Goal: Information Seeking & Learning: Learn about a topic

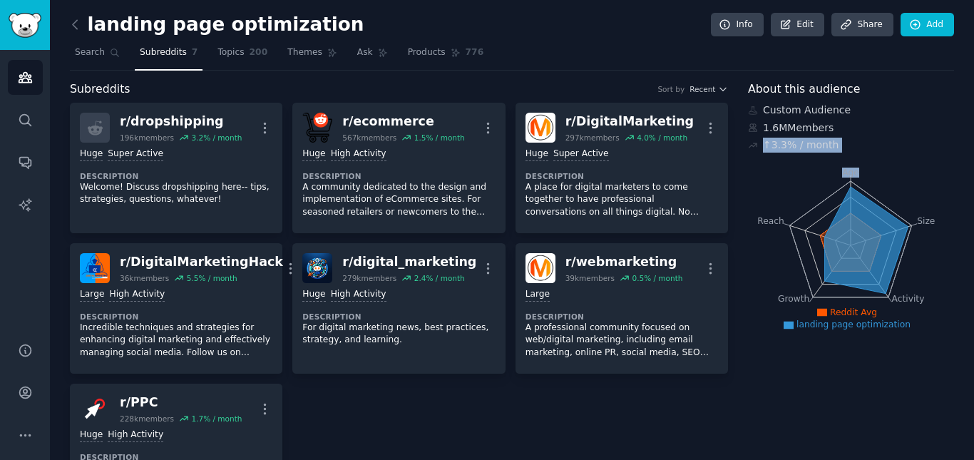
drag, startPoint x: 761, startPoint y: 145, endPoint x: 872, endPoint y: 153, distance: 111.5
click at [861, 138] on div "↑ 3.3 % / month" at bounding box center [851, 145] width 206 height 15
drag, startPoint x: 847, startPoint y: 135, endPoint x: 760, endPoint y: 139, distance: 87.0
click at [760, 139] on div "Custom Audience 1.6M Members ↑ 3.3 % / month" at bounding box center [851, 128] width 206 height 50
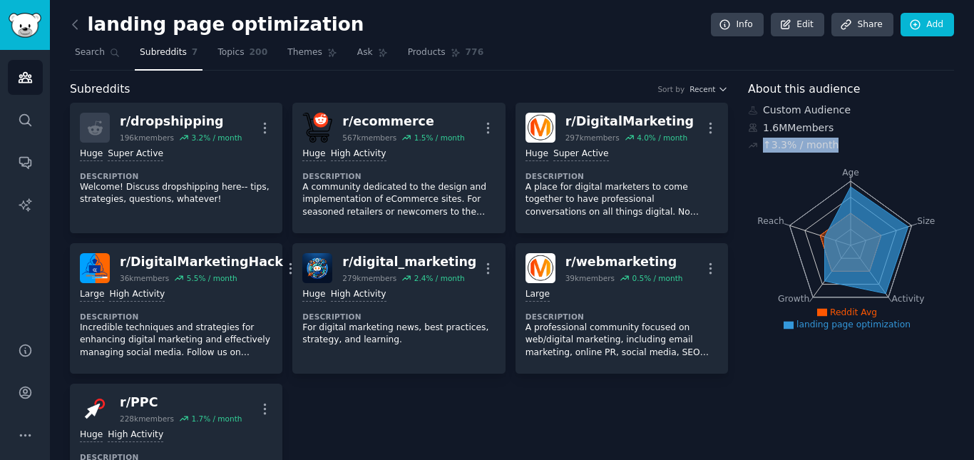
click at [763, 139] on div "↑ 3.3 % / month" at bounding box center [801, 145] width 76 height 15
click at [226, 58] on span "Topics" at bounding box center [230, 52] width 26 height 13
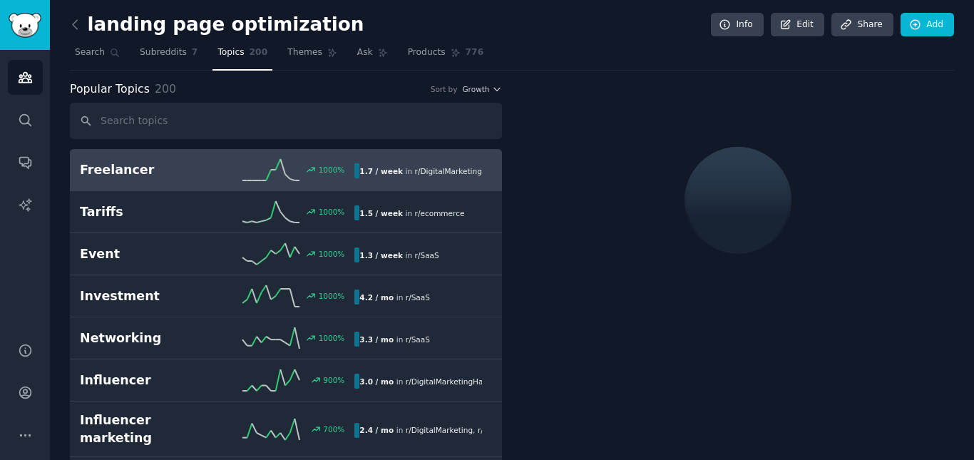
type input "Landing Page"
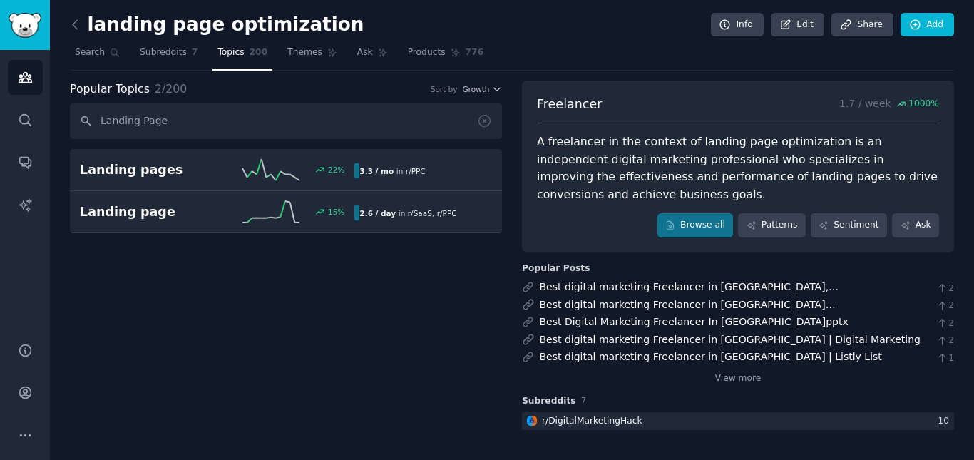
drag, startPoint x: 231, startPoint y: 127, endPoint x: 278, endPoint y: 121, distance: 47.4
click at [75, 122] on input "Landing Page" at bounding box center [286, 121] width 432 height 36
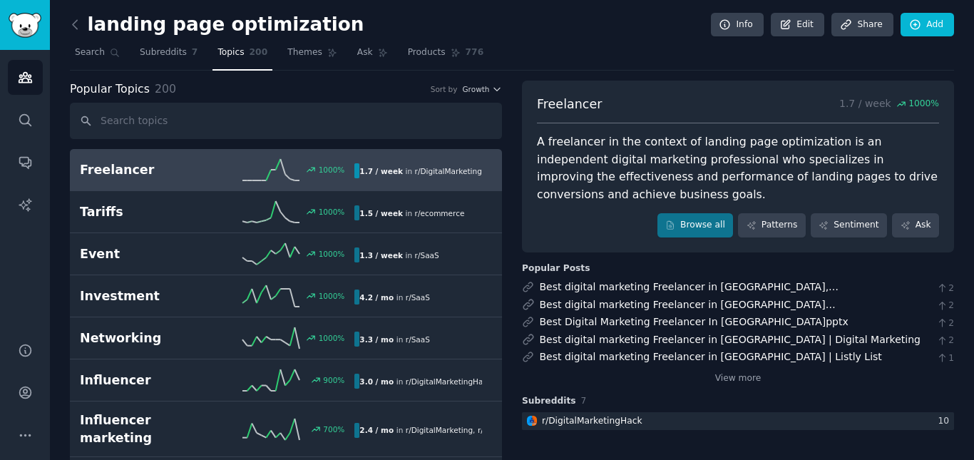
click at [234, 177] on div "1000 %" at bounding box center [286, 169] width 138 height 21
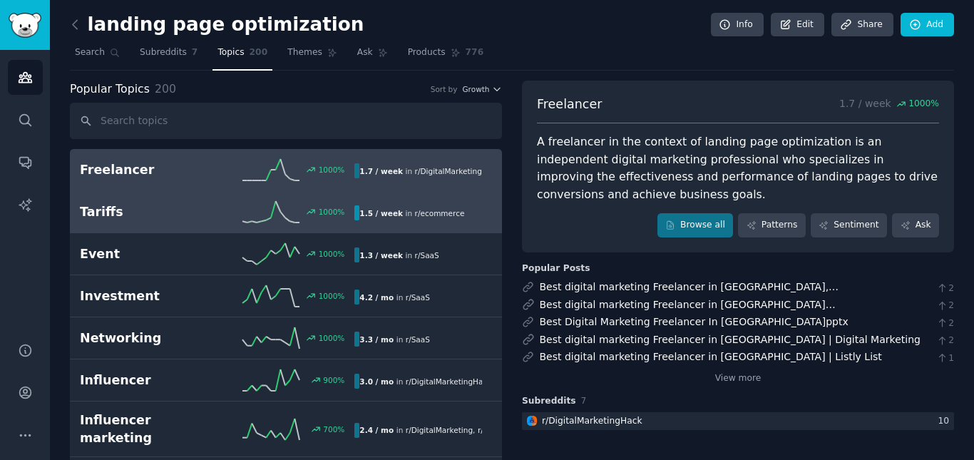
click at [194, 220] on h2 "Tariffs" at bounding box center [149, 212] width 138 height 18
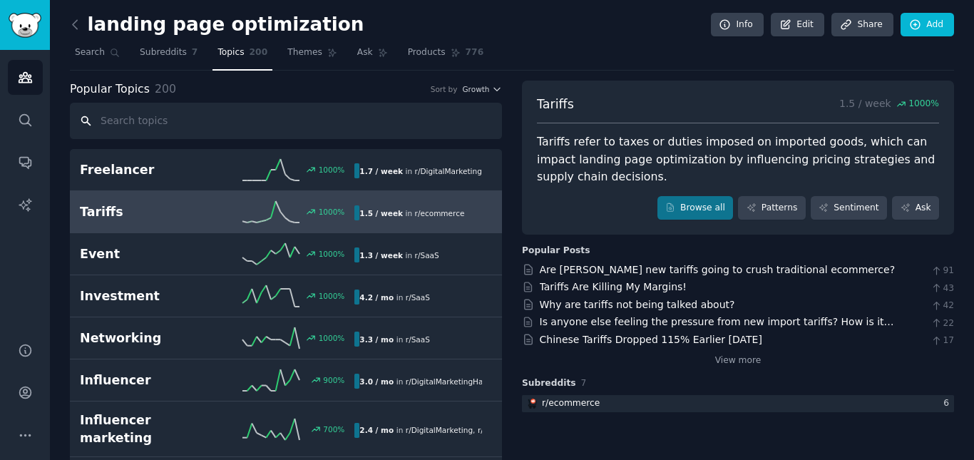
click at [215, 110] on input "text" at bounding box center [286, 121] width 432 height 36
paste input "CRO for E-commerce"
type input "CRO for E-commerce"
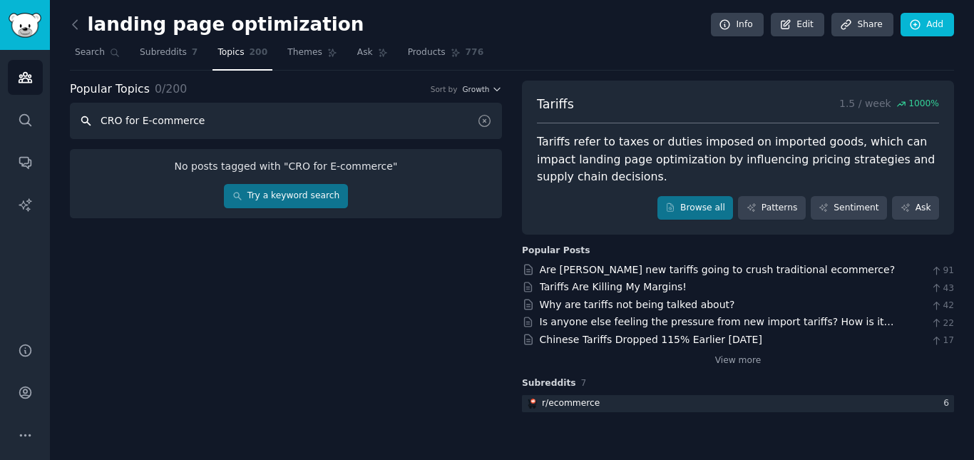
drag, startPoint x: 284, startPoint y: 115, endPoint x: 100, endPoint y: 125, distance: 184.2
click at [100, 125] on input "CRO for E-commerce" at bounding box center [286, 121] width 432 height 36
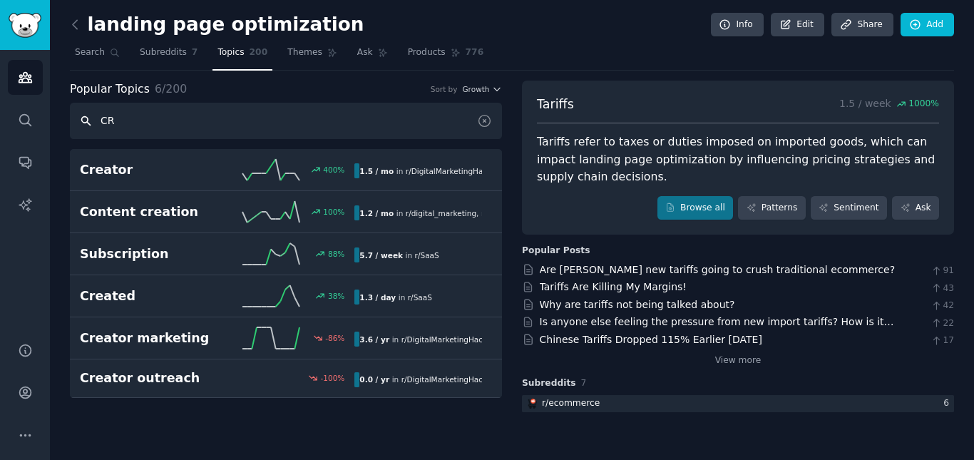
type input "C"
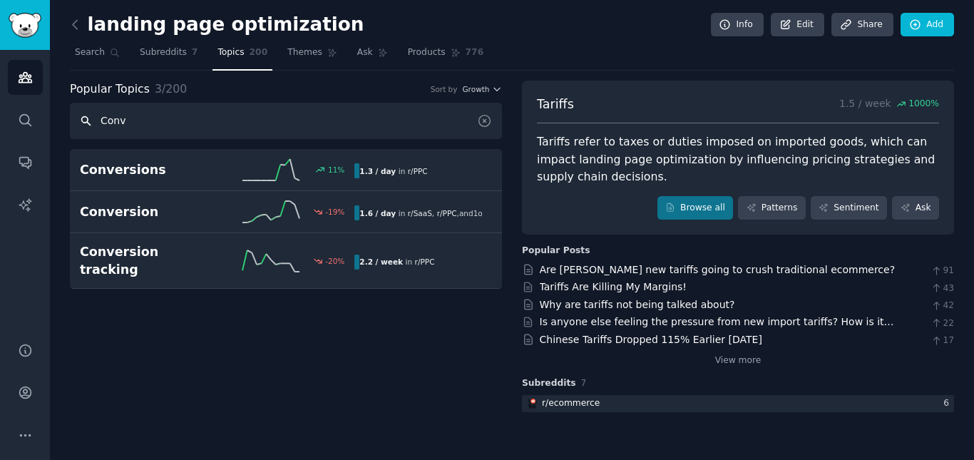
click at [277, 107] on input "Conv" at bounding box center [286, 121] width 432 height 36
click at [277, 108] on input "Conv" at bounding box center [286, 121] width 432 height 36
paste input "Traffic"
type input "Traffic"
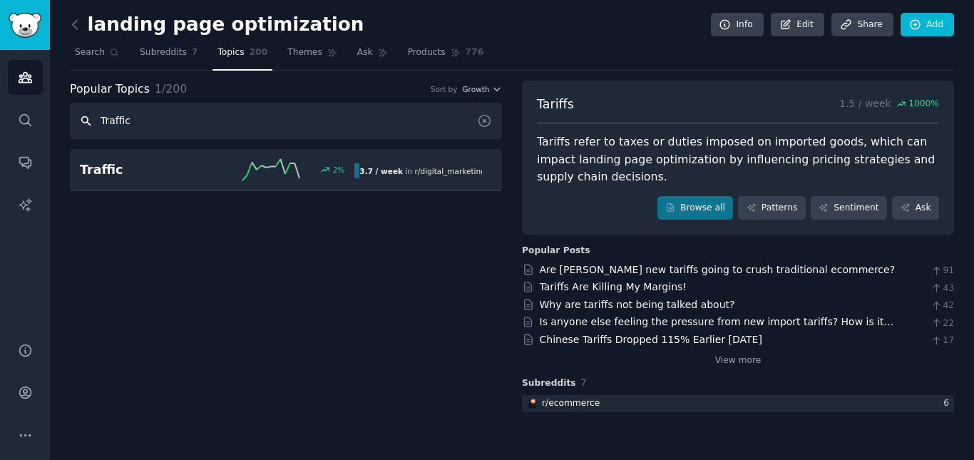
drag, startPoint x: 282, startPoint y: 113, endPoint x: 81, endPoint y: 143, distance: 203.1
click at [81, 143] on div "Popular Topics 1 / 200 Sort by Growth Traffic Traffic 2 % 3.7 / week in r/ digi…" at bounding box center [286, 248] width 432 height 334
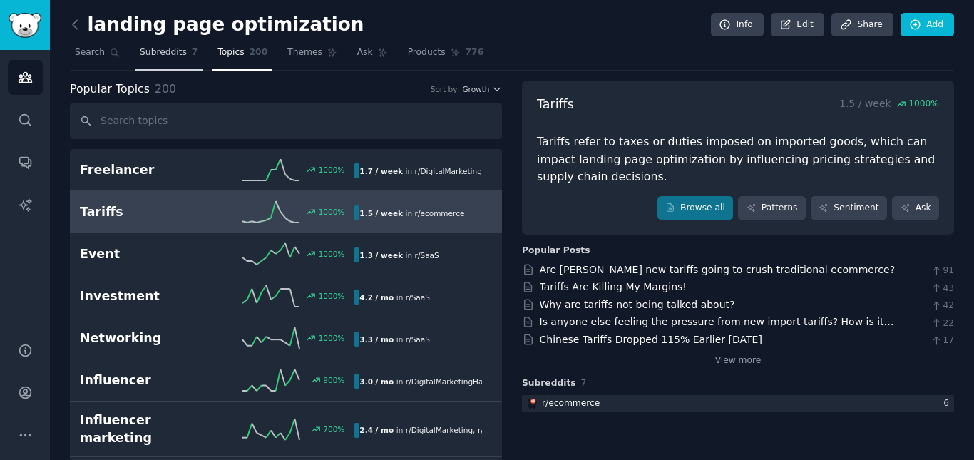
click at [140, 60] on link "Subreddits 7" at bounding box center [169, 55] width 68 height 29
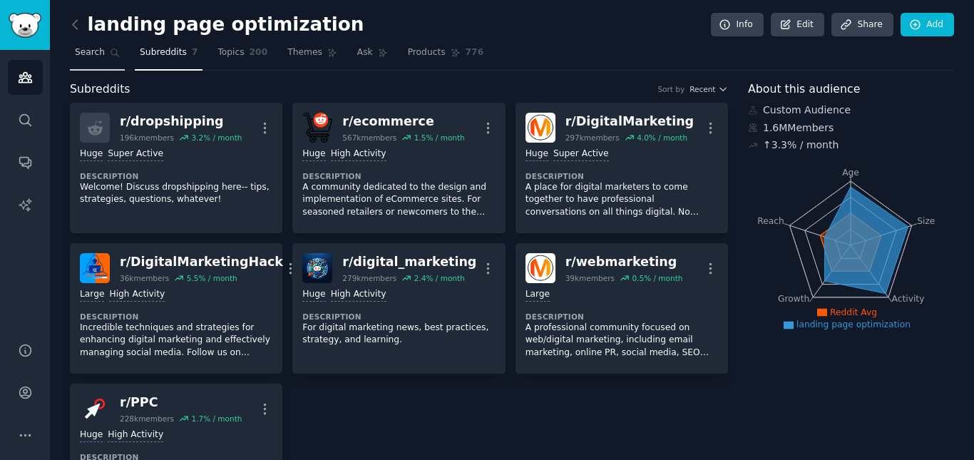
click at [102, 56] on link "Search" at bounding box center [97, 55] width 55 height 29
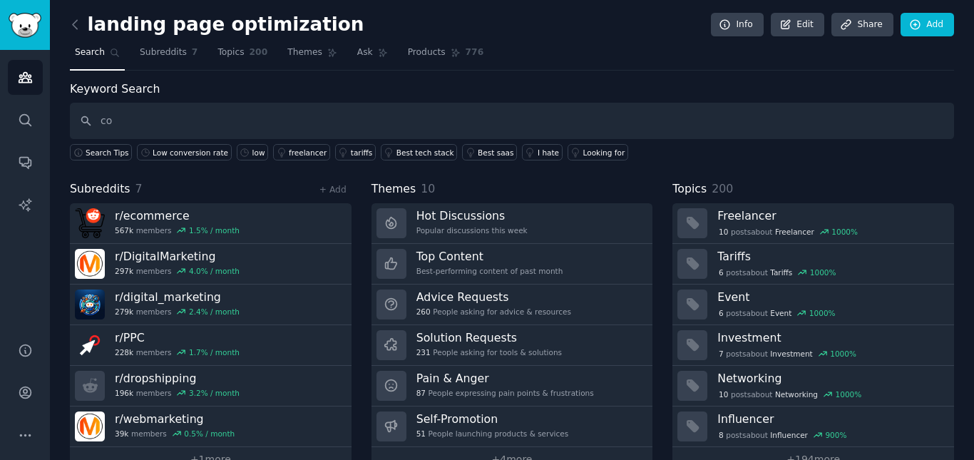
type input "c"
click at [154, 52] on span "Subreddits" at bounding box center [163, 52] width 47 height 13
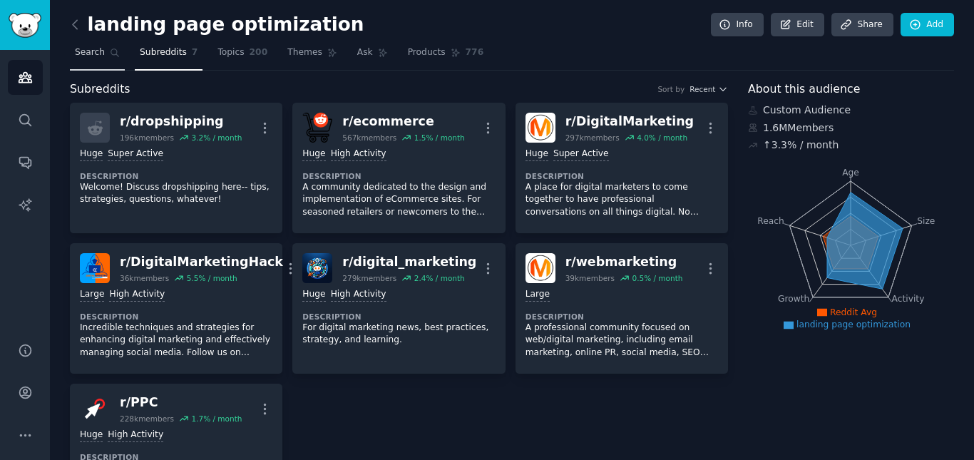
click at [95, 60] on link "Search" at bounding box center [97, 55] width 55 height 29
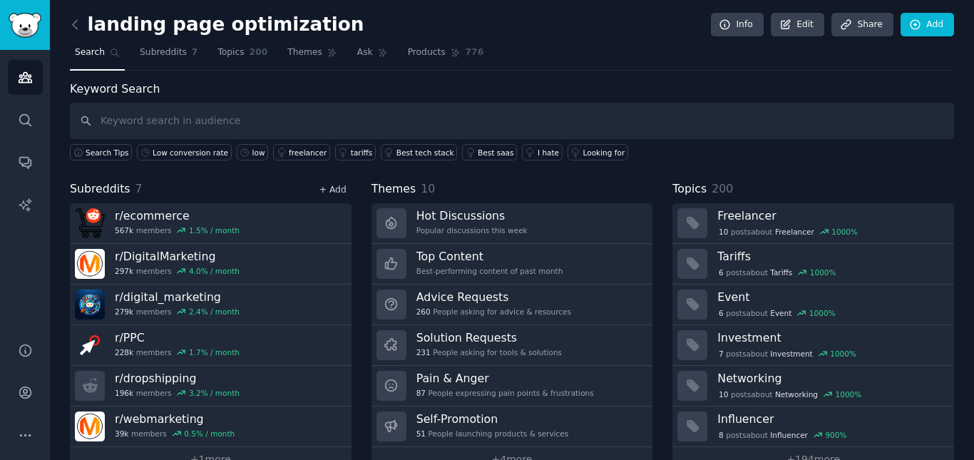
click at [325, 190] on link "+ Add" at bounding box center [332, 190] width 27 height 10
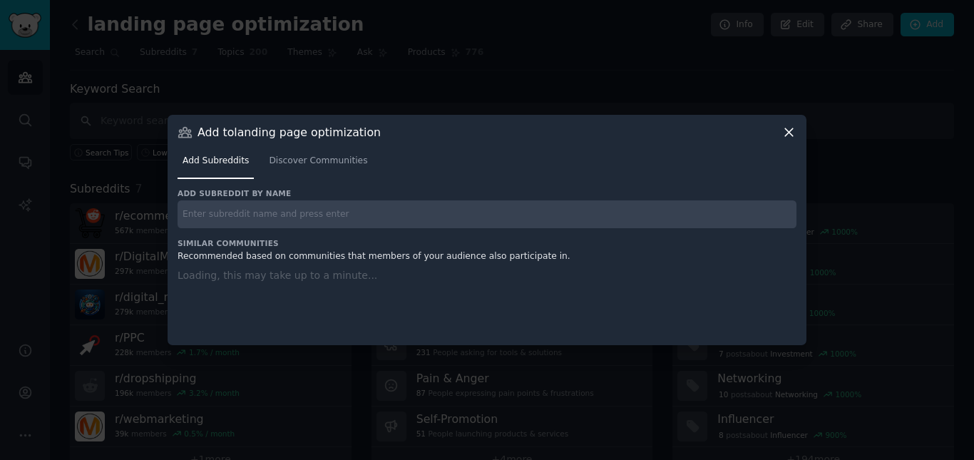
click at [282, 218] on input "text" at bounding box center [486, 214] width 619 height 28
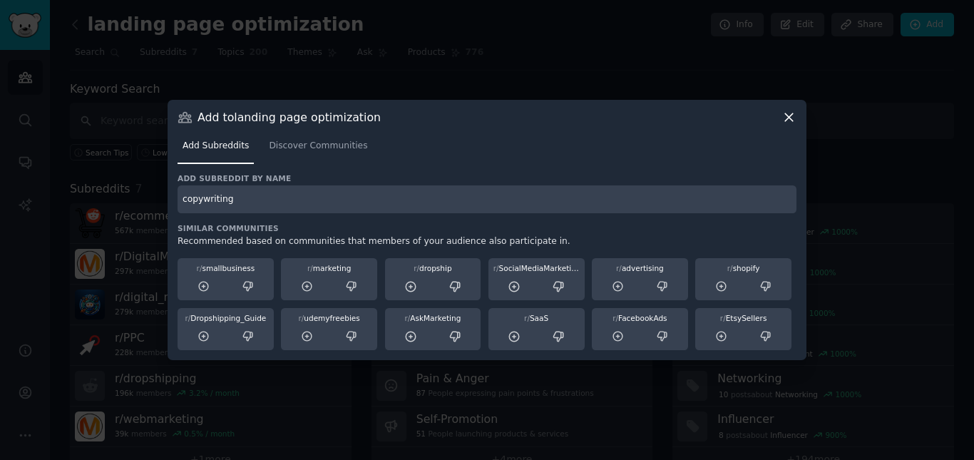
type input "copywriting"
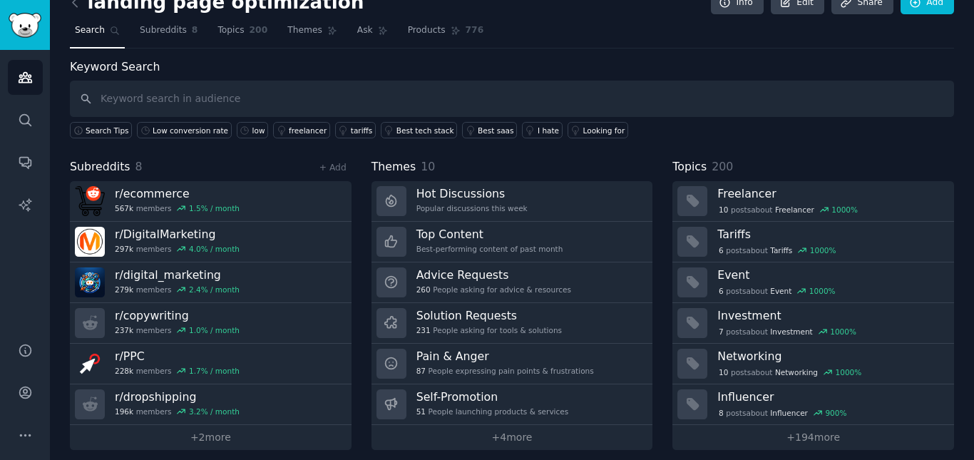
scroll to position [32, 0]
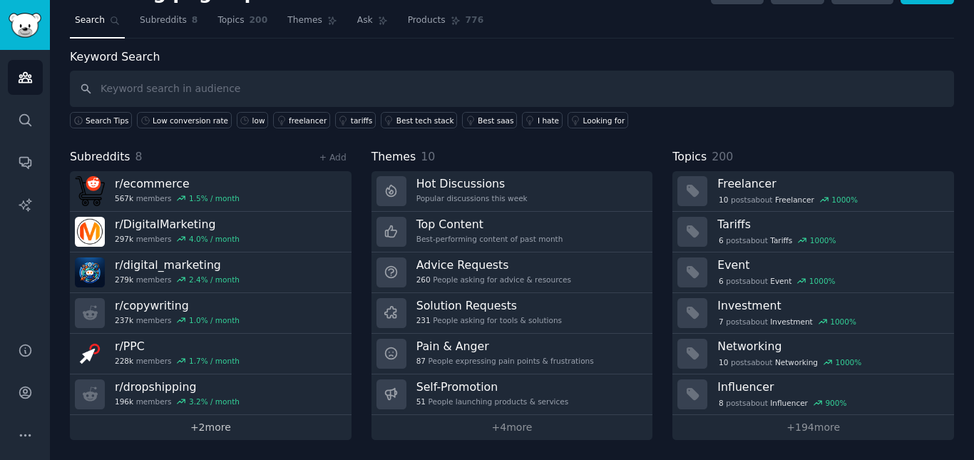
click at [214, 423] on link "+ 2 more" at bounding box center [211, 427] width 282 height 25
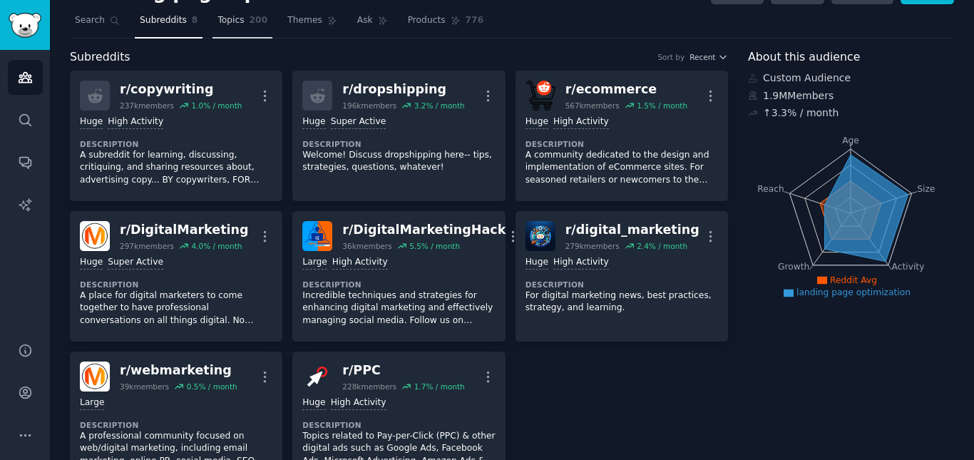
click at [217, 16] on span "Topics" at bounding box center [230, 20] width 26 height 13
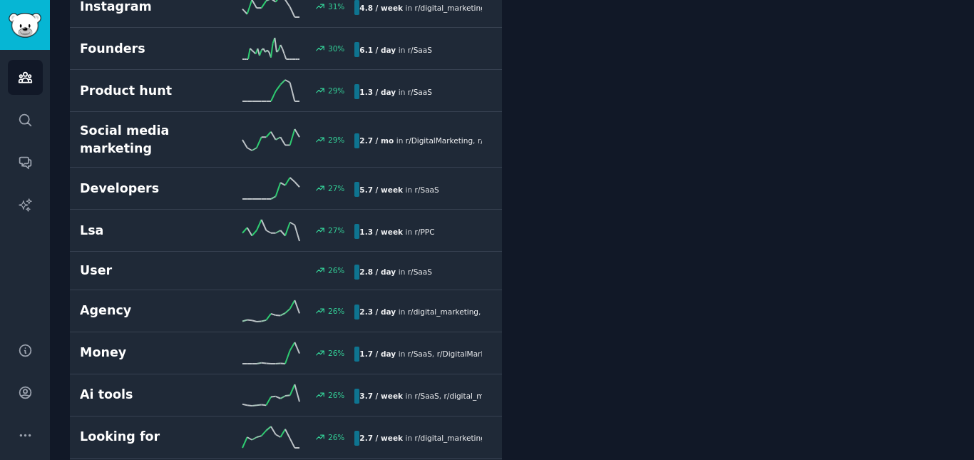
scroll to position [3311, 0]
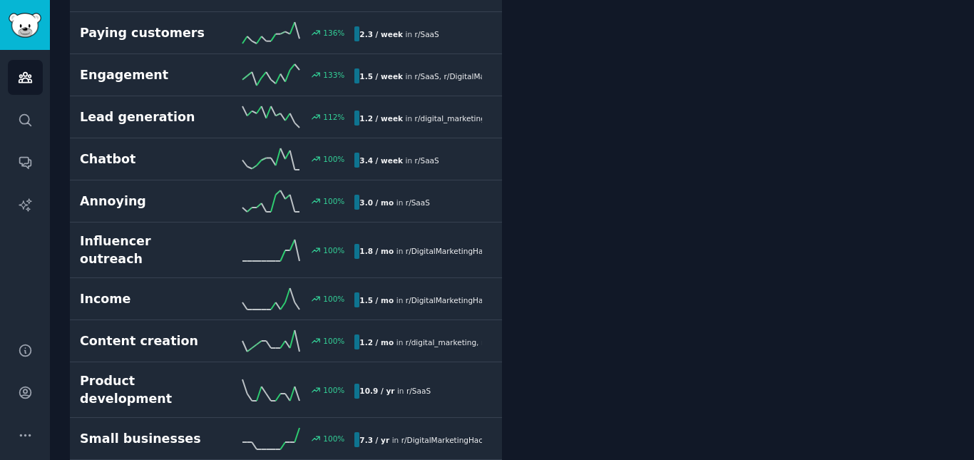
scroll to position [0, 0]
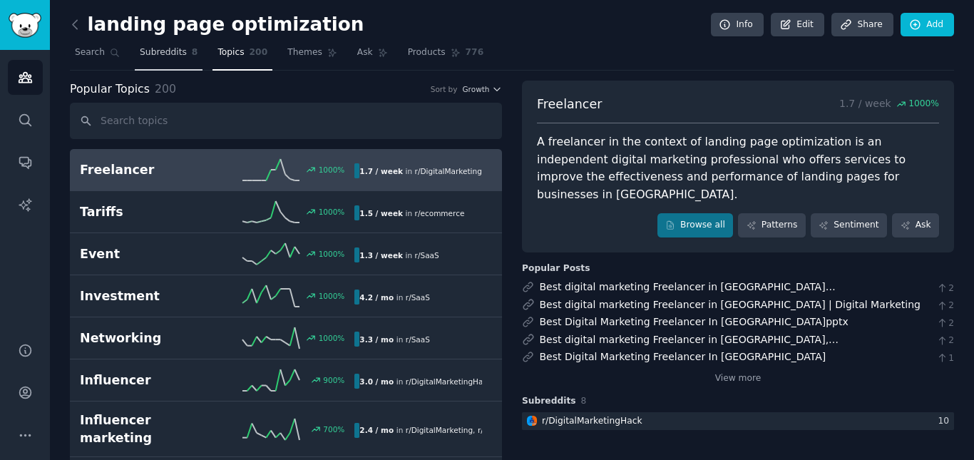
click at [167, 55] on span "Subreddits" at bounding box center [163, 52] width 47 height 13
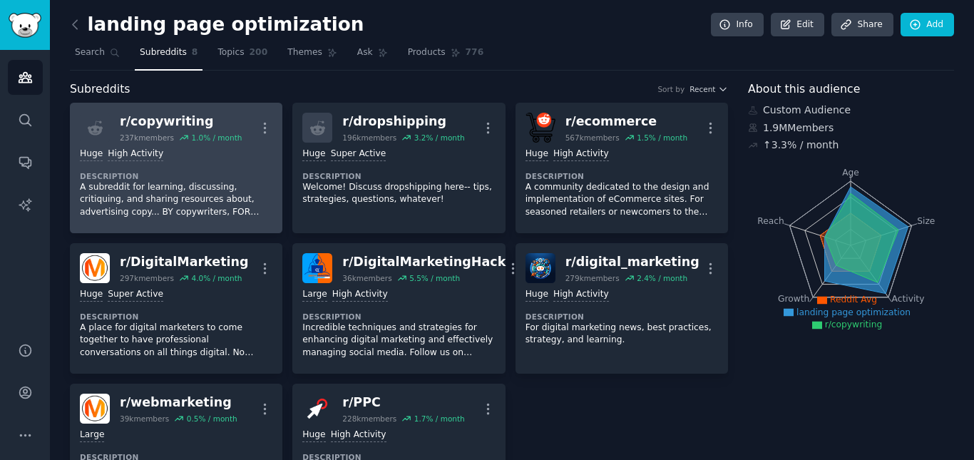
click at [170, 129] on div "r/ copywriting" at bounding box center [181, 122] width 122 height 18
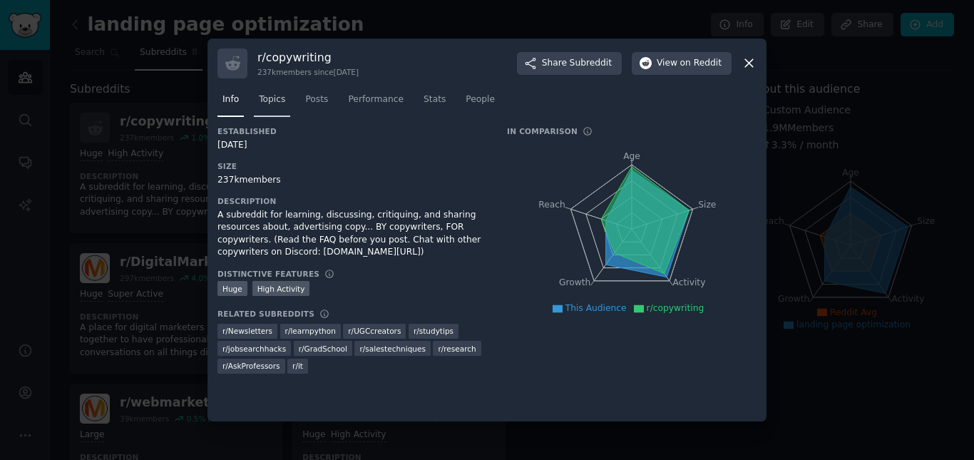
click at [260, 106] on link "Topics" at bounding box center [272, 102] width 36 height 29
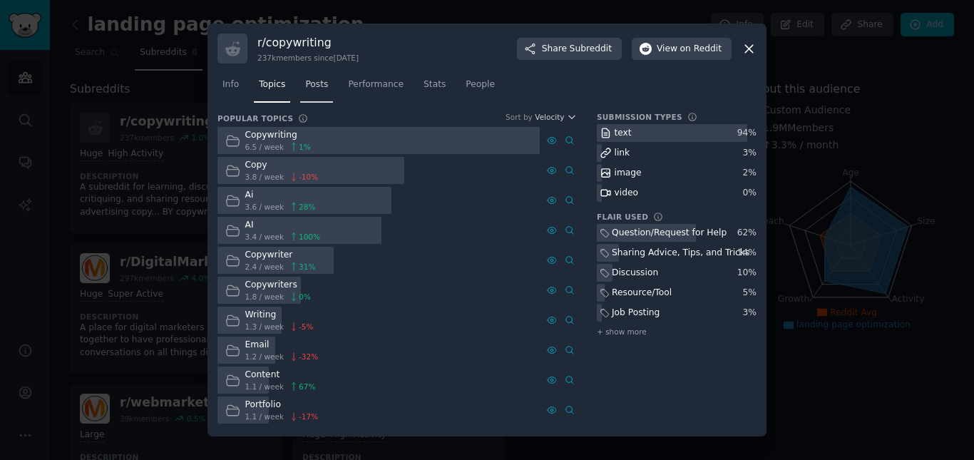
click at [315, 83] on span "Posts" at bounding box center [316, 84] width 23 height 13
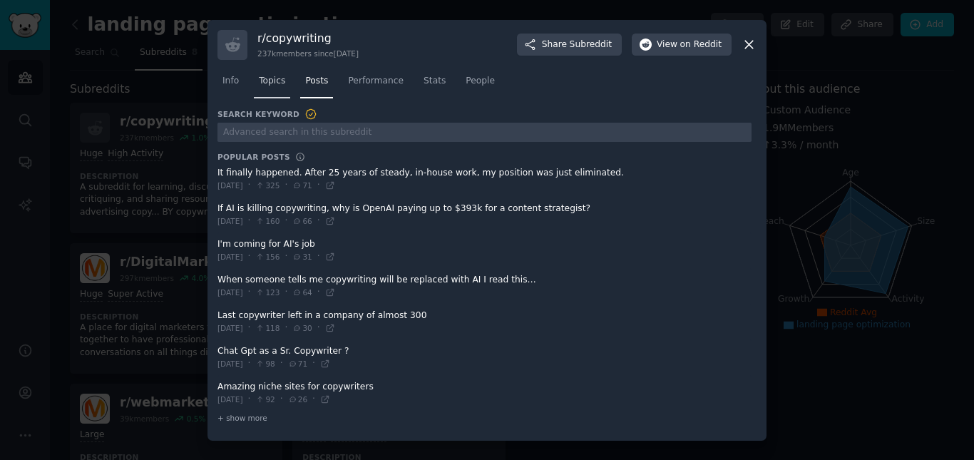
click at [274, 73] on link "Topics" at bounding box center [272, 84] width 36 height 29
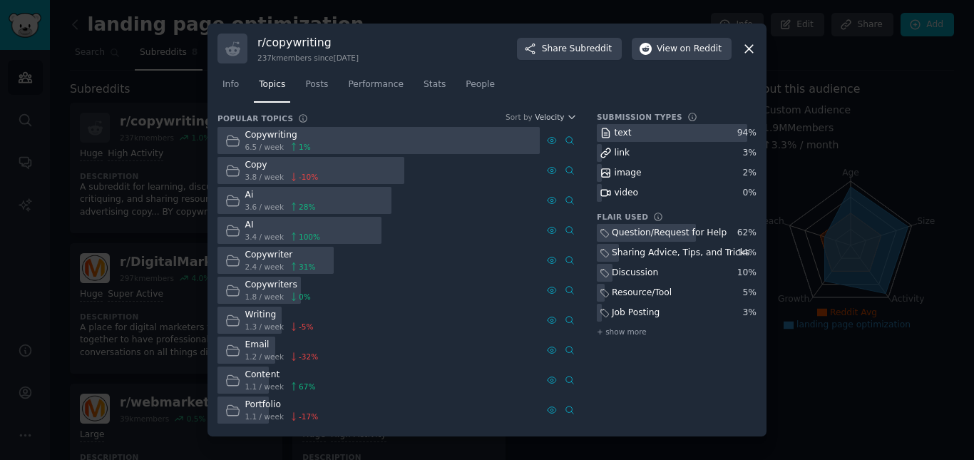
click at [747, 58] on div "r/ copywriting 237k members since 12/18/2008 Share Subreddit View on Reddit" at bounding box center [486, 48] width 539 height 30
click at [752, 61] on div "r/ copywriting 237k members since 12/18/2008 Share Subreddit View on Reddit" at bounding box center [486, 48] width 539 height 30
click at [751, 59] on div "r/ copywriting 237k members since 12/18/2008 Share Subreddit View on Reddit" at bounding box center [486, 48] width 539 height 30
click at [750, 47] on icon at bounding box center [749, 49] width 8 height 8
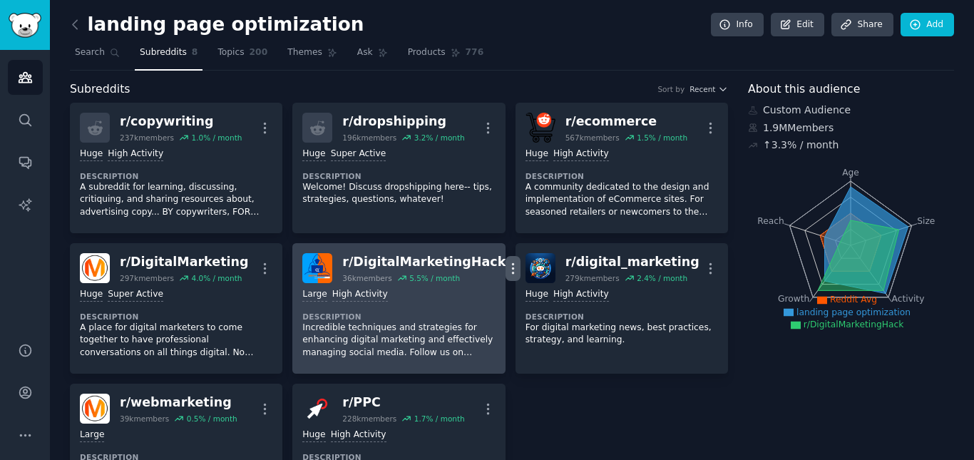
click at [505, 268] on icon "button" at bounding box center [512, 268] width 15 height 15
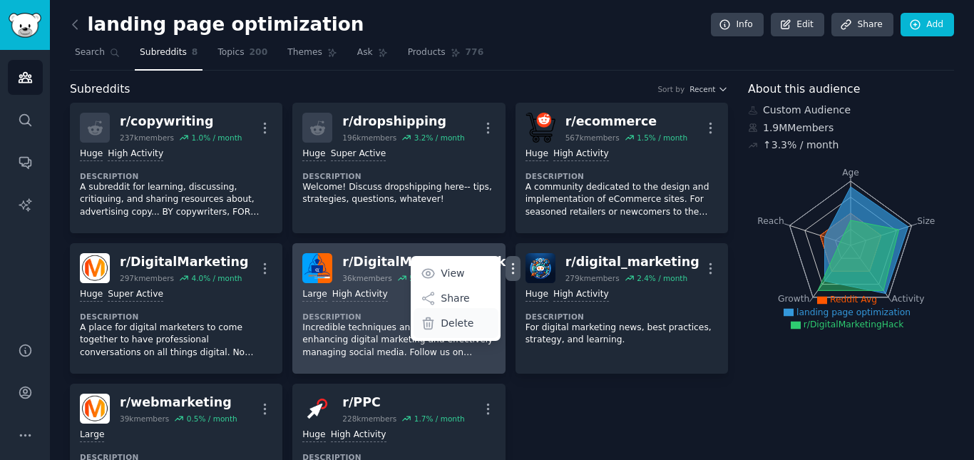
click at [440, 323] on p "Delete" at bounding box center [456, 323] width 33 height 15
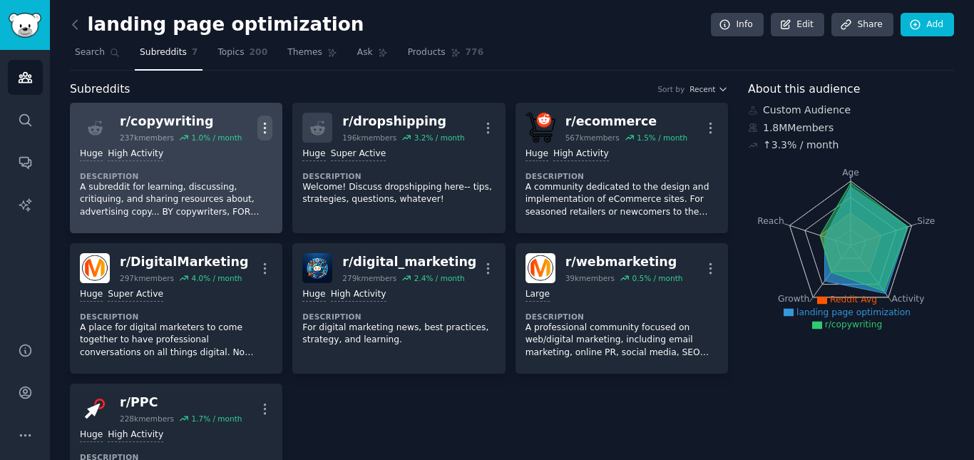
click at [265, 132] on icon "button" at bounding box center [264, 128] width 1 height 10
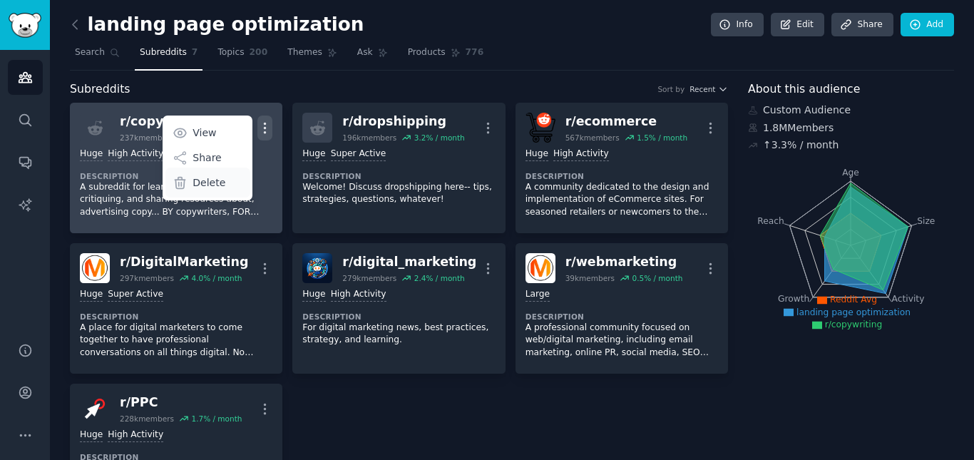
click at [225, 185] on div "Delete" at bounding box center [207, 182] width 85 height 30
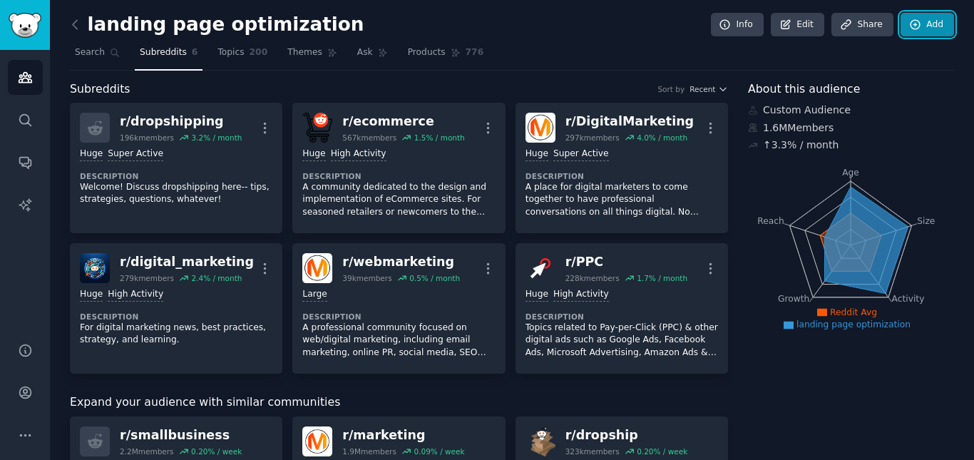
click at [909, 19] on icon at bounding box center [915, 25] width 13 height 13
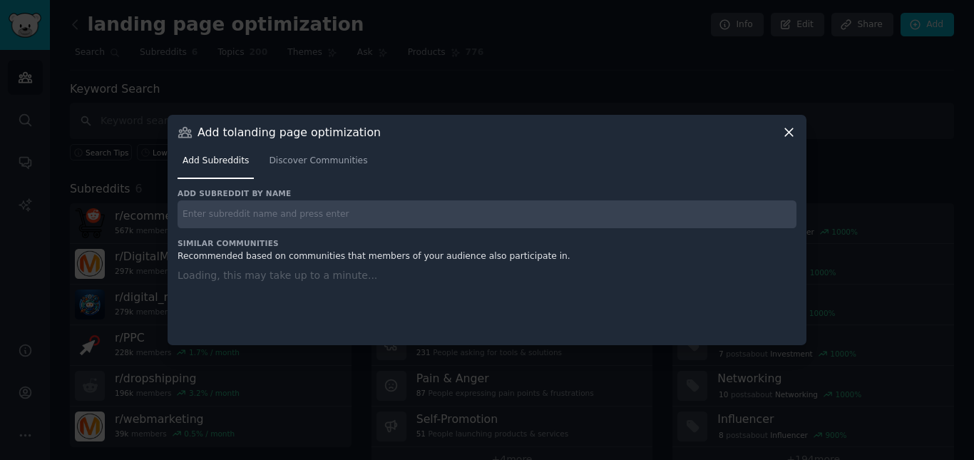
click at [425, 202] on input "text" at bounding box center [486, 214] width 619 height 28
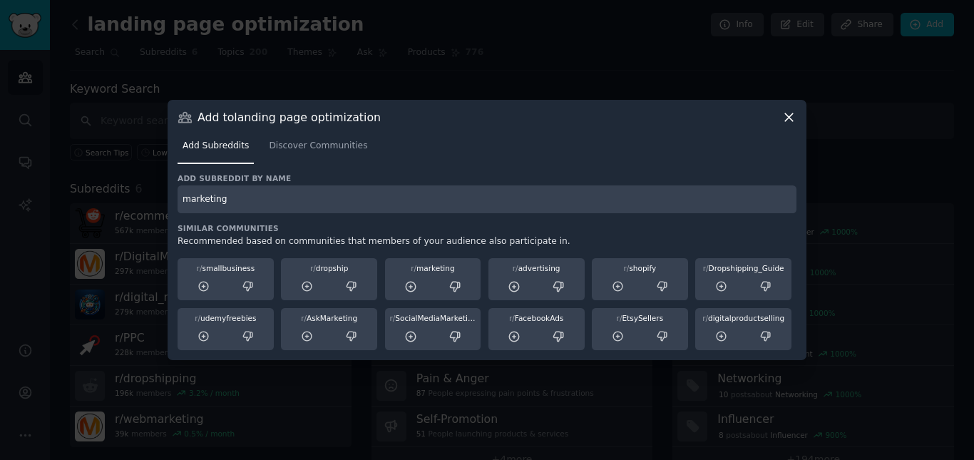
type input "marketing"
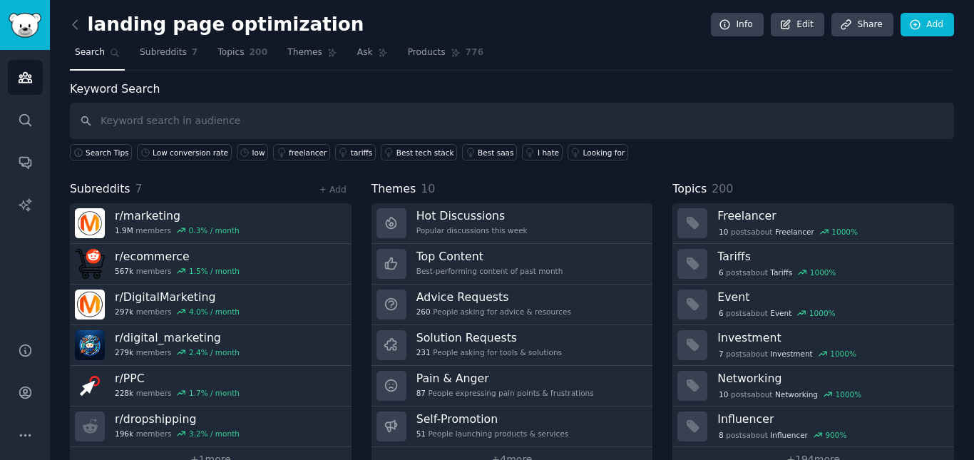
click at [177, 41] on div "landing page optimization Info Edit Share Add" at bounding box center [512, 27] width 884 height 29
click at [177, 53] on span "Subreddits" at bounding box center [163, 52] width 47 height 13
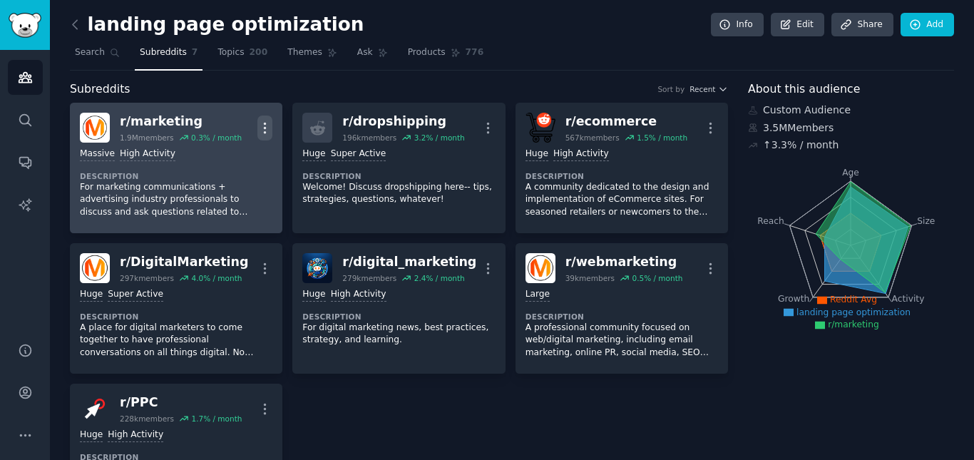
click at [267, 121] on icon "button" at bounding box center [264, 127] width 15 height 15
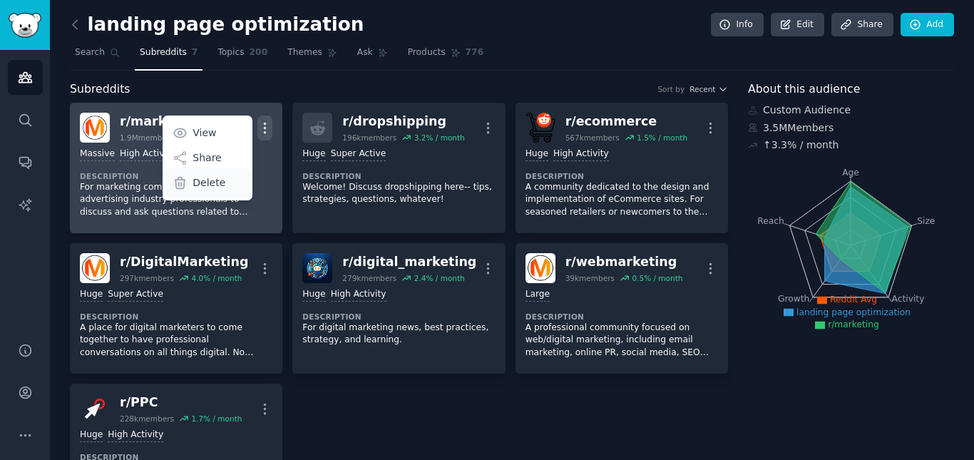
click at [215, 187] on p "Delete" at bounding box center [208, 182] width 33 height 15
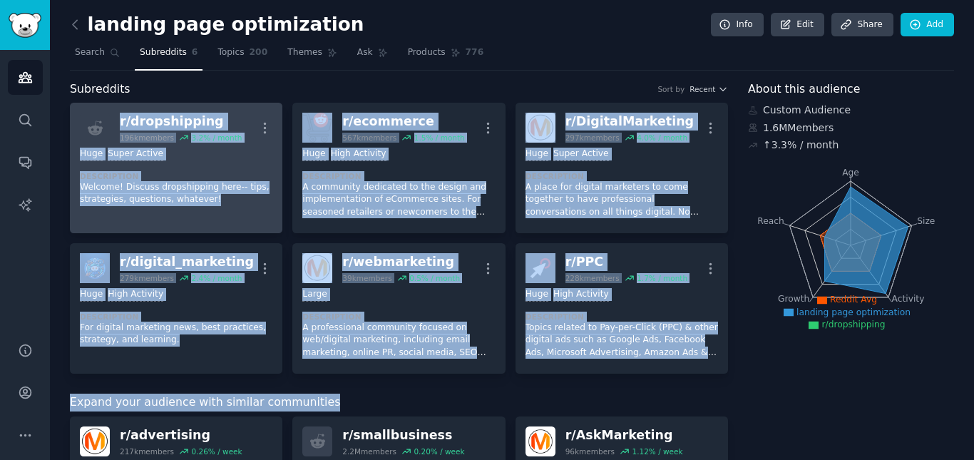
drag, startPoint x: 718, startPoint y: 379, endPoint x: 76, endPoint y: 132, distance: 688.1
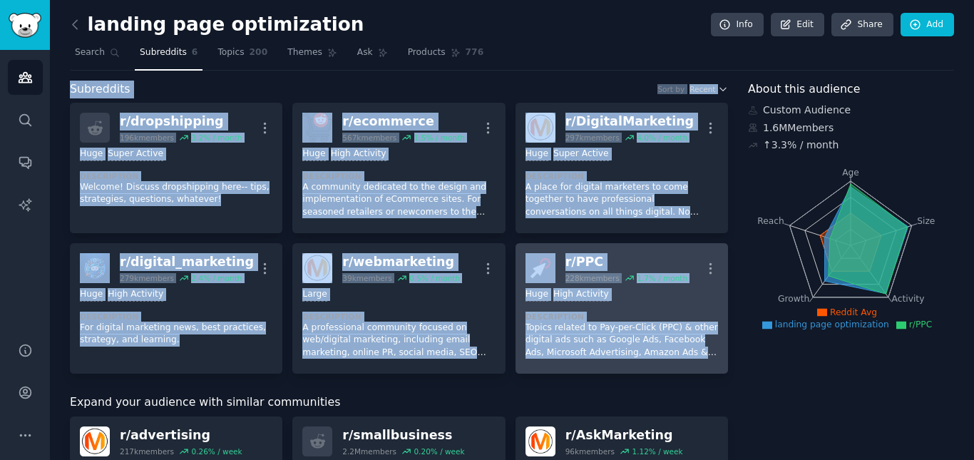
drag, startPoint x: 72, startPoint y: 93, endPoint x: 708, endPoint y: 356, distance: 688.0
copy div "Subreddits Sort by Recent r/ dropshipping 196k members 3.2 % / month More Huge …"
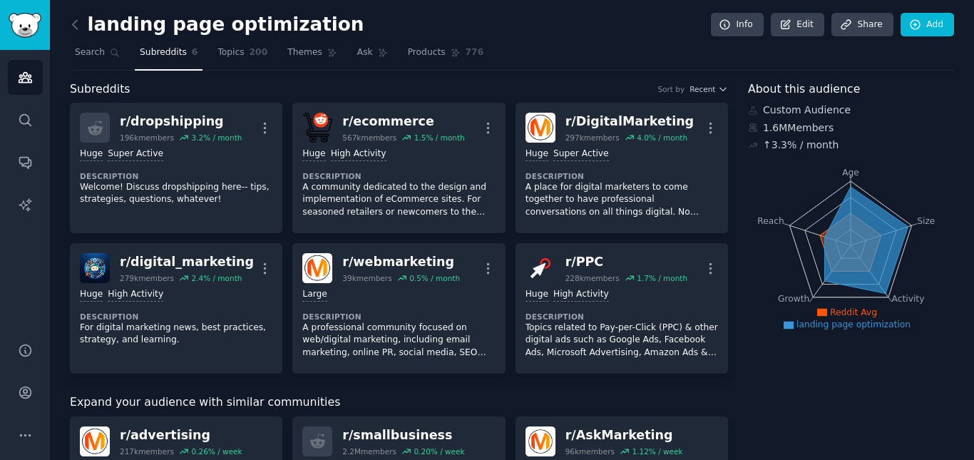
click at [527, 49] on nav "Search Subreddits 6 Topics 200 Themes Ask Products 776" at bounding box center [512, 55] width 884 height 29
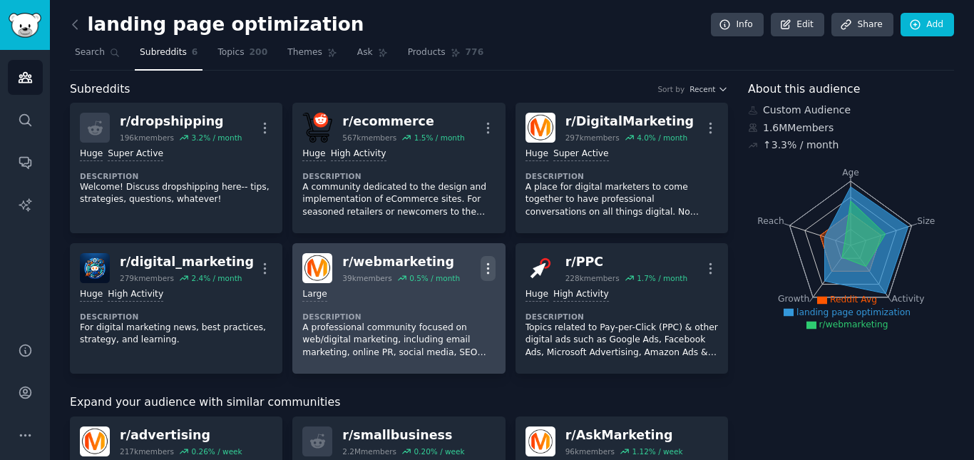
click at [490, 269] on icon "button" at bounding box center [487, 268] width 15 height 15
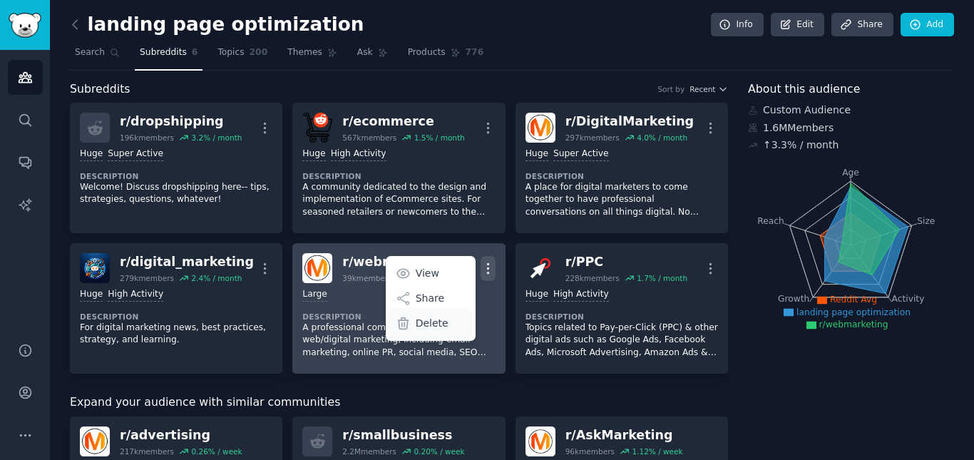
click at [420, 332] on div "Delete" at bounding box center [430, 323] width 85 height 30
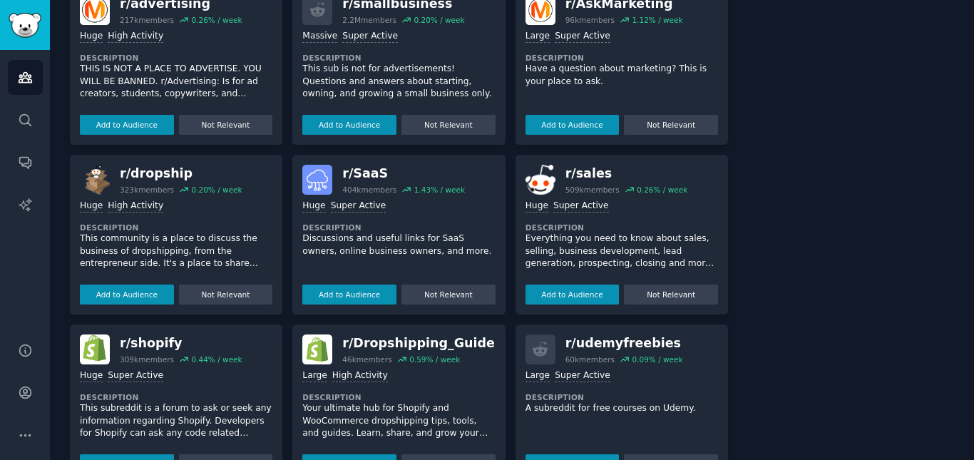
scroll to position [502, 0]
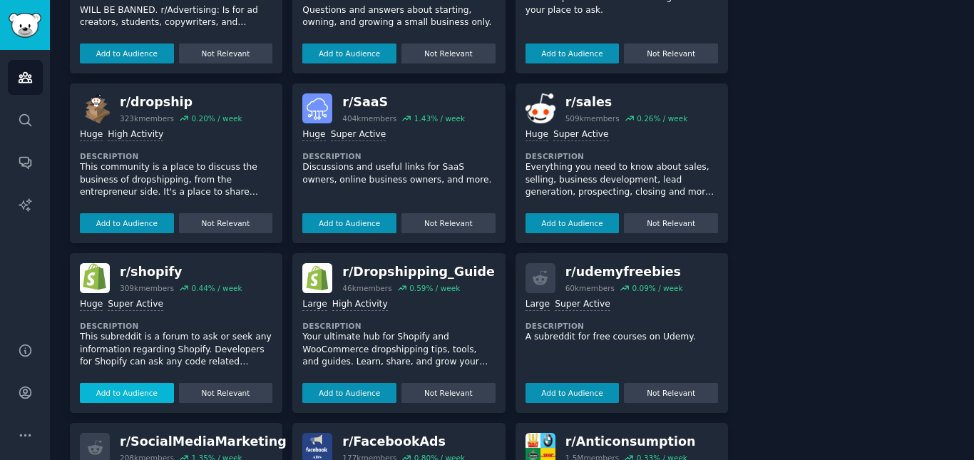
click at [108, 388] on button "Add to Audience" at bounding box center [127, 393] width 94 height 20
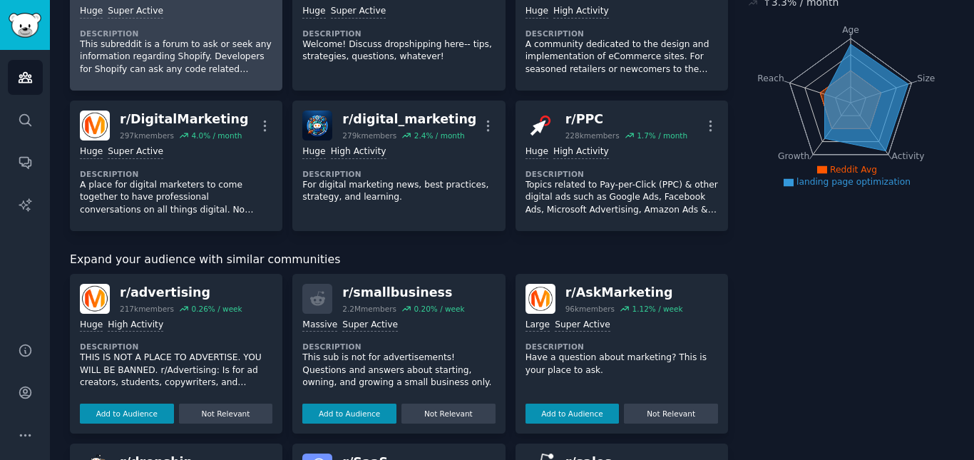
scroll to position [0, 0]
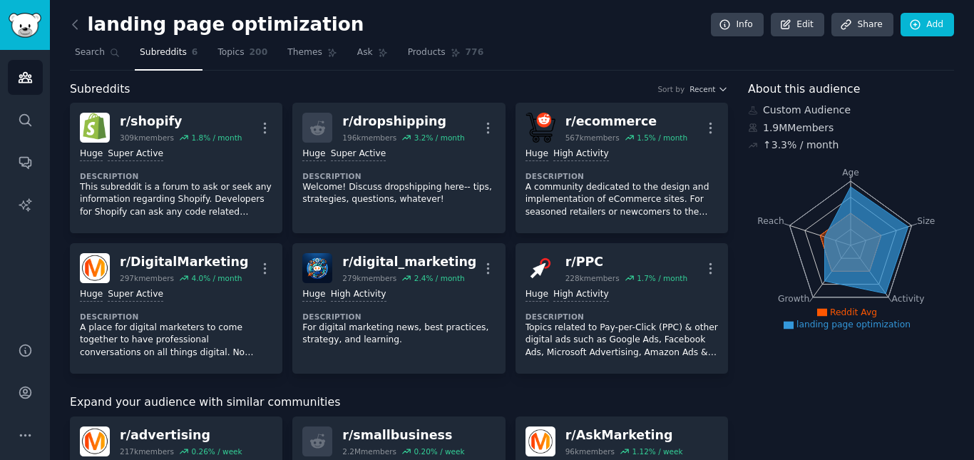
click at [274, 82] on div "Subreddits Sort by Recent" at bounding box center [399, 90] width 658 height 18
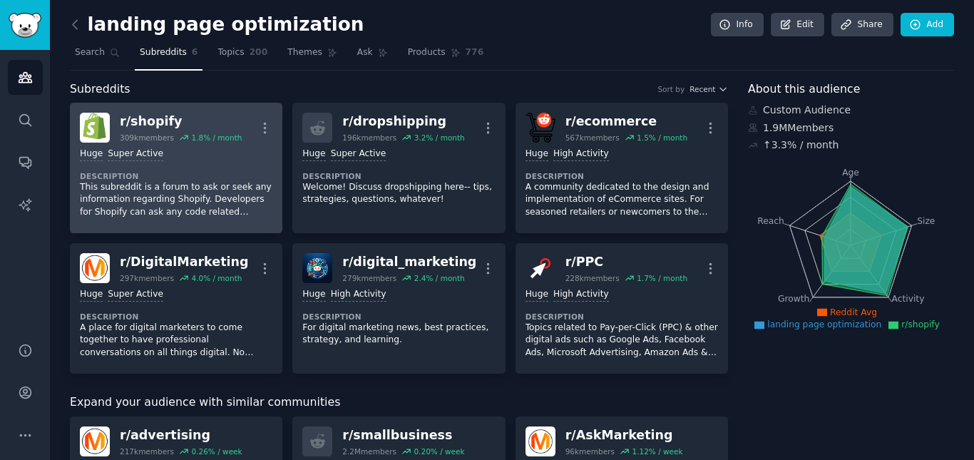
click at [156, 137] on div "309k members" at bounding box center [147, 138] width 54 height 10
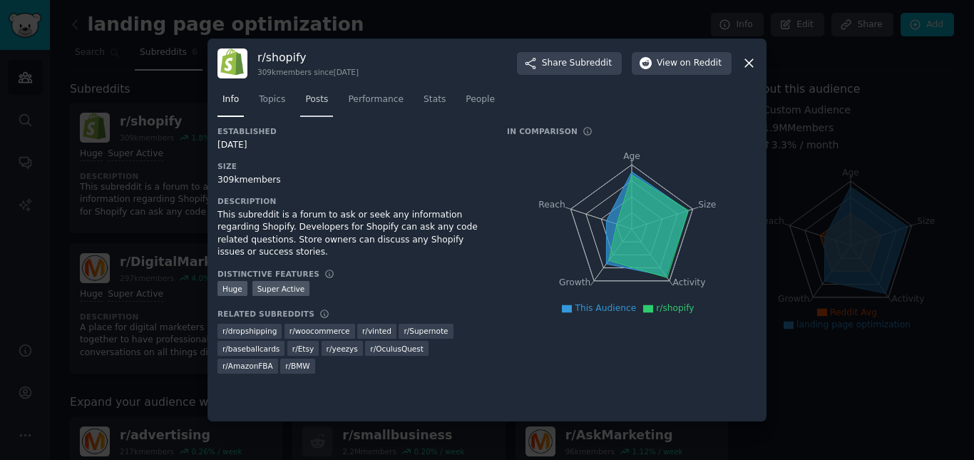
click at [309, 99] on span "Posts" at bounding box center [316, 99] width 23 height 13
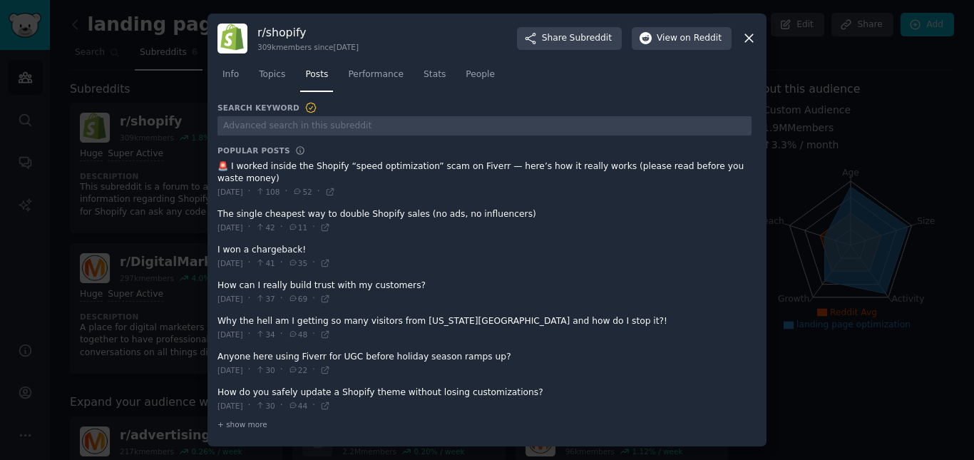
click at [748, 38] on icon at bounding box center [749, 39] width 8 height 8
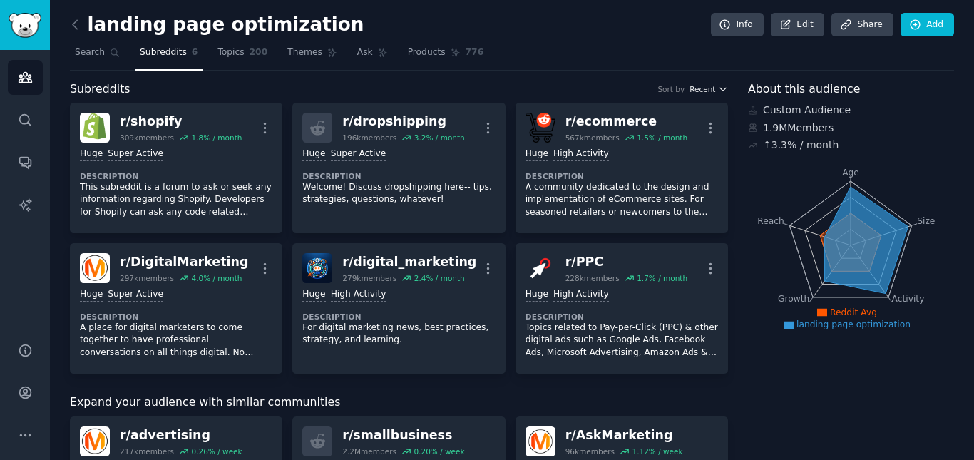
click at [708, 86] on span "Recent" at bounding box center [702, 89] width 26 height 10
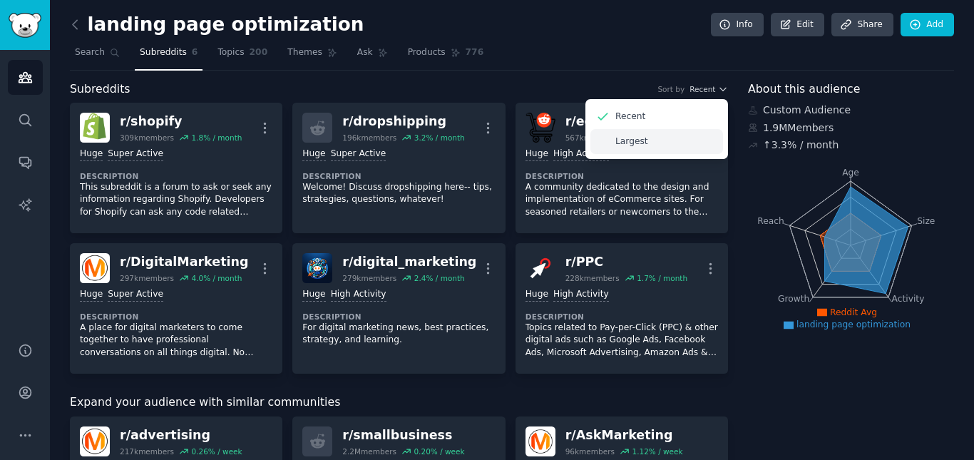
click at [666, 131] on div "Largest" at bounding box center [656, 141] width 133 height 25
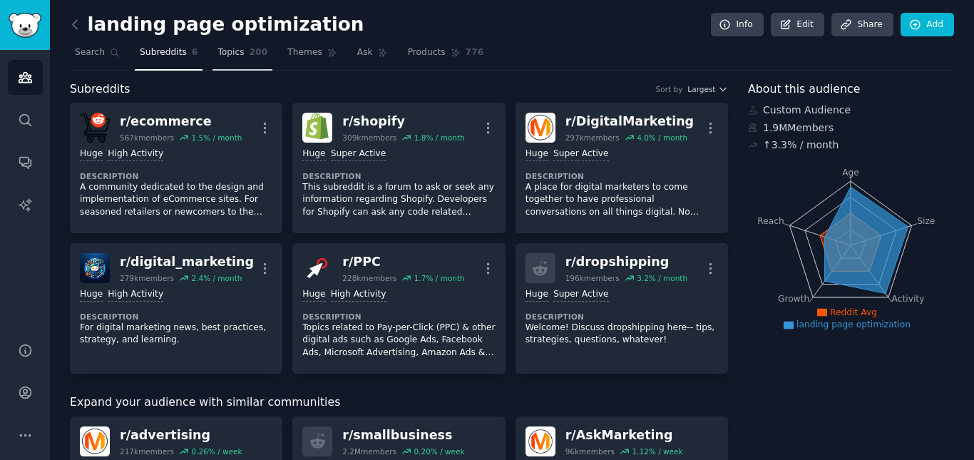
click at [227, 59] on link "Topics 200" at bounding box center [242, 55] width 60 height 29
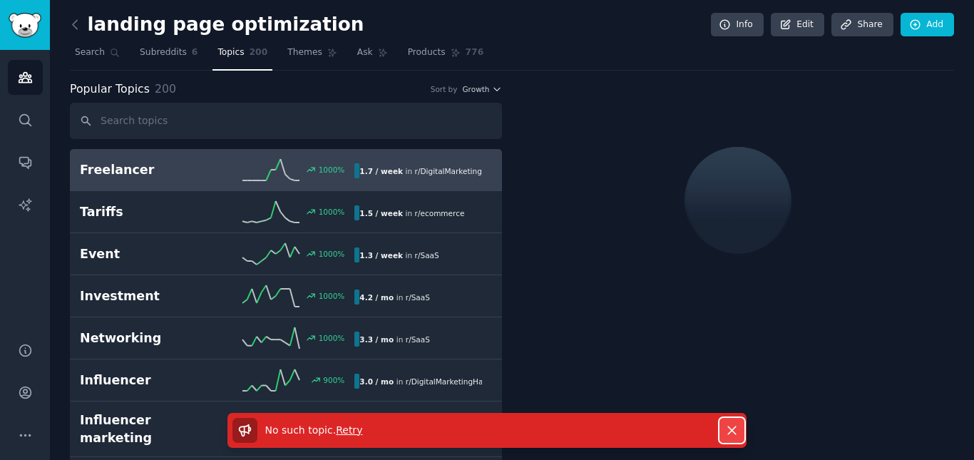
click at [733, 430] on icon "button" at bounding box center [731, 430] width 15 height 15
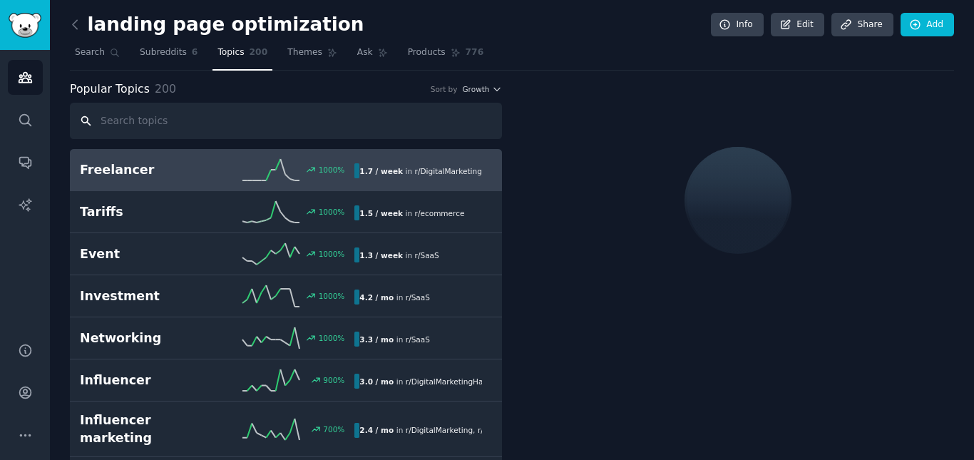
click at [314, 108] on input "text" at bounding box center [286, 121] width 432 height 36
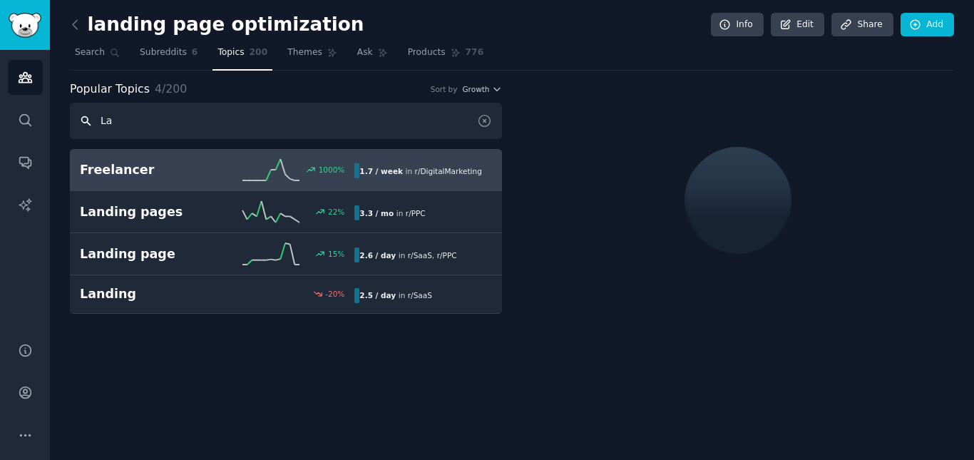
type input "L"
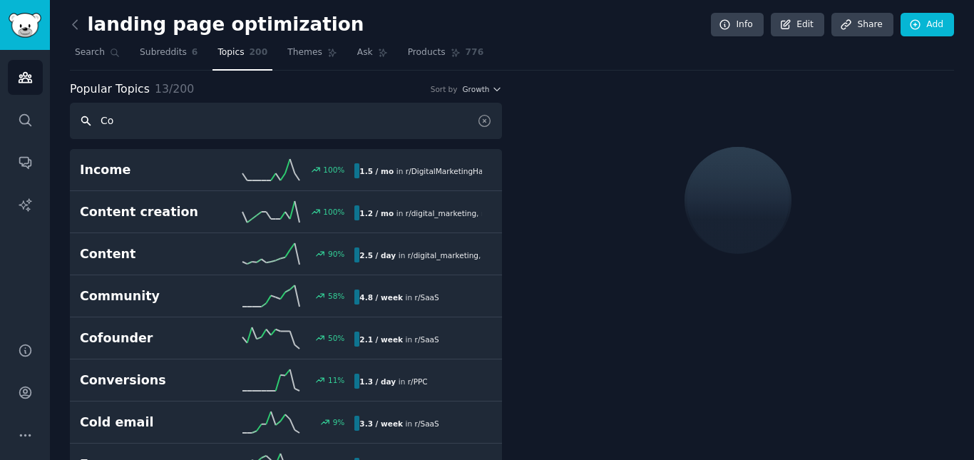
type input "C"
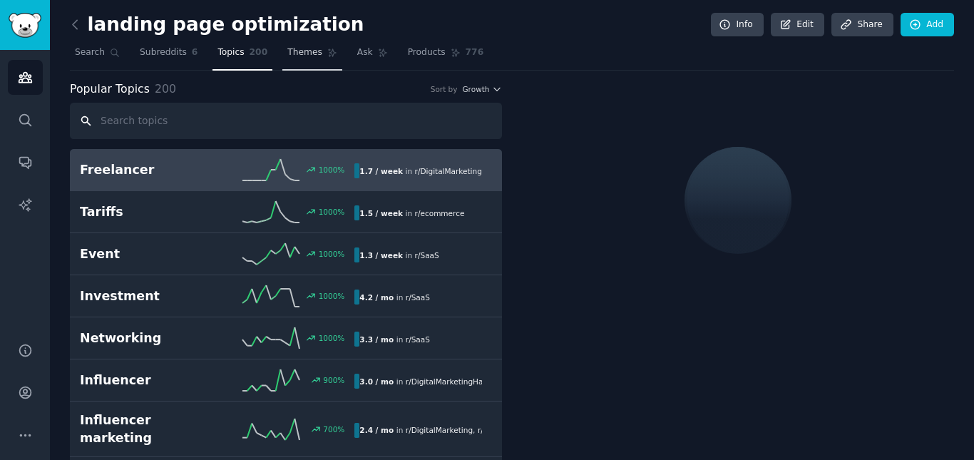
type input "L"
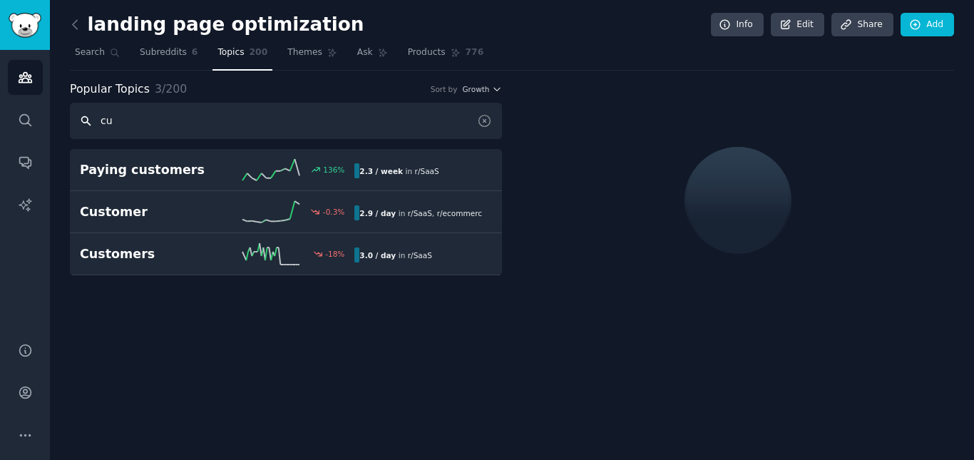
type input "c"
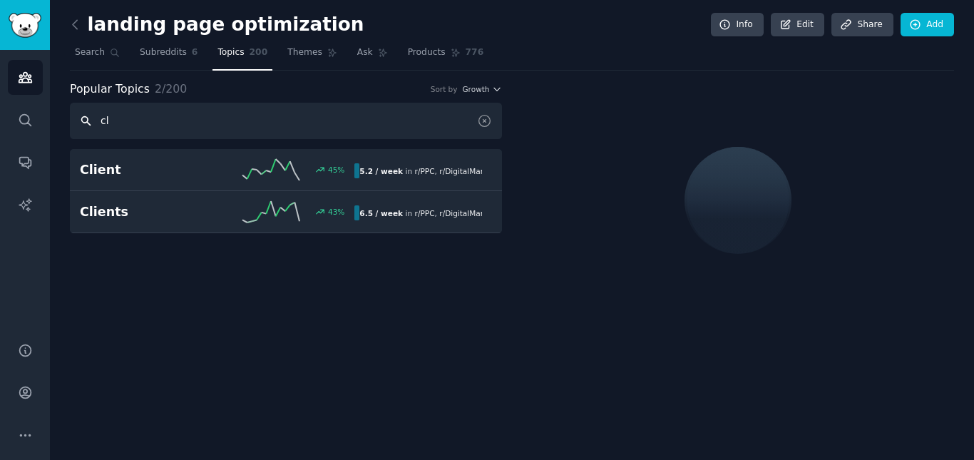
type input "c"
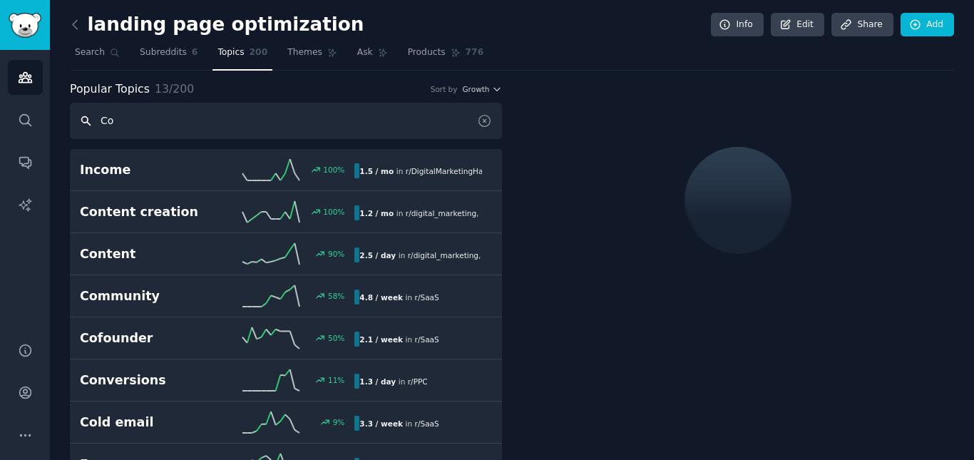
type input "C"
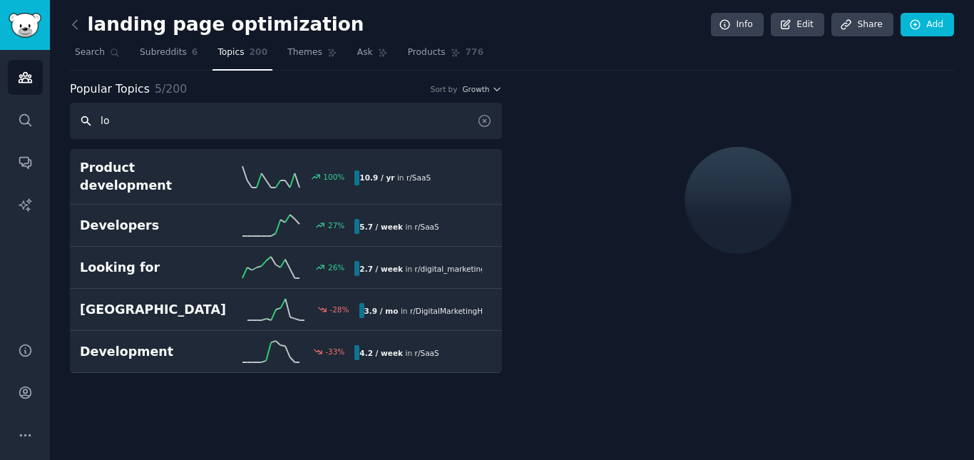
type input "l"
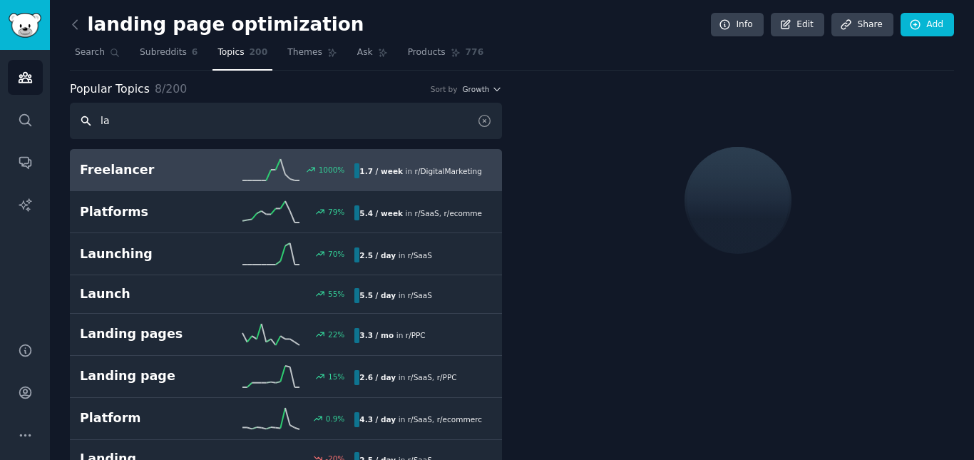
type input "l"
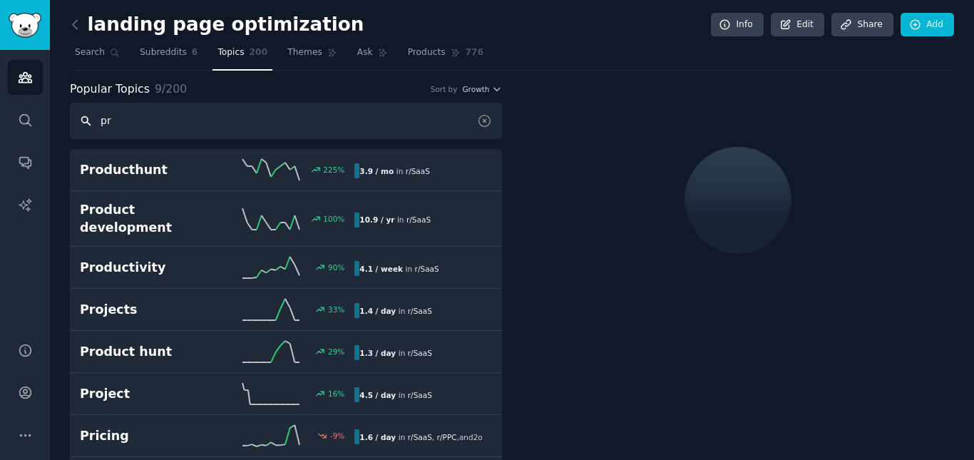
type input "p"
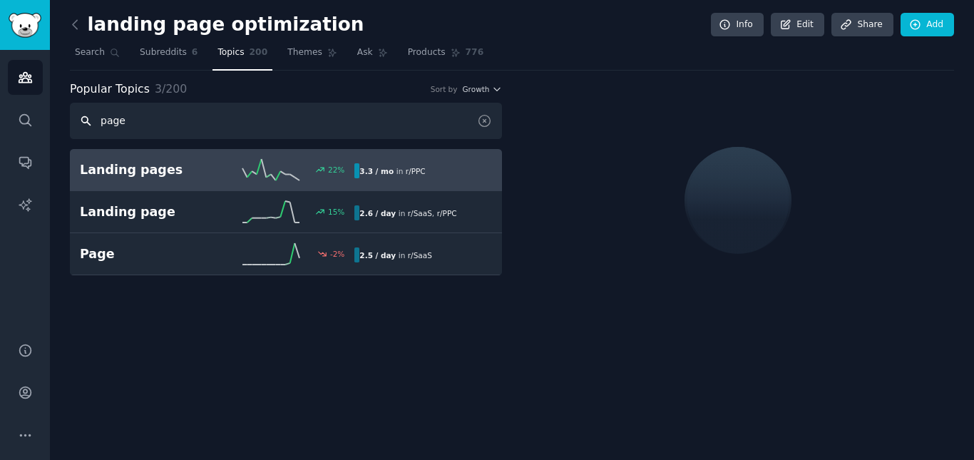
type input "page"
click at [187, 175] on h2 "Landing pages" at bounding box center [149, 170] width 138 height 18
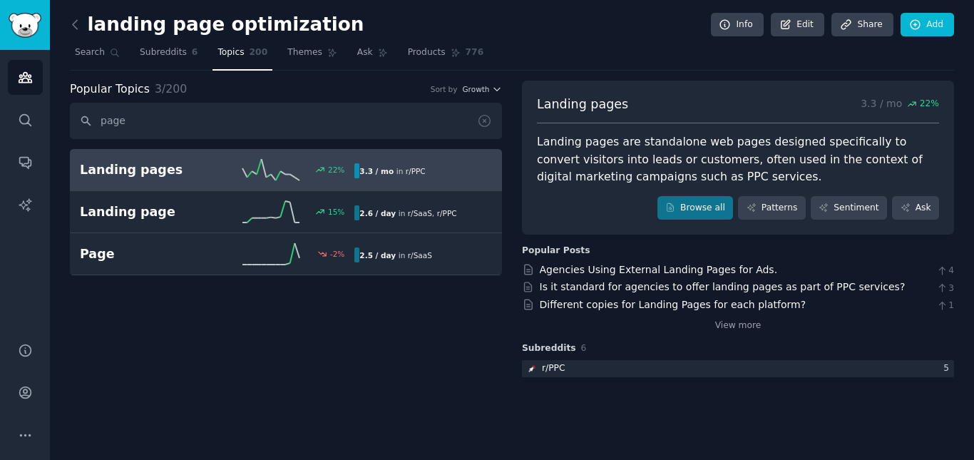
click at [209, 172] on h2 "Landing pages" at bounding box center [149, 170] width 138 height 18
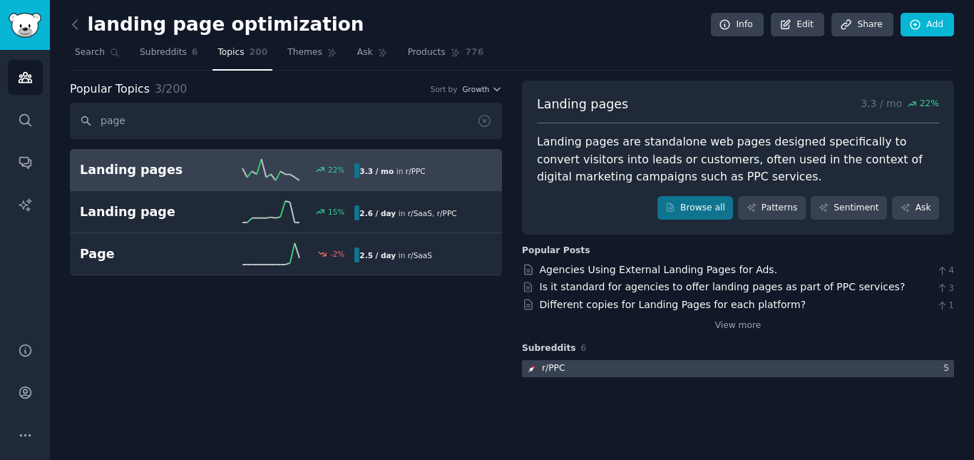
click at [588, 374] on div at bounding box center [738, 369] width 432 height 18
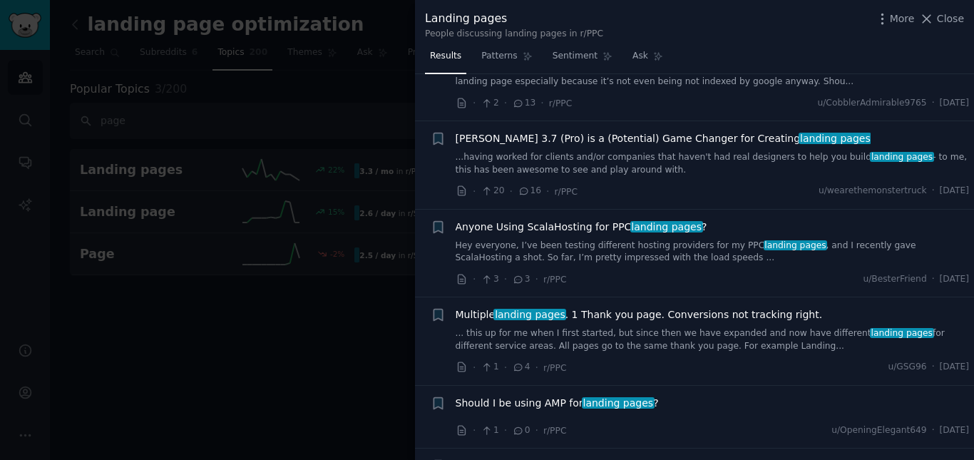
scroll to position [1738, 0]
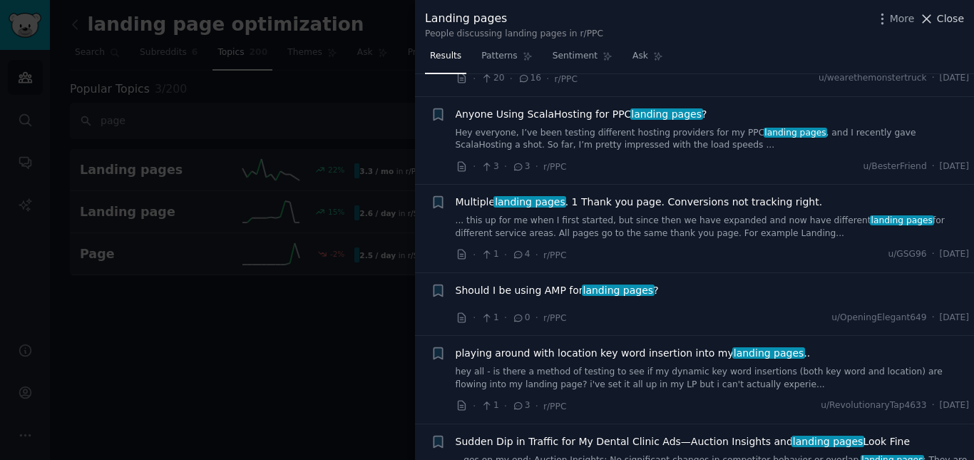
click at [948, 17] on span "Close" at bounding box center [950, 18] width 27 height 15
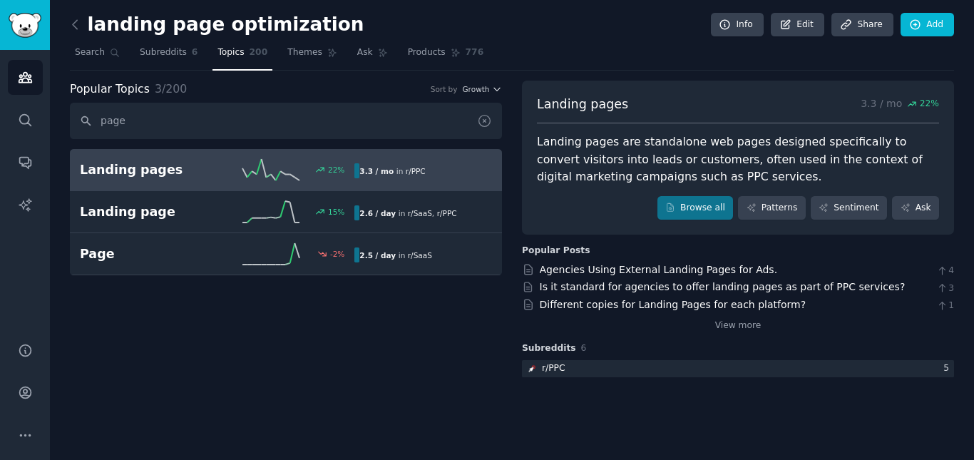
click at [487, 119] on icon at bounding box center [484, 120] width 15 height 15
click at [480, 116] on input "page" at bounding box center [286, 121] width 432 height 36
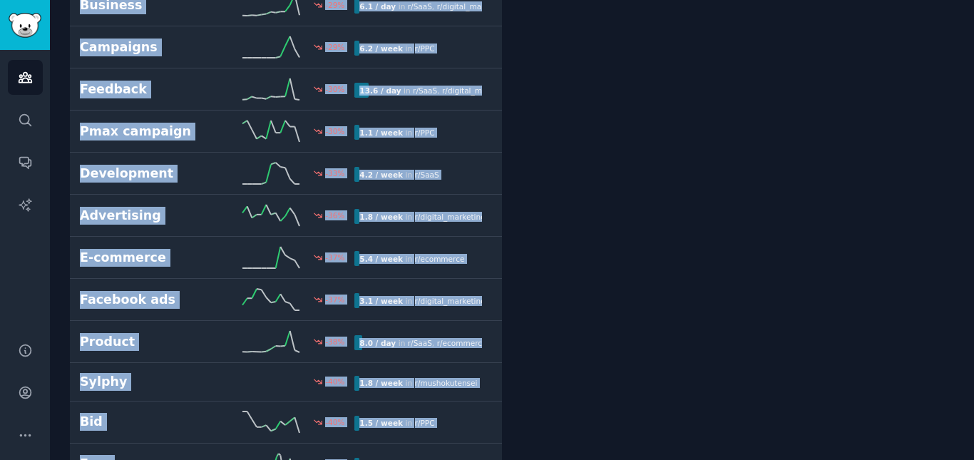
scroll to position [8049, 0]
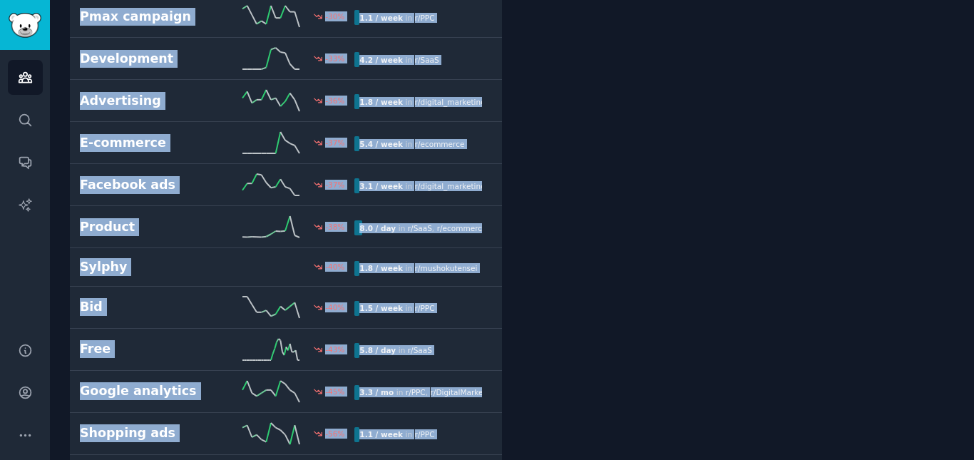
drag, startPoint x: 68, startPoint y: 156, endPoint x: 479, endPoint y: 418, distance: 487.8
copy div "Freelancer 1000 % 1.7 / week in r/ DigitalMarketingHack Tariffs 1000 % 1.5 / we…"
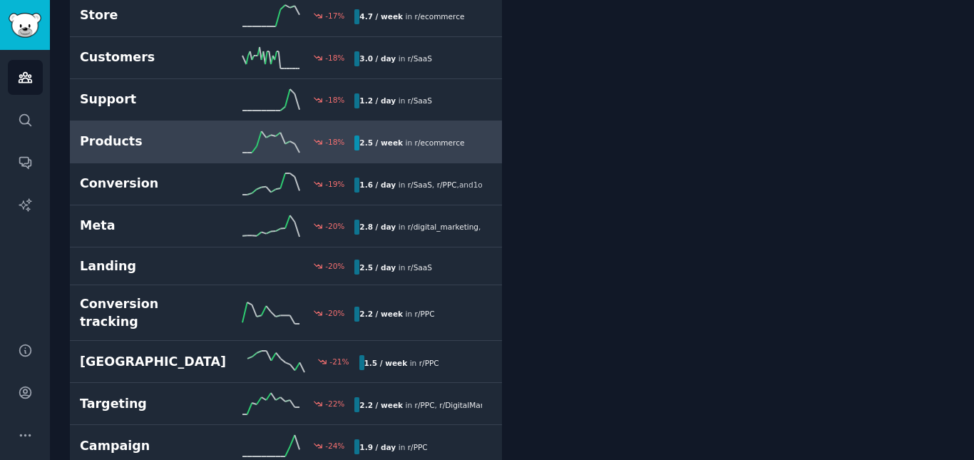
scroll to position [6837, 0]
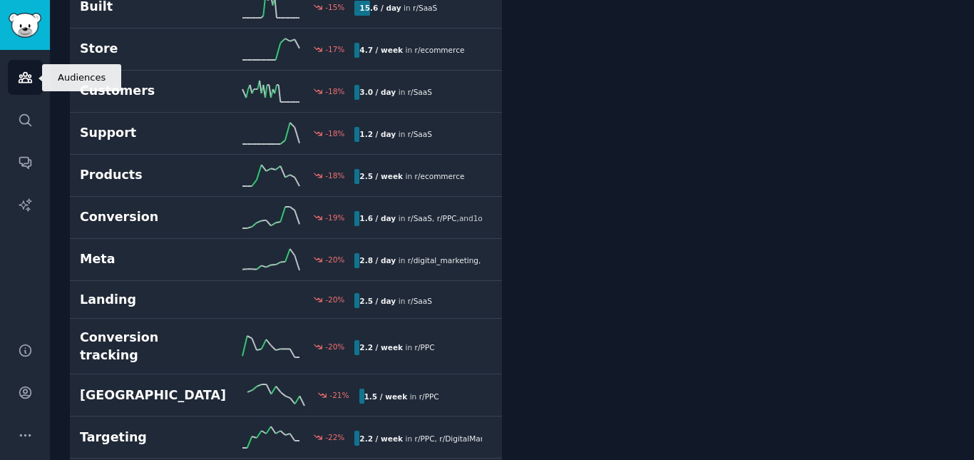
click at [29, 83] on icon "Sidebar" at bounding box center [25, 77] width 15 height 15
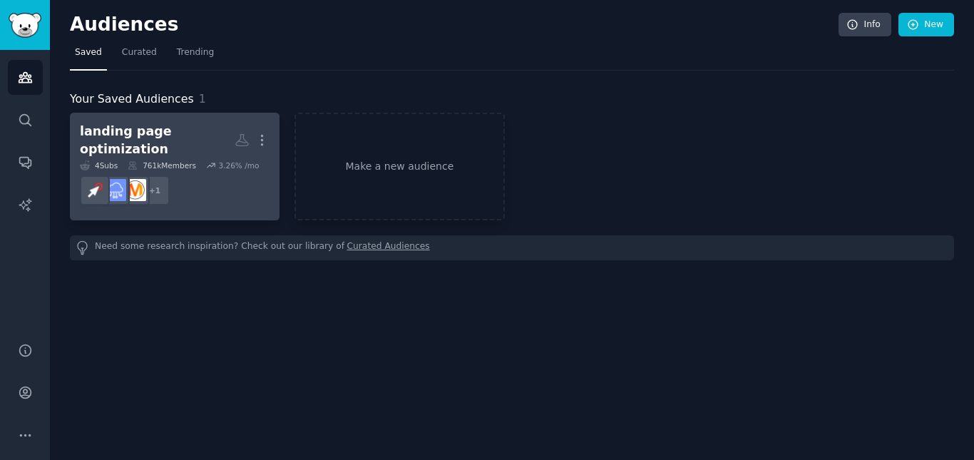
click at [141, 128] on div "landing page optimization" at bounding box center [157, 140] width 155 height 35
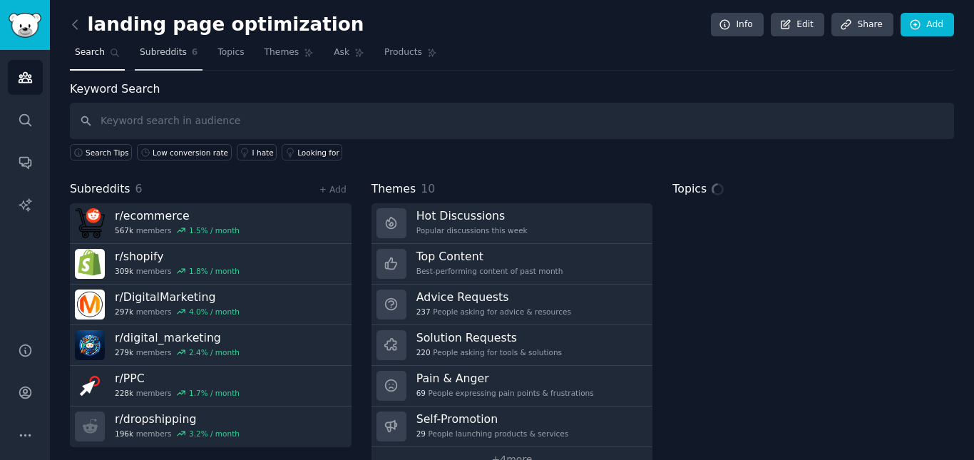
click at [192, 48] on span "6" at bounding box center [195, 52] width 6 height 13
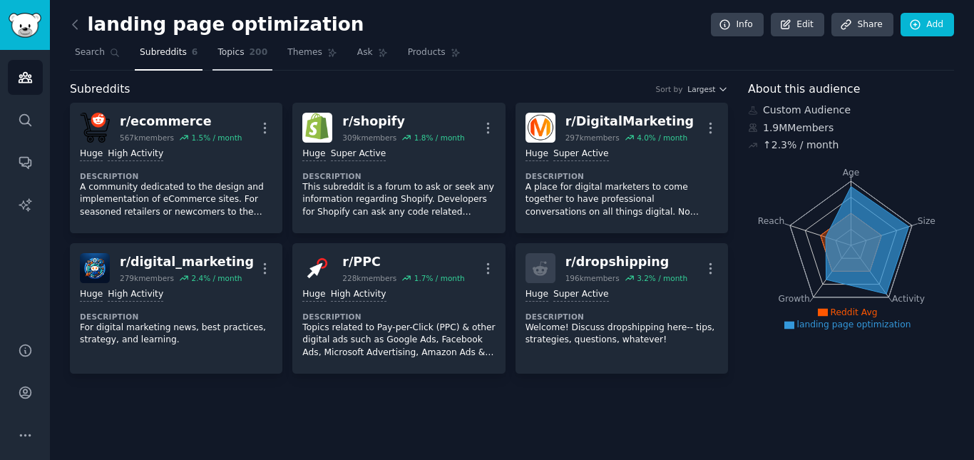
click at [230, 63] on link "Topics 200" at bounding box center [242, 55] width 60 height 29
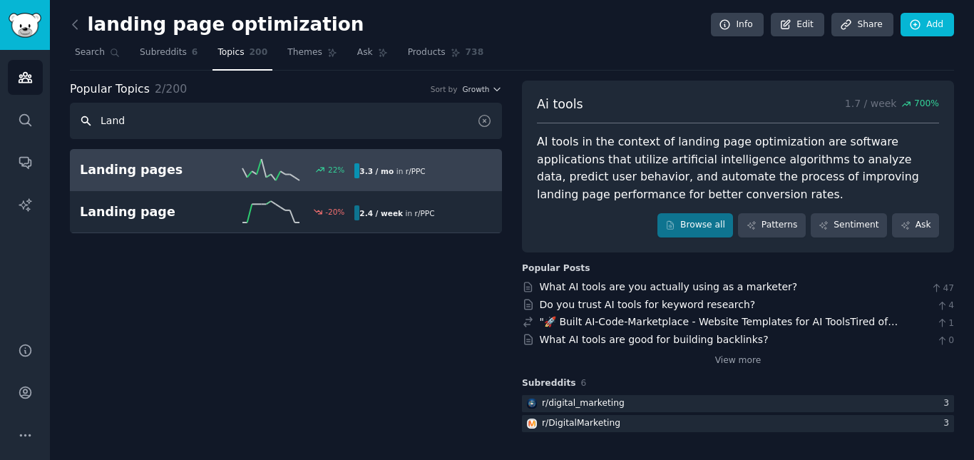
type input "Land"
click at [257, 164] on icon at bounding box center [270, 169] width 57 height 21
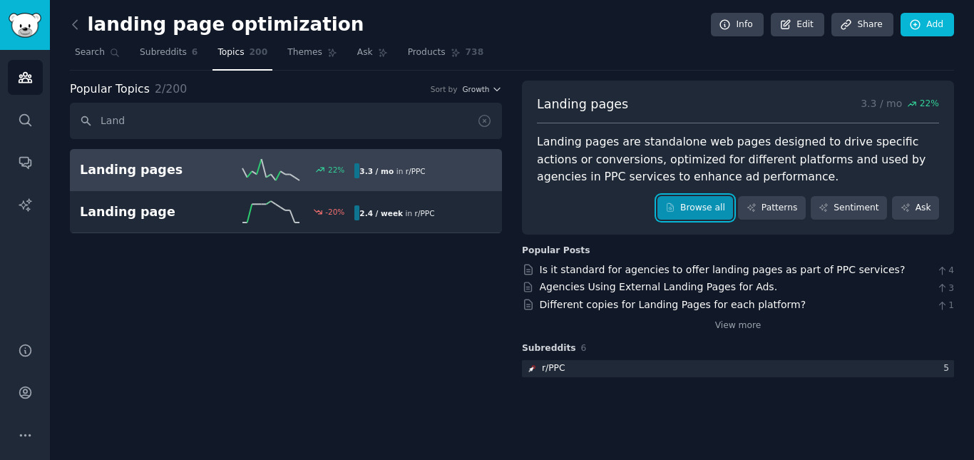
click at [710, 211] on link "Browse all" at bounding box center [695, 208] width 76 height 24
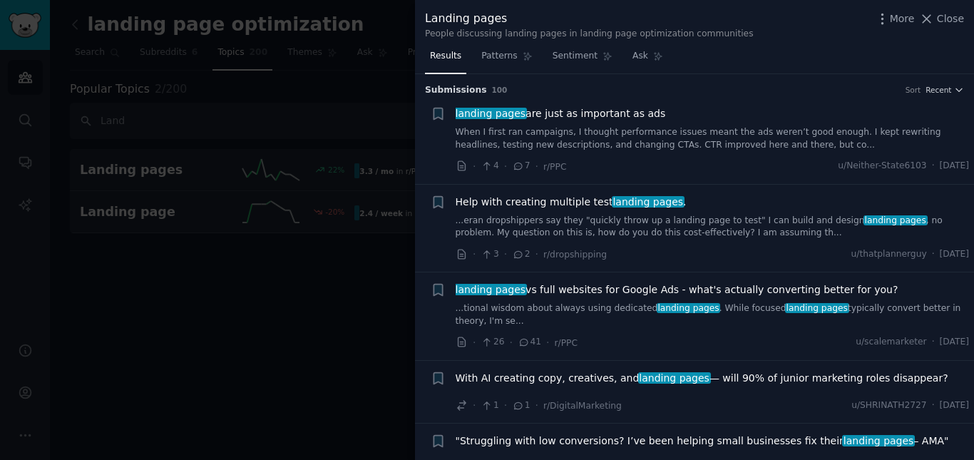
click at [939, 165] on span "[DATE]" at bounding box center [953, 166] width 29 height 13
click at [465, 165] on icon at bounding box center [461, 165] width 7 height 9
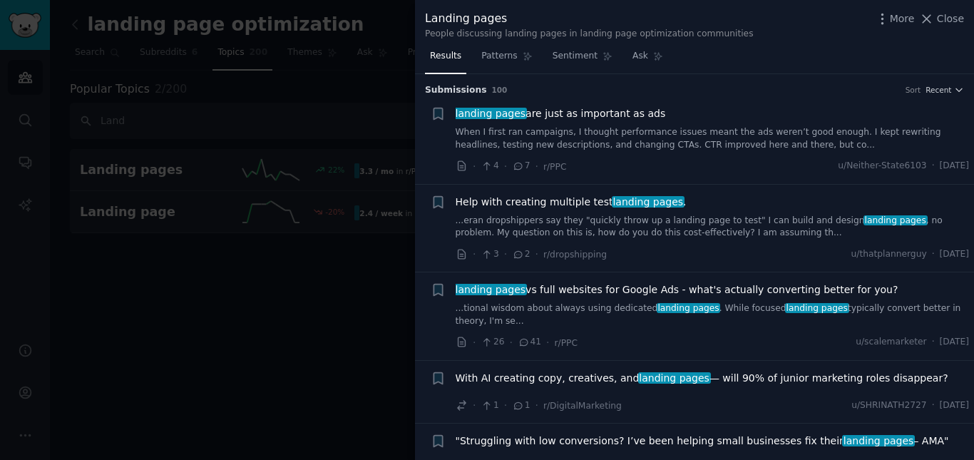
click at [492, 89] on span "100" at bounding box center [500, 90] width 16 height 9
click at [931, 89] on span "Recent" at bounding box center [938, 90] width 26 height 10
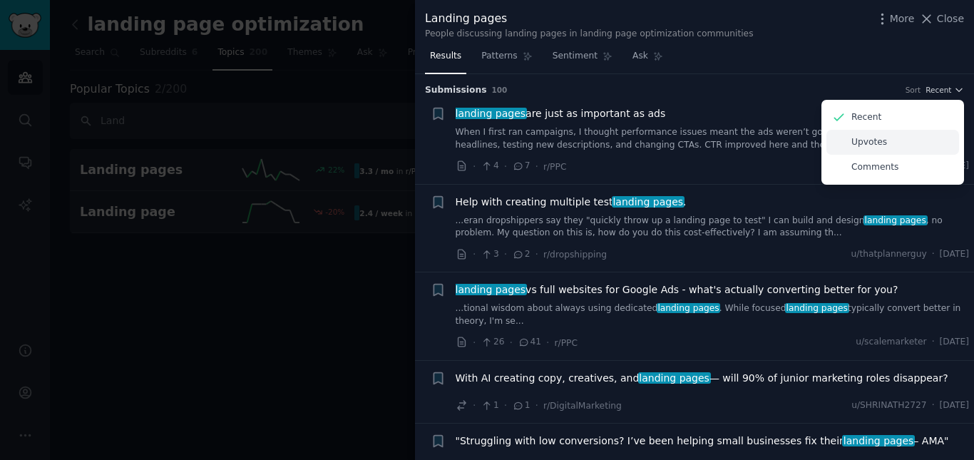
click at [870, 146] on p "Upvotes" at bounding box center [869, 142] width 36 height 13
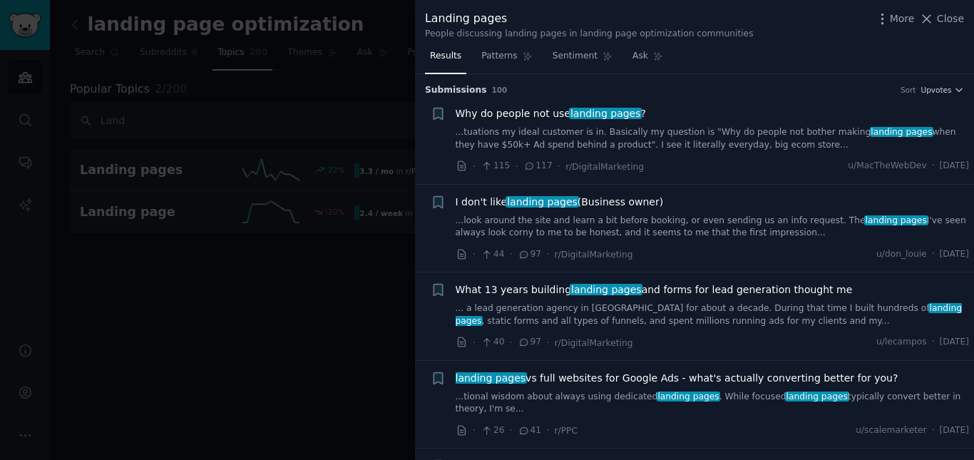
click at [720, 78] on div "Submission s 100 Sort Upvotes" at bounding box center [694, 85] width 539 height 23
click at [309, 133] on div at bounding box center [487, 230] width 974 height 460
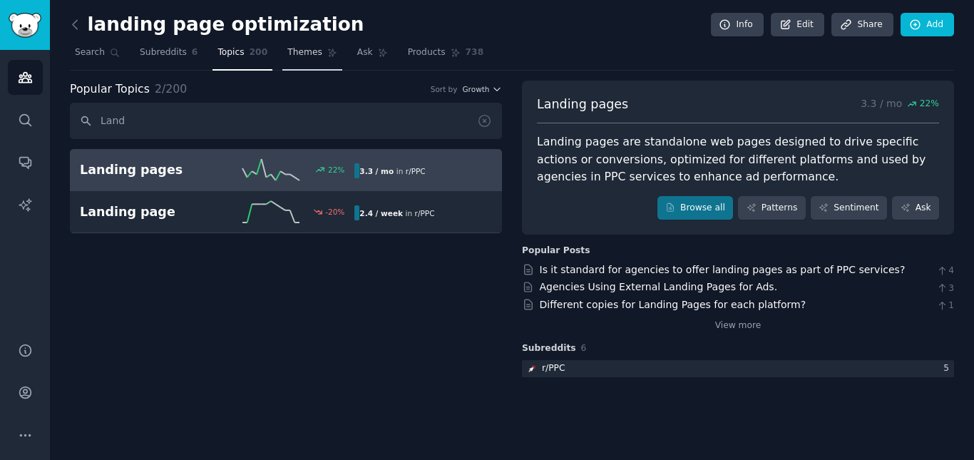
click at [303, 55] on span "Themes" at bounding box center [304, 52] width 35 height 13
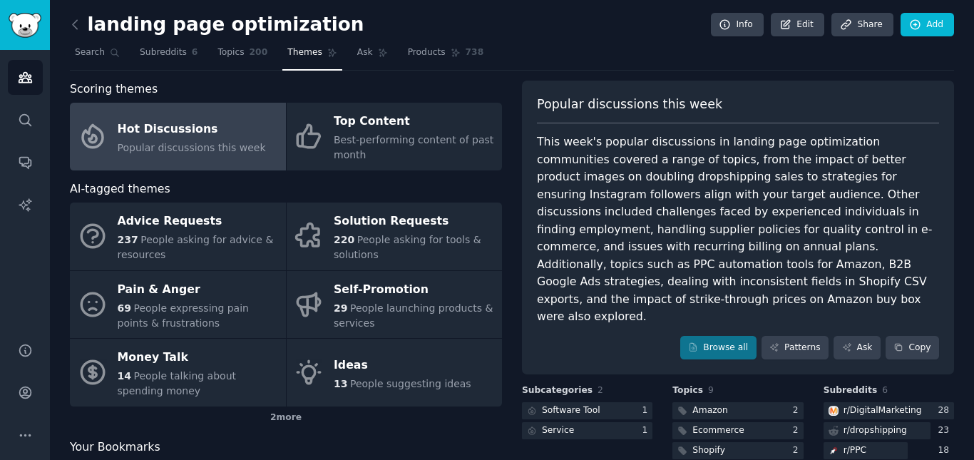
click at [79, 92] on span "Scoring themes" at bounding box center [114, 90] width 88 height 18
click at [79, 91] on span "Scoring themes" at bounding box center [114, 90] width 88 height 18
click at [245, 81] on div "Scoring themes" at bounding box center [286, 90] width 432 height 18
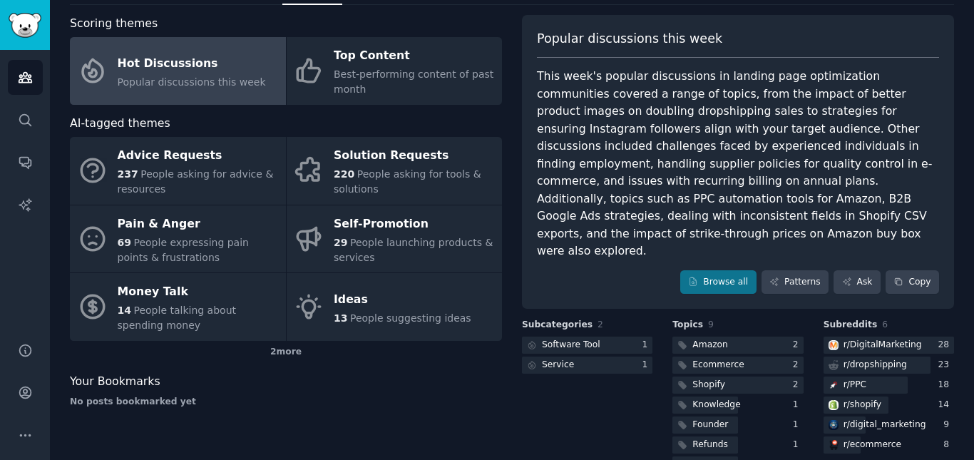
scroll to position [58, 0]
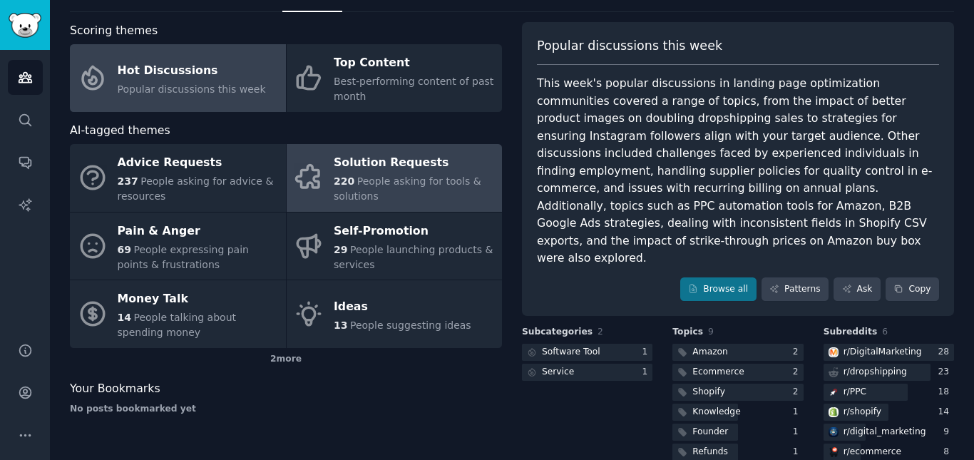
click at [364, 193] on span "People asking for tools & solutions" at bounding box center [408, 188] width 148 height 26
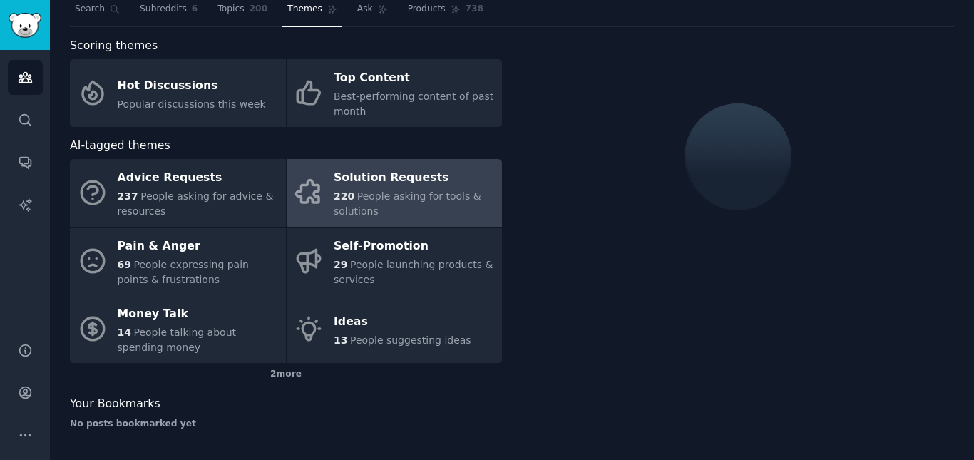
scroll to position [58, 0]
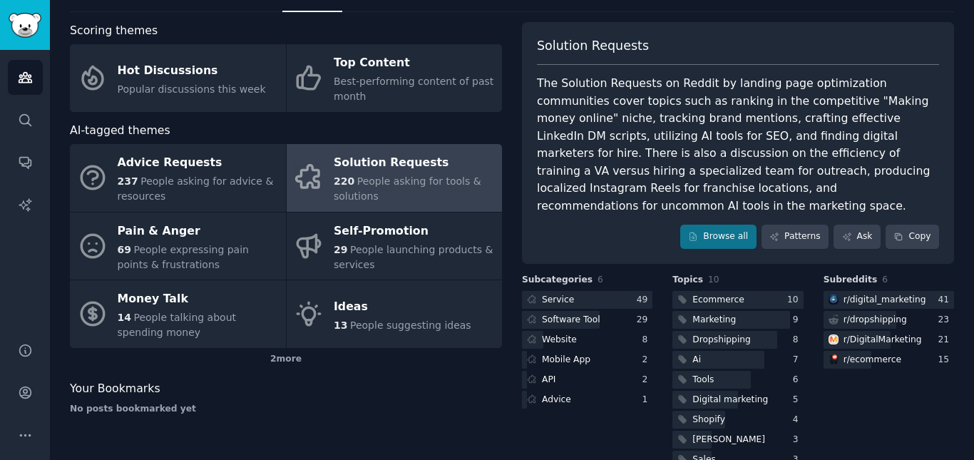
click at [554, 274] on span "Subcategories" at bounding box center [557, 280] width 71 height 13
click at [592, 274] on h3 "Subcategories 6" at bounding box center [587, 280] width 130 height 13
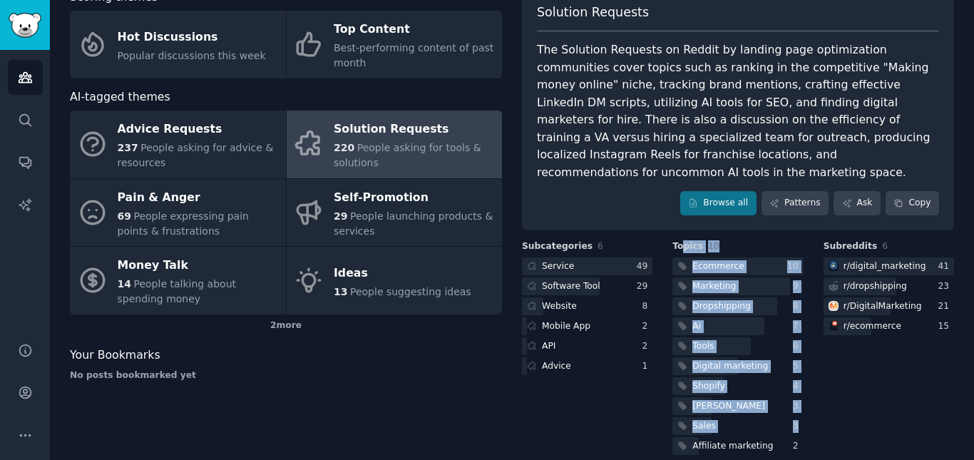
drag, startPoint x: 661, startPoint y: 437, endPoint x: 681, endPoint y: 228, distance: 209.8
click at [681, 240] on div "Subcategories 6 Service 49 Software Tool 29 Website 8 Mobile App 2 API 2 Advice…" at bounding box center [738, 348] width 432 height 217
click at [681, 240] on span "Topics" at bounding box center [687, 246] width 31 height 13
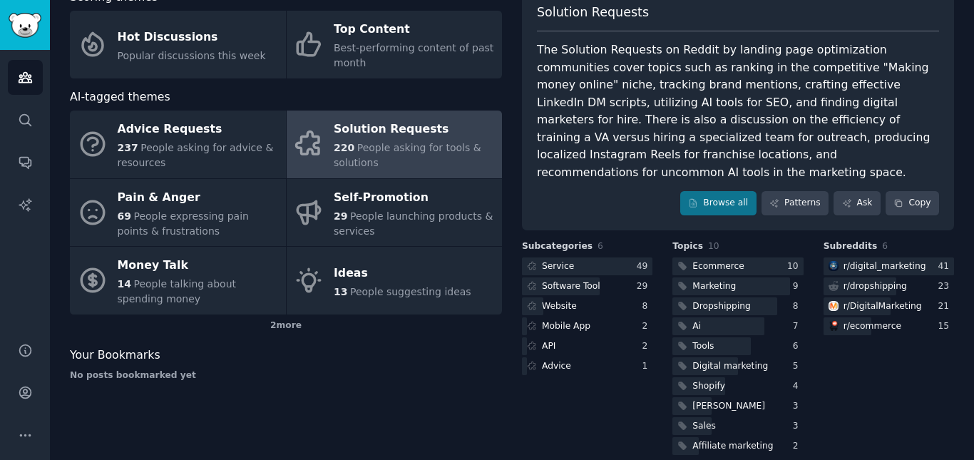
click at [552, 55] on div "The Solution Requests on Reddit by landing page optimization communities cover …" at bounding box center [738, 111] width 402 height 140
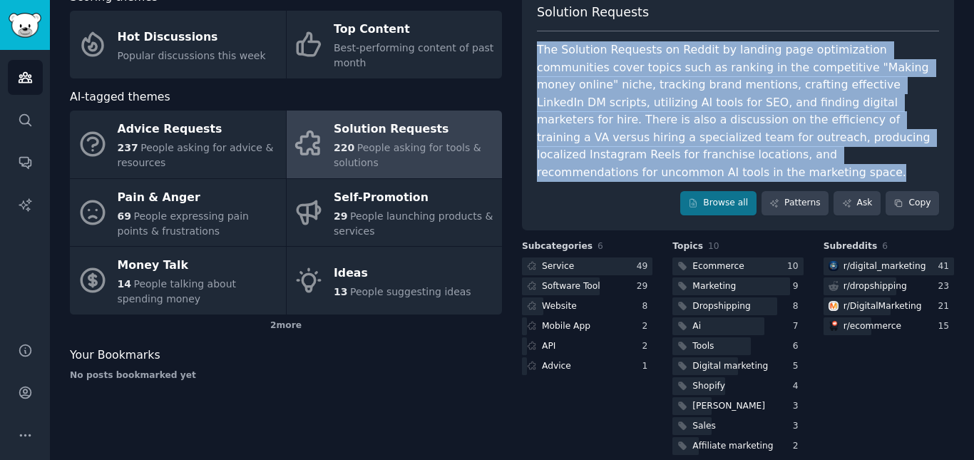
click at [552, 55] on div "The Solution Requests on Reddit by landing page optimization communities cover …" at bounding box center [738, 111] width 402 height 140
click at [572, 77] on div "The Solution Requests on Reddit by landing page optimization communities cover …" at bounding box center [738, 111] width 402 height 140
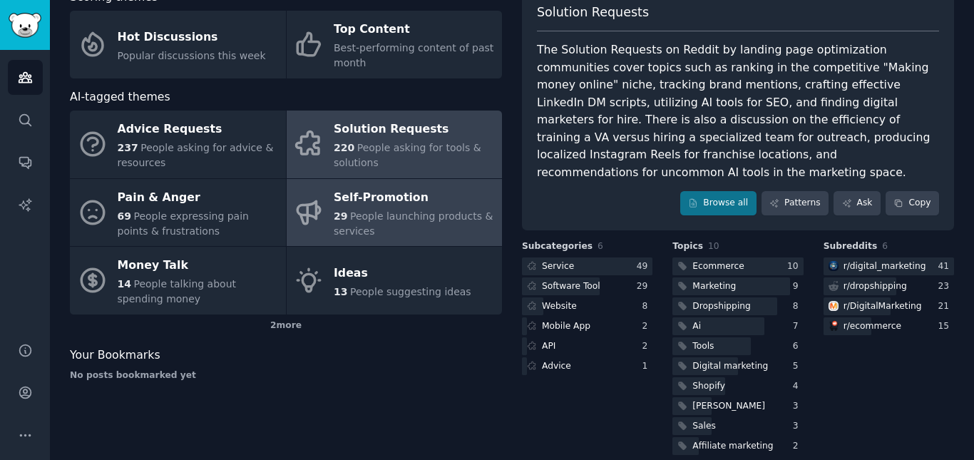
click at [393, 209] on div "29 People launching products & services" at bounding box center [414, 224] width 161 height 30
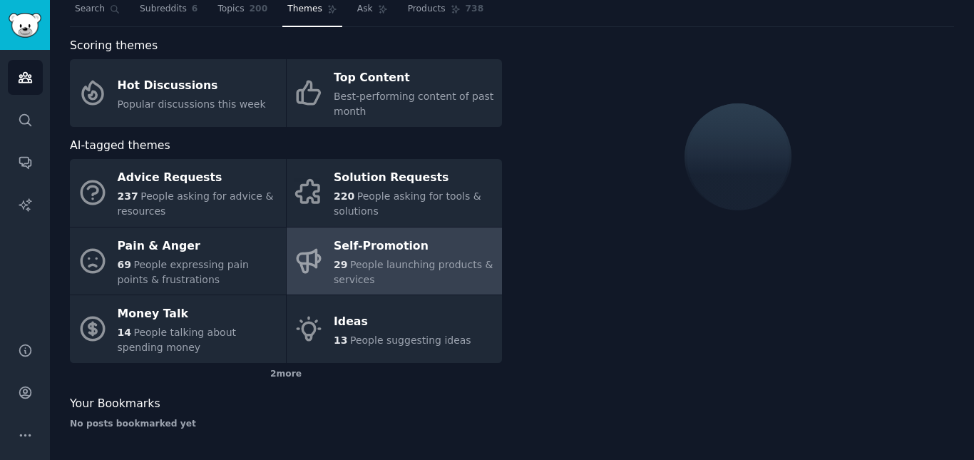
scroll to position [74, 0]
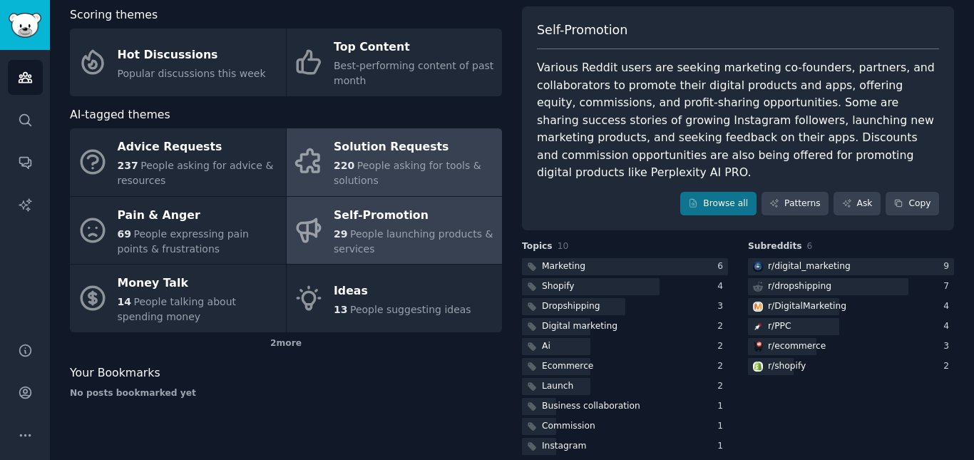
click at [357, 170] on span "People asking for tools & solutions" at bounding box center [408, 173] width 148 height 26
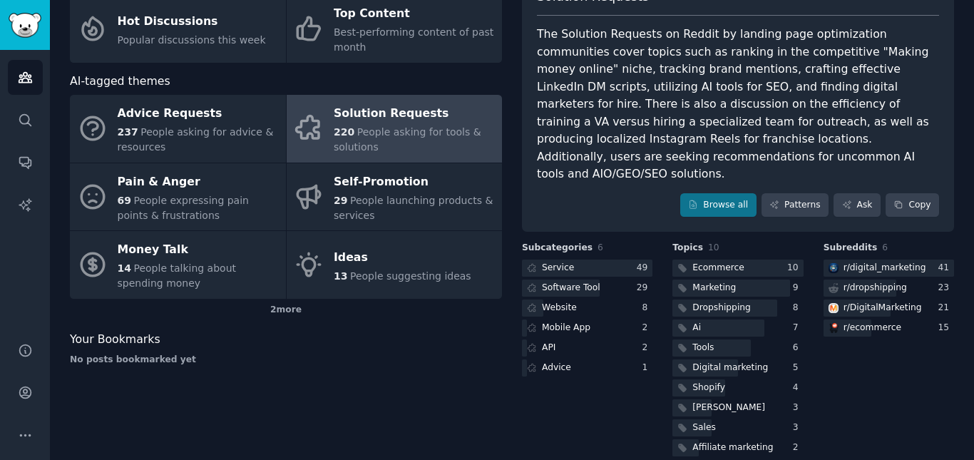
scroll to position [109, 0]
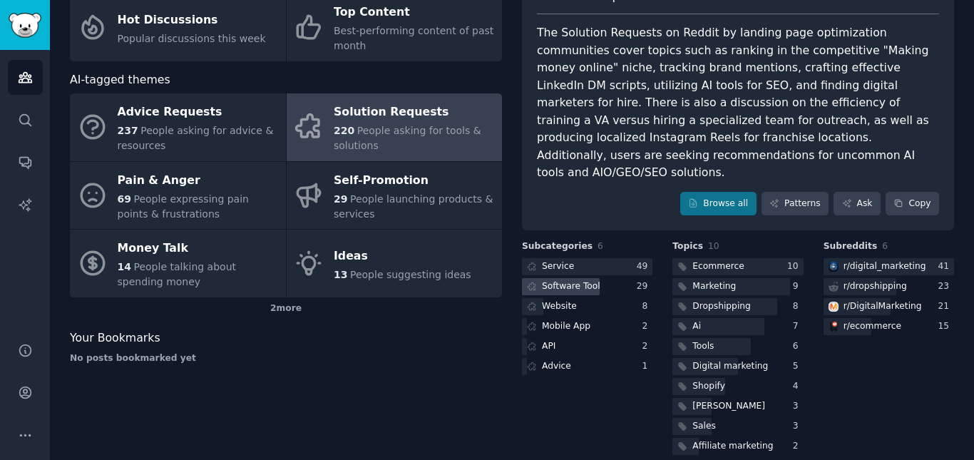
click at [566, 280] on div "Software Tool" at bounding box center [571, 286] width 58 height 13
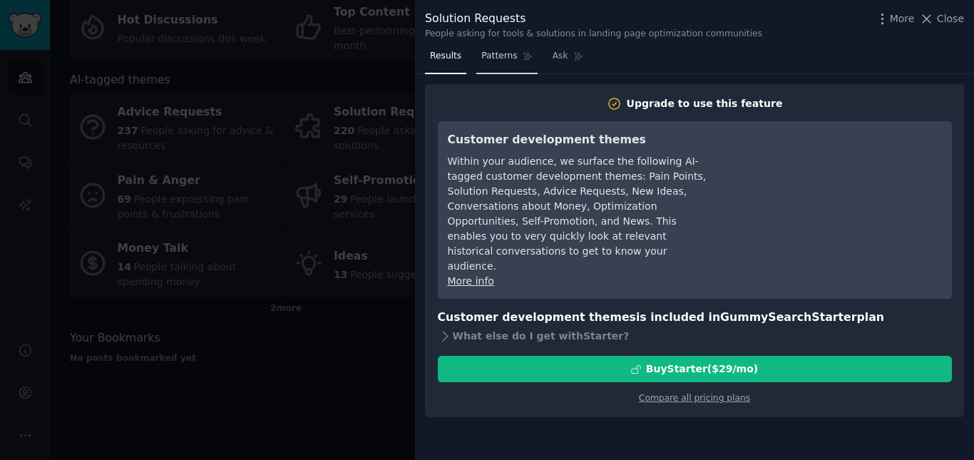
click at [500, 60] on span "Patterns" at bounding box center [499, 56] width 36 height 13
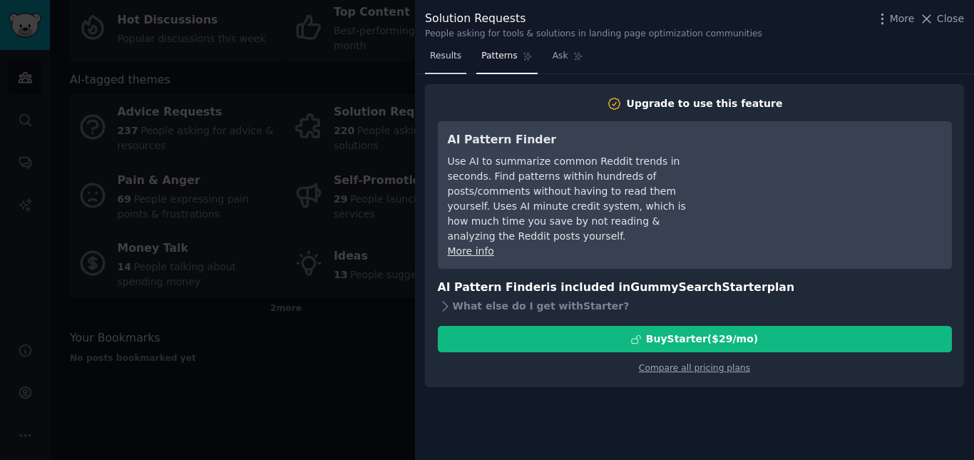
click at [443, 58] on span "Results" at bounding box center [445, 56] width 31 height 13
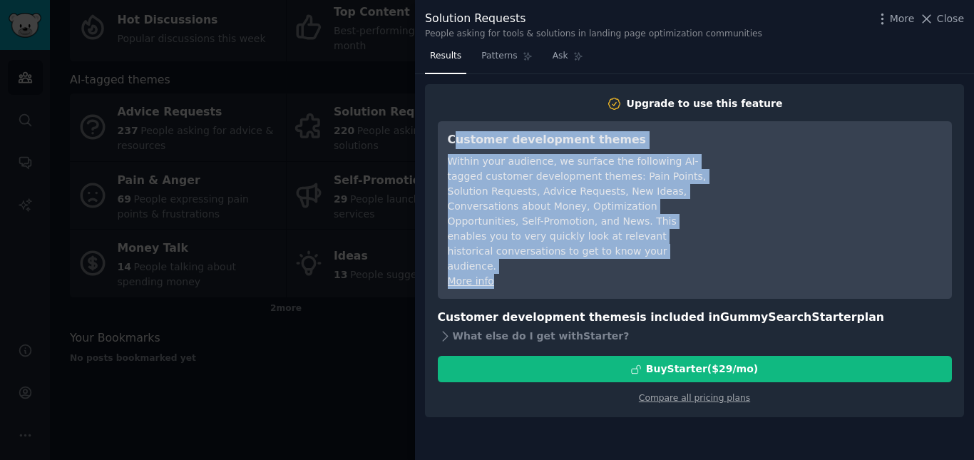
drag, startPoint x: 517, startPoint y: 148, endPoint x: 656, endPoint y: 247, distance: 170.7
click at [656, 247] on div "Customer development themes Within your audience, we surface the following AI-t…" at bounding box center [578, 210] width 260 height 158
click at [656, 274] on div "More info" at bounding box center [578, 281] width 260 height 15
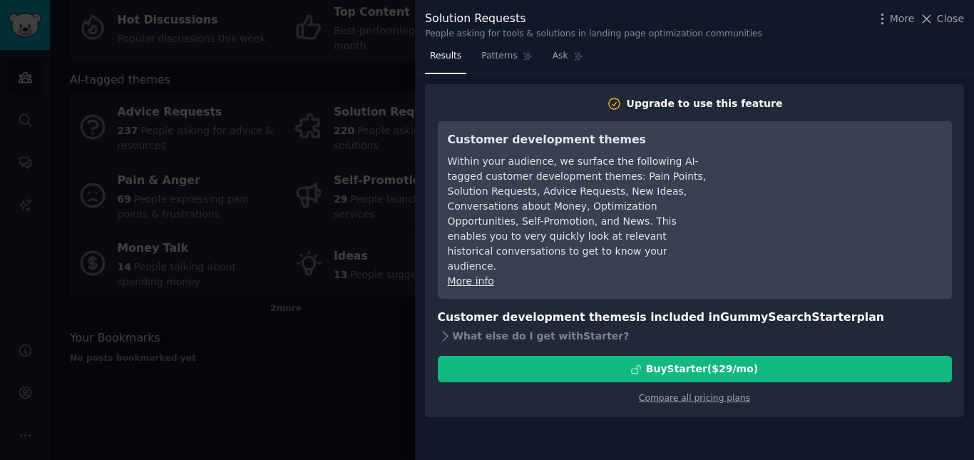
click at [388, 43] on div at bounding box center [487, 230] width 974 height 460
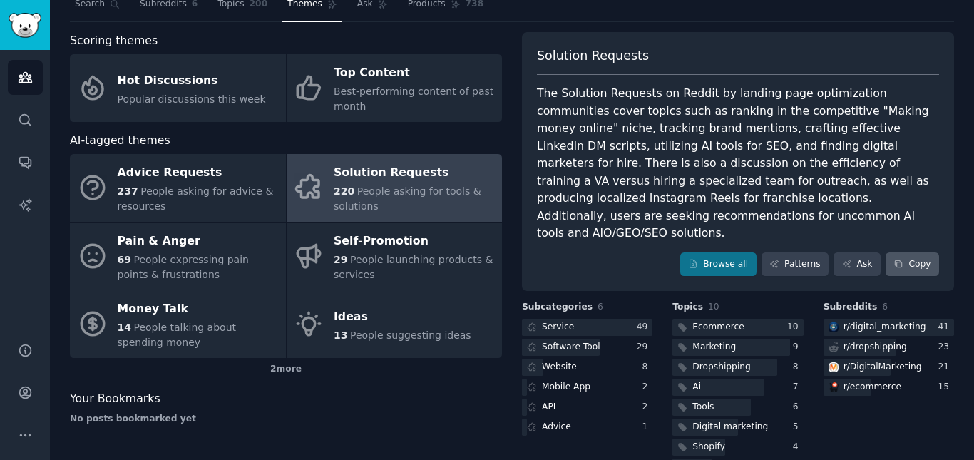
scroll to position [71, 0]
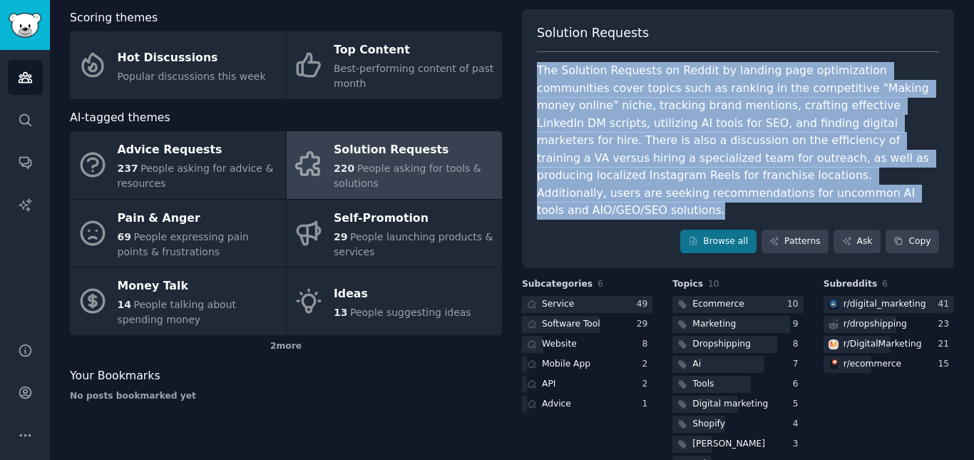
drag, startPoint x: 576, startPoint y: 202, endPoint x: 513, endPoint y: 63, distance: 151.8
click at [513, 63] on div "Scoring themes Hot Discussions Popular discussions this week Top Content Best-p…" at bounding box center [512, 252] width 884 height 486
click at [532, 63] on div "Solution Requests The Solution Requests on Reddit by landing page optimization …" at bounding box center [738, 138] width 432 height 259
drag, startPoint x: 532, startPoint y: 63, endPoint x: 612, endPoint y: 202, distance: 159.7
click at [612, 202] on div "Solution Requests The Solution Requests on Reddit by landing page optimization …" at bounding box center [738, 138] width 432 height 259
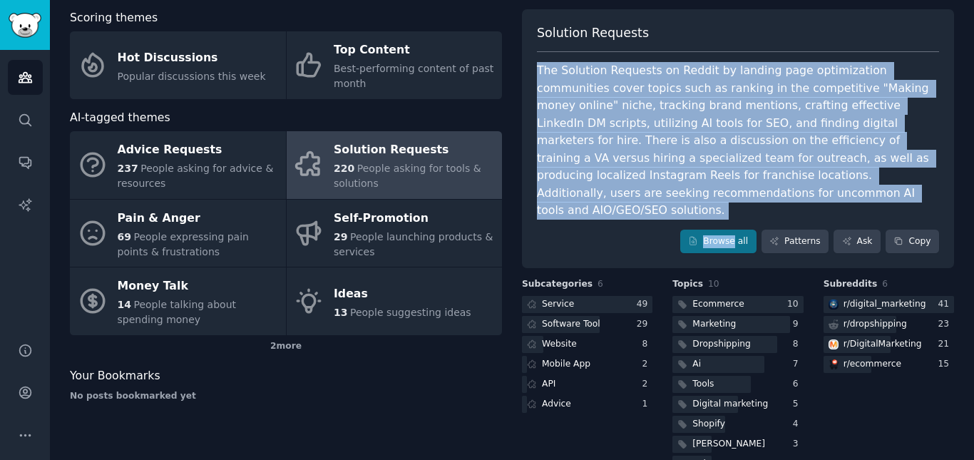
click at [612, 202] on div "Solution Requests The Solution Requests on Reddit by landing page optimization …" at bounding box center [738, 138] width 432 height 259
drag, startPoint x: 612, startPoint y: 202, endPoint x: 530, endPoint y: 57, distance: 165.9
click at [530, 57] on div "Solution Requests The Solution Requests on Reddit by landing page optimization …" at bounding box center [738, 138] width 432 height 259
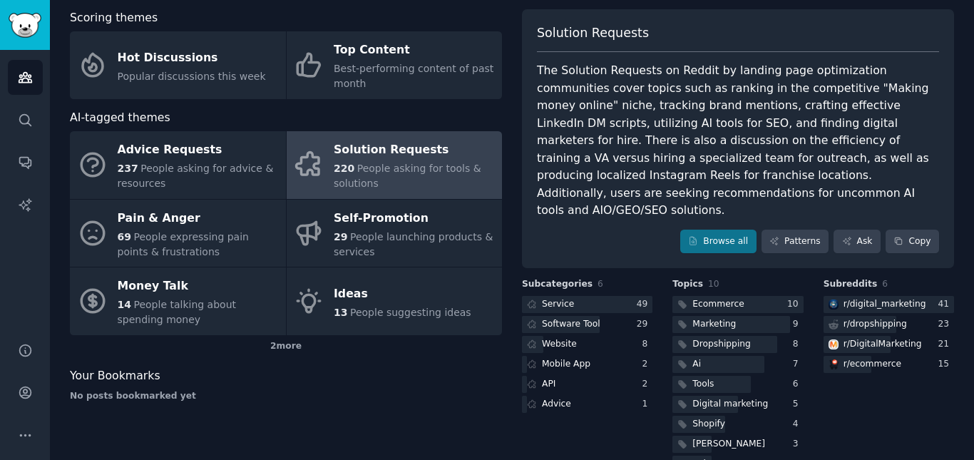
drag, startPoint x: 530, startPoint y: 57, endPoint x: 529, endPoint y: 26, distance: 30.7
click at [532, 43] on div "Solution Requests The Solution Requests on Reddit by landing page optimization …" at bounding box center [738, 138] width 432 height 259
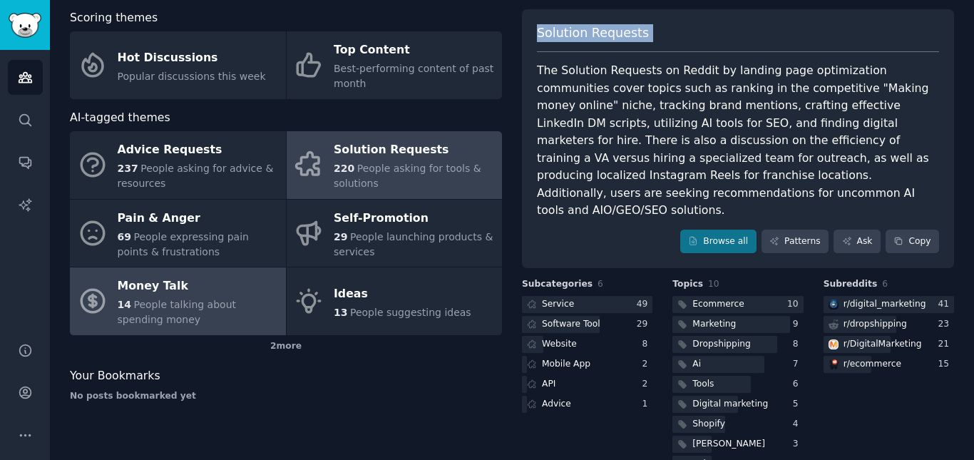
click at [214, 272] on link "Money Talk 14 People talking about spending money" at bounding box center [178, 301] width 216 height 68
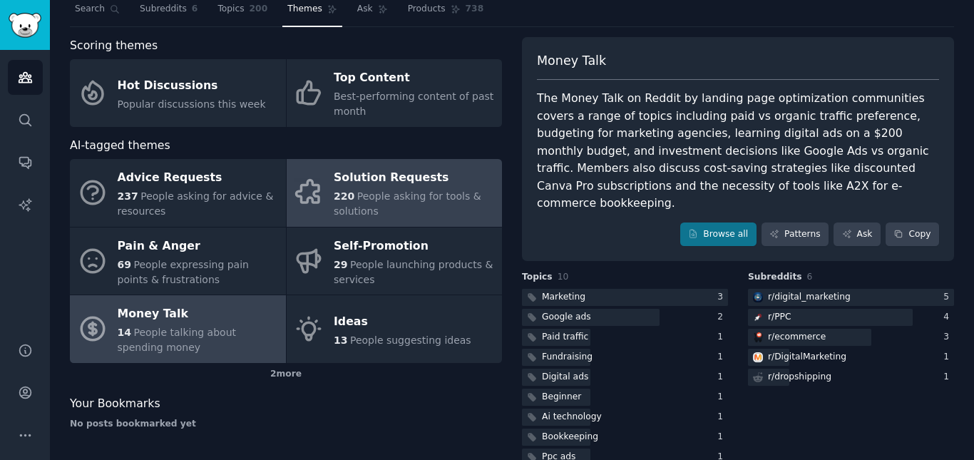
scroll to position [71, 0]
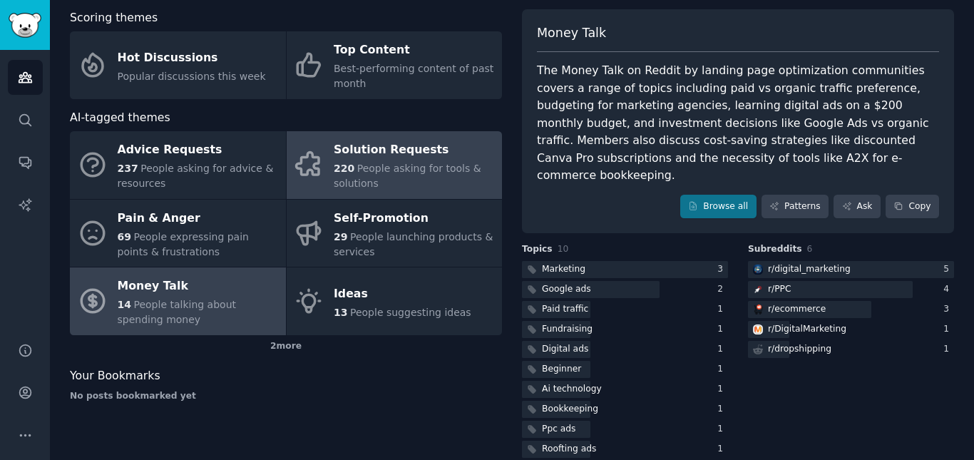
click at [330, 168] on link "Solution Requests 220 People asking for tools & solutions" at bounding box center [395, 165] width 216 height 68
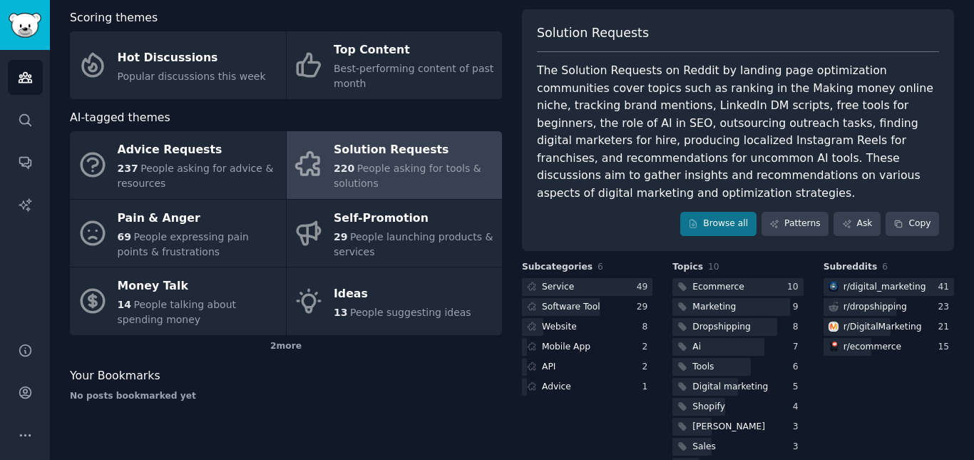
scroll to position [92, 0]
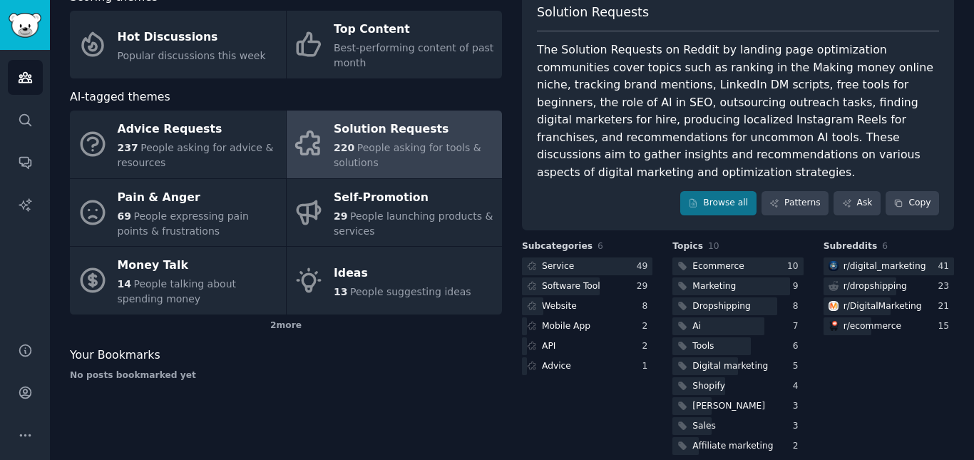
click at [683, 217] on div "Solution Requests The Solution Requests on Reddit by landing page optimization …" at bounding box center [738, 223] width 432 height 469
click at [681, 240] on span "Topics" at bounding box center [687, 246] width 31 height 13
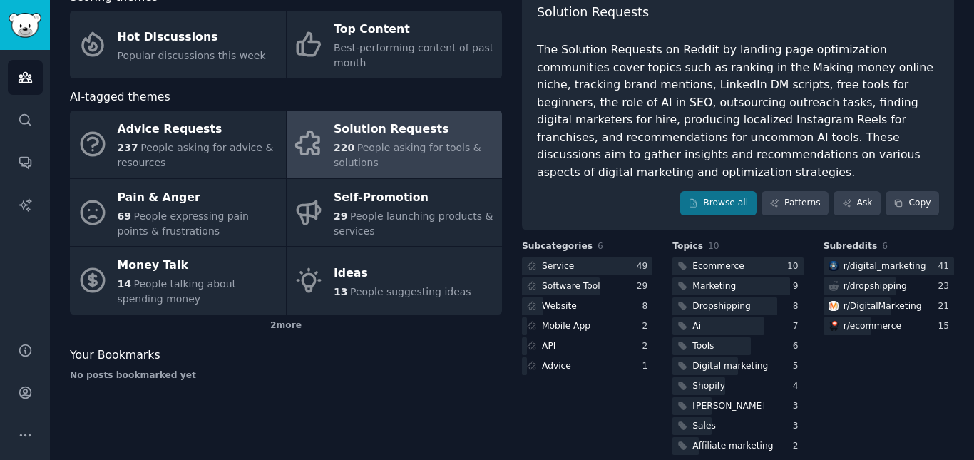
click at [507, 224] on div "Scoring themes Hot Discussions Popular discussions this week Top Content Best-p…" at bounding box center [512, 223] width 884 height 469
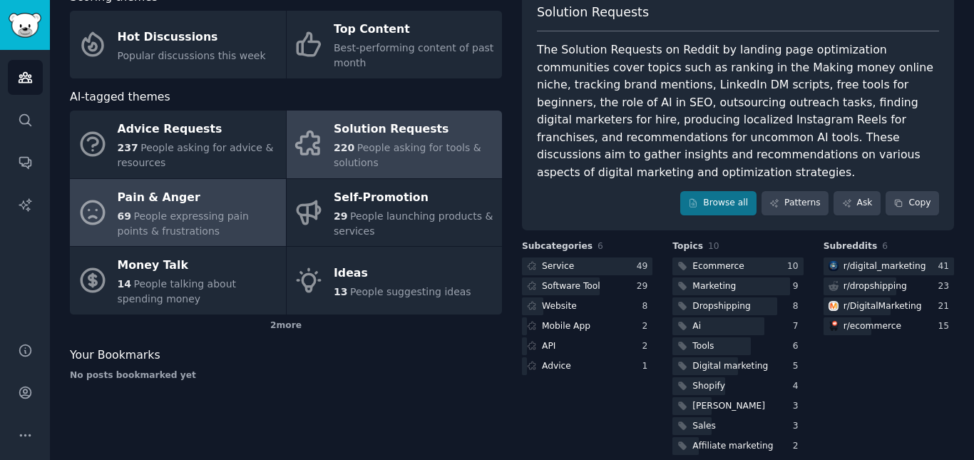
click at [165, 207] on div "Pain & Anger" at bounding box center [198, 197] width 161 height 23
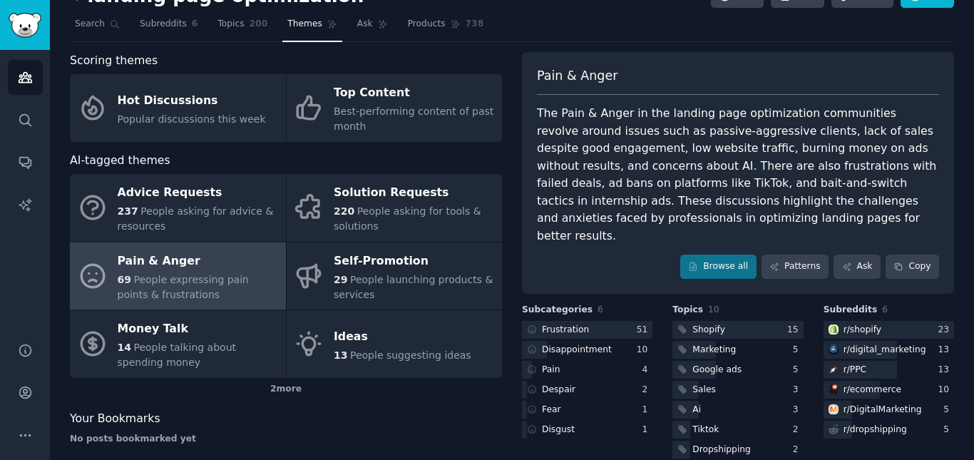
scroll to position [68, 0]
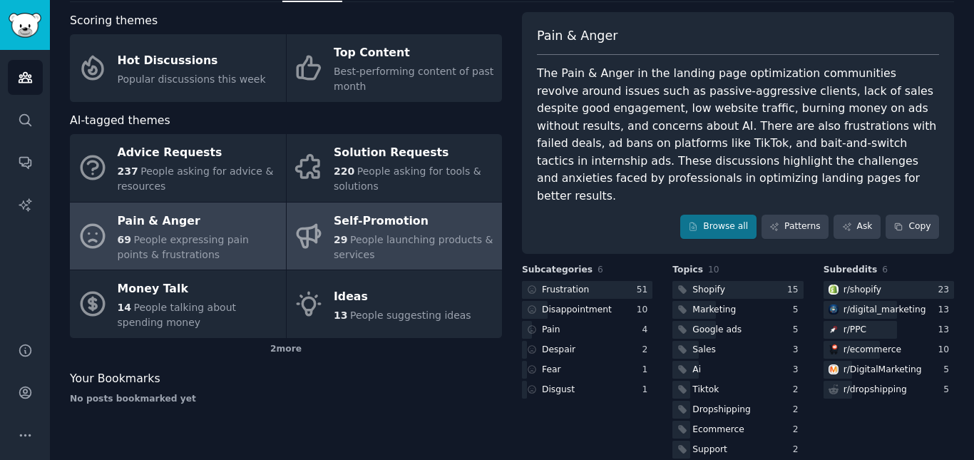
click at [351, 239] on span "People launching products & services" at bounding box center [413, 247] width 159 height 26
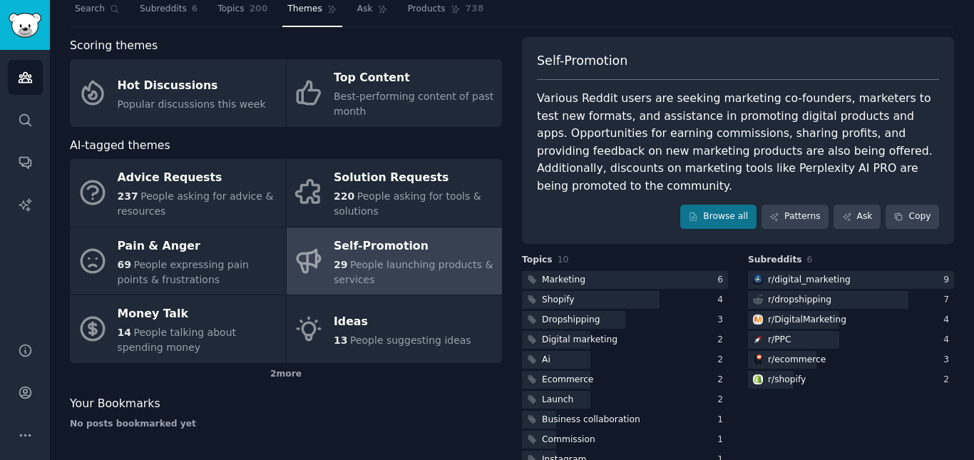
scroll to position [57, 0]
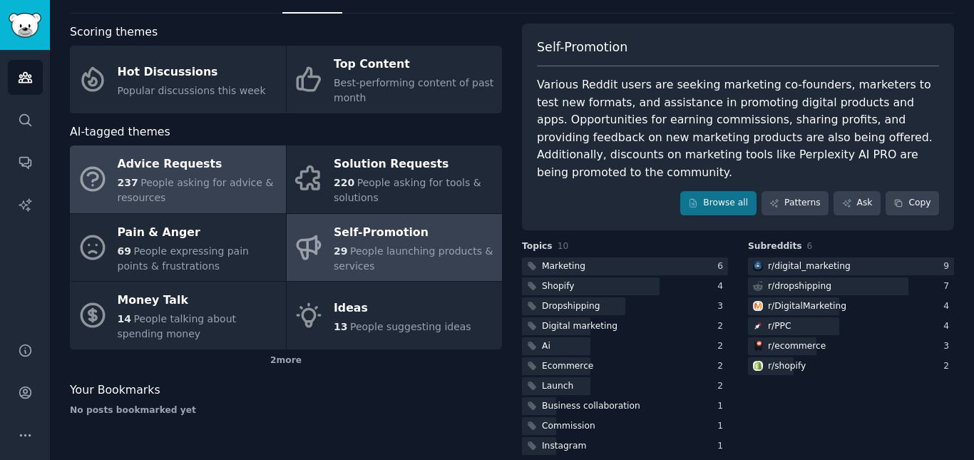
click at [218, 182] on span "People asking for advice & resources" at bounding box center [196, 190] width 156 height 26
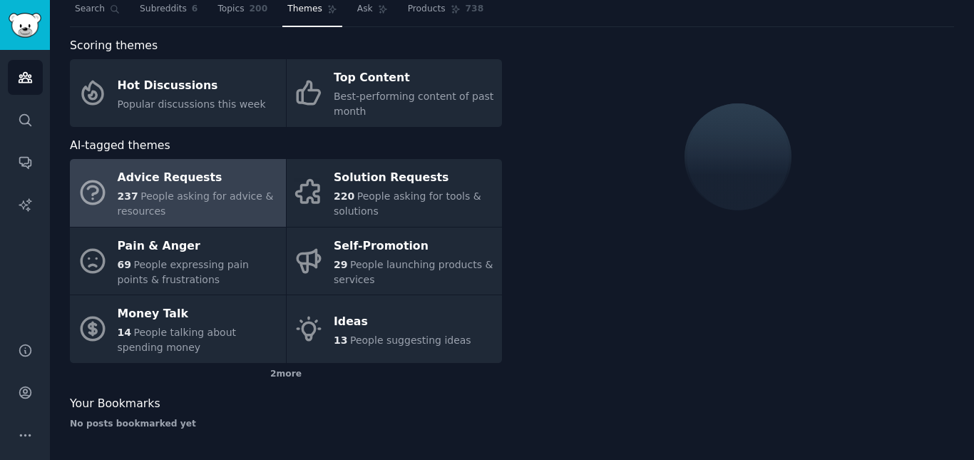
scroll to position [57, 0]
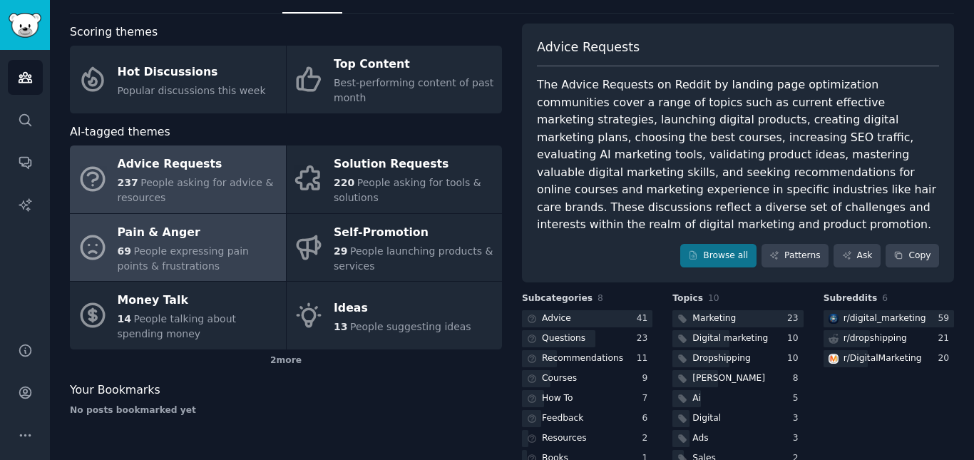
click at [152, 236] on div "Pain & Anger" at bounding box center [198, 232] width 161 height 23
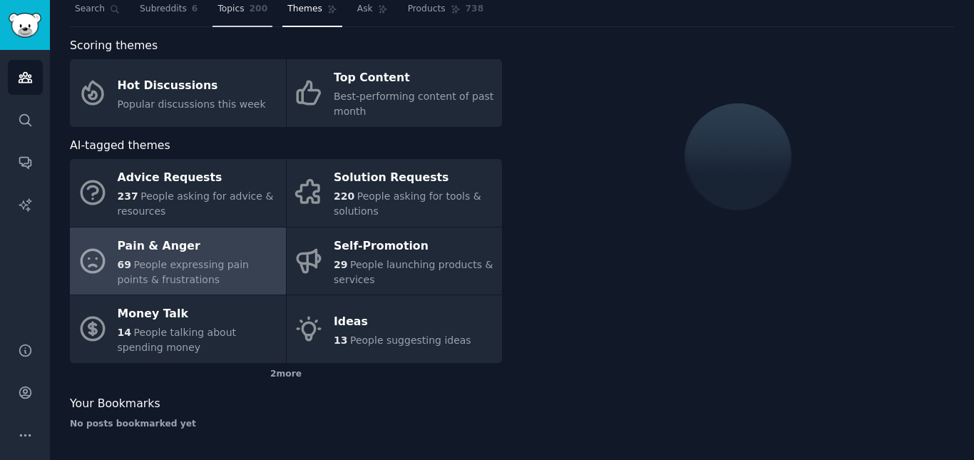
scroll to position [57, 0]
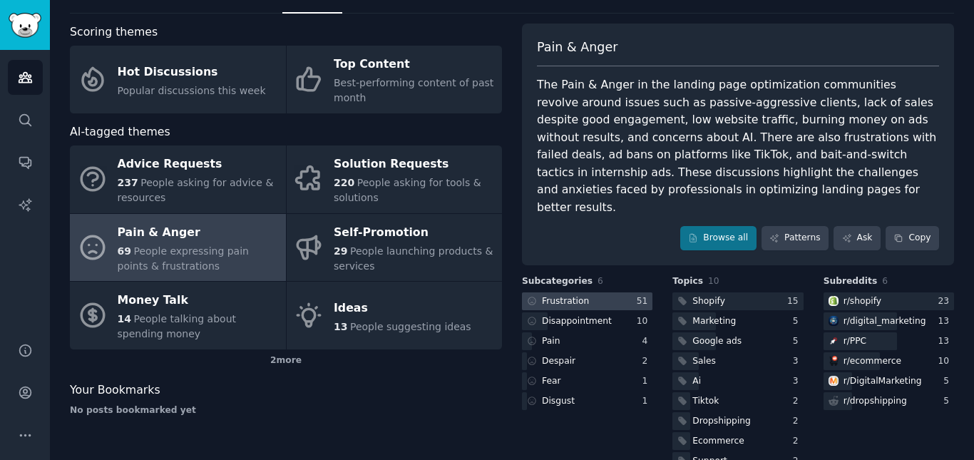
click at [557, 295] on div "Frustration" at bounding box center [565, 301] width 47 height 13
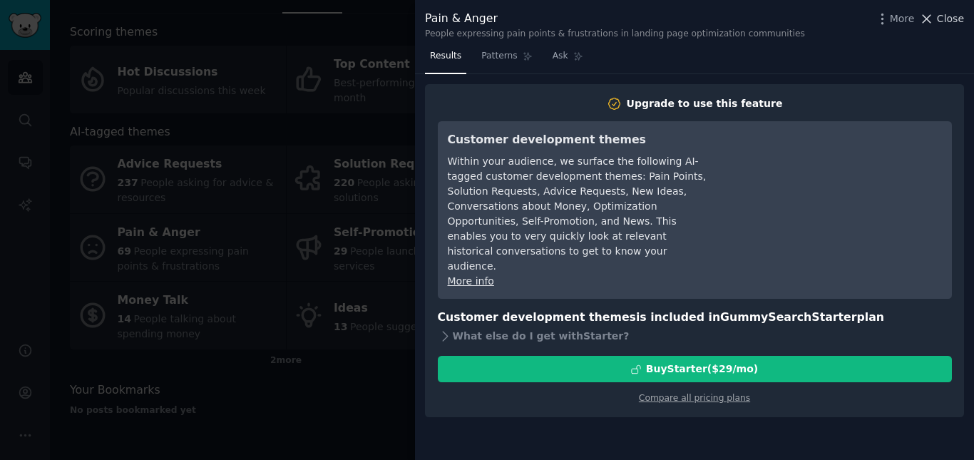
click at [950, 16] on span "Close" at bounding box center [950, 18] width 27 height 15
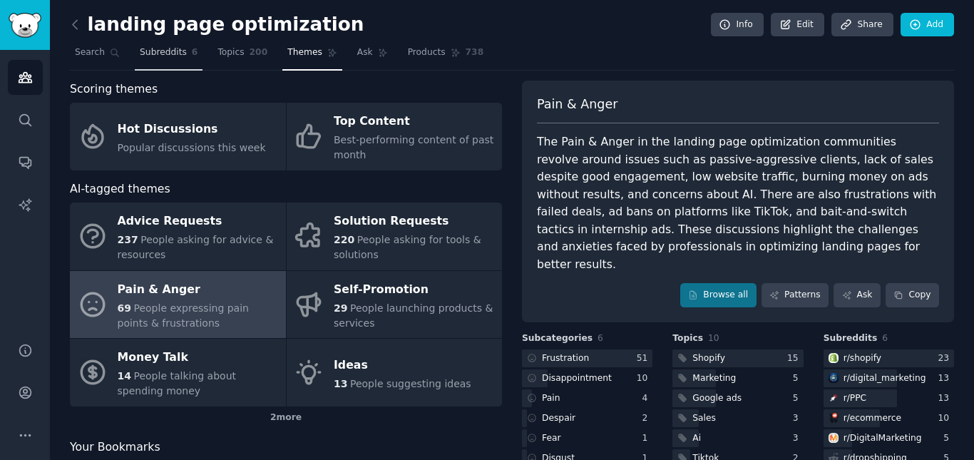
click at [155, 56] on span "Subreddits" at bounding box center [163, 52] width 47 height 13
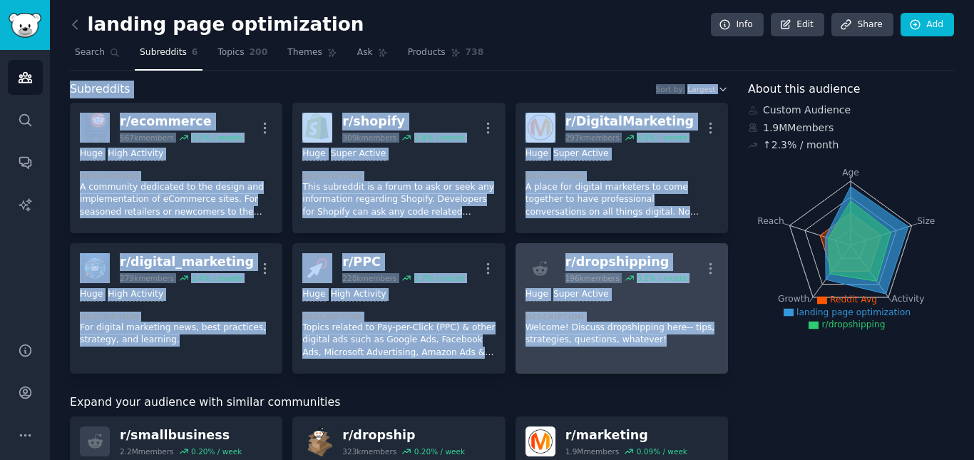
drag, startPoint x: 68, startPoint y: 91, endPoint x: 691, endPoint y: 360, distance: 679.0
copy div "Subreddits Sort by Largest r/ ecommerce 567k members 1.5 % / month More Huge Hi…"
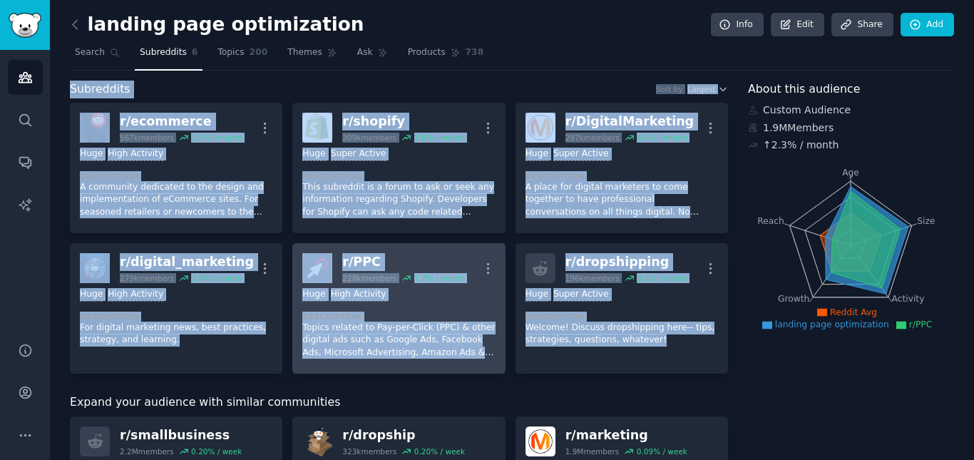
click at [464, 354] on p "Topics related to Pay-per-Click (PPC) & other digital ads such as Google Ads, F…" at bounding box center [398, 340] width 192 height 38
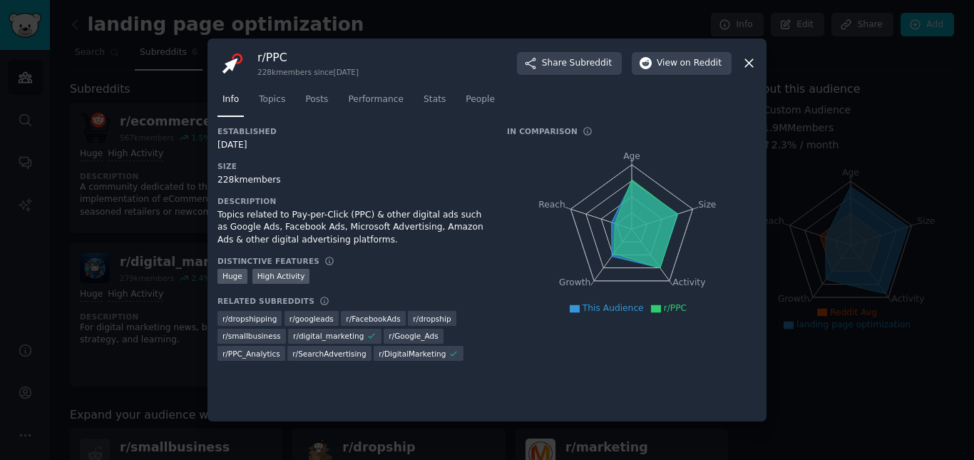
click at [735, 73] on div "r/ PPC 228k members since [DATE] Share Subreddit View on Reddit" at bounding box center [486, 63] width 539 height 30
click at [751, 68] on icon at bounding box center [748, 63] width 15 height 15
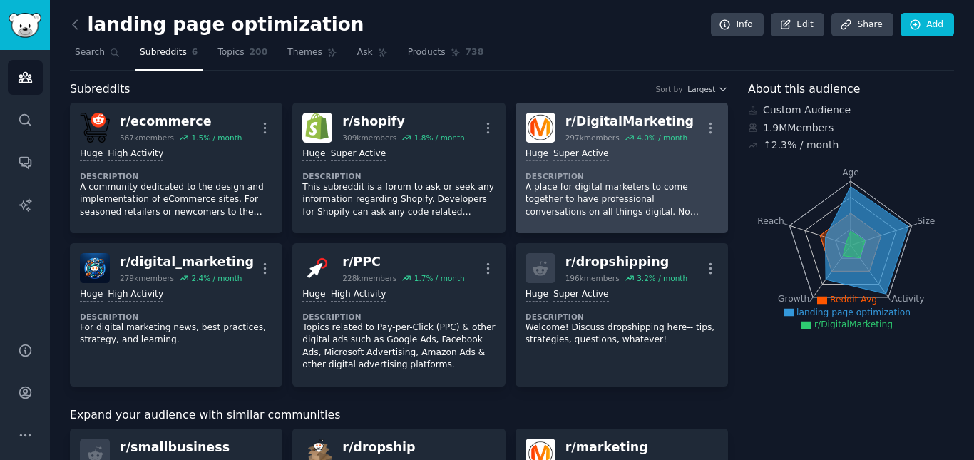
click at [691, 207] on p "A place for digital marketers to come together to have professional conversatio…" at bounding box center [621, 200] width 192 height 38
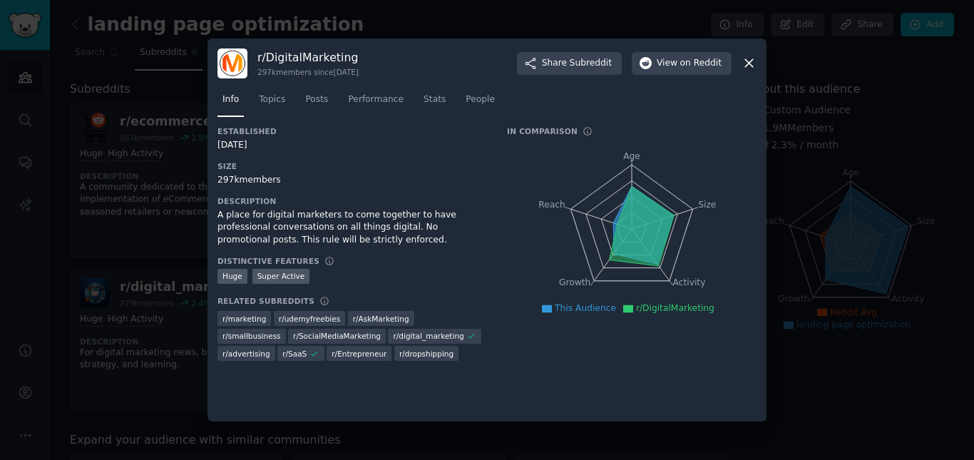
click at [755, 57] on icon at bounding box center [748, 63] width 15 height 15
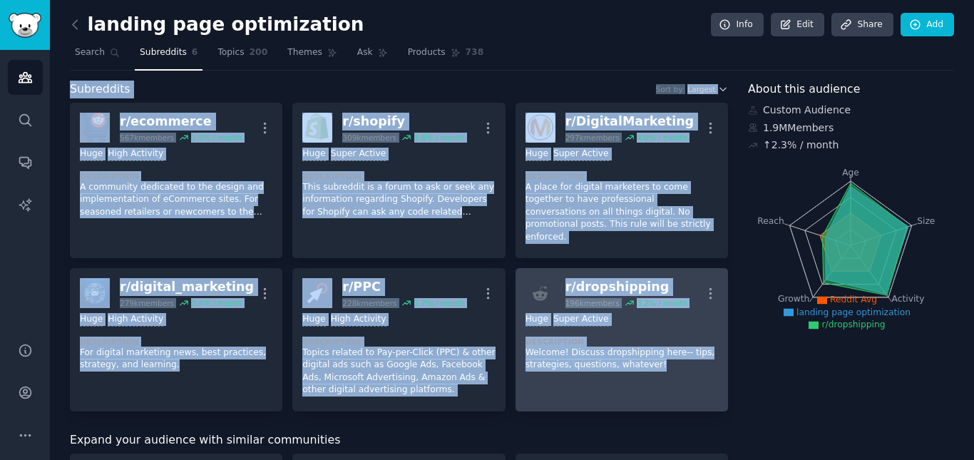
drag, startPoint x: 63, startPoint y: 86, endPoint x: 715, endPoint y: 386, distance: 717.8
copy div "Subreddits Sort by Largest r/ ecommerce 567k members 1.5 % / month More Huge Hi…"
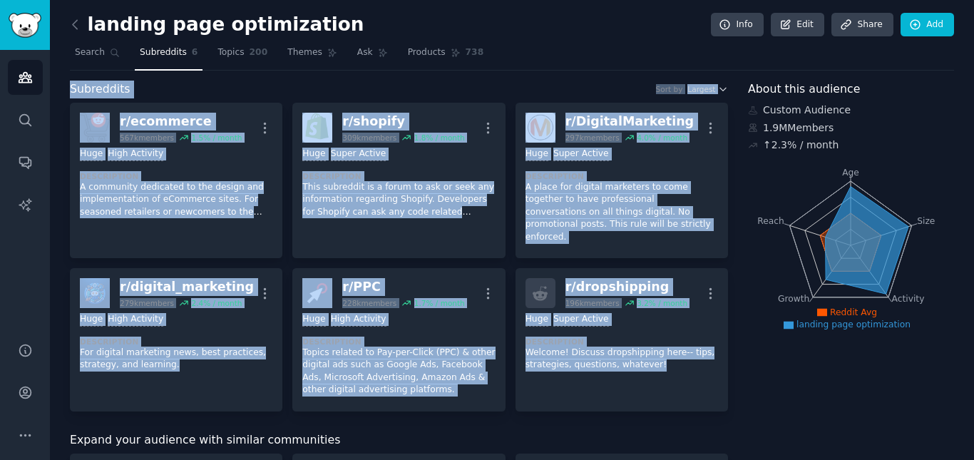
click at [246, 84] on div "Subreddits Sort by Largest" at bounding box center [399, 90] width 658 height 18
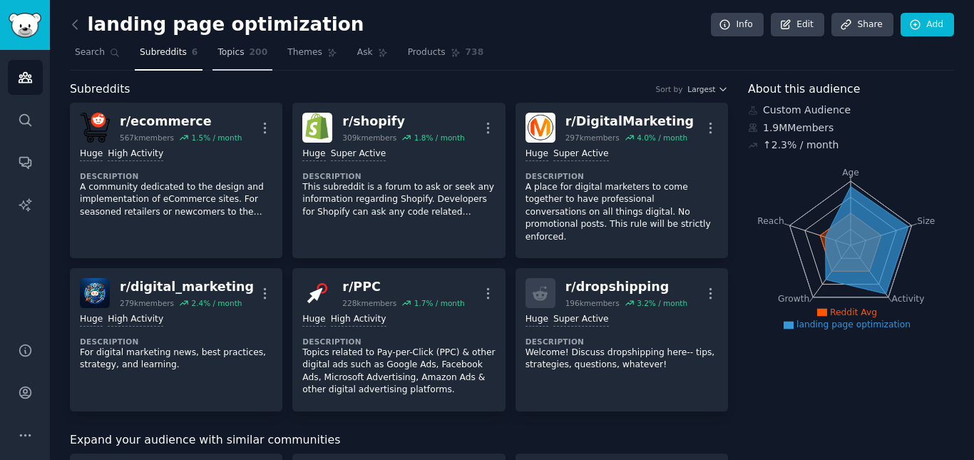
click at [233, 53] on span "Topics" at bounding box center [230, 52] width 26 height 13
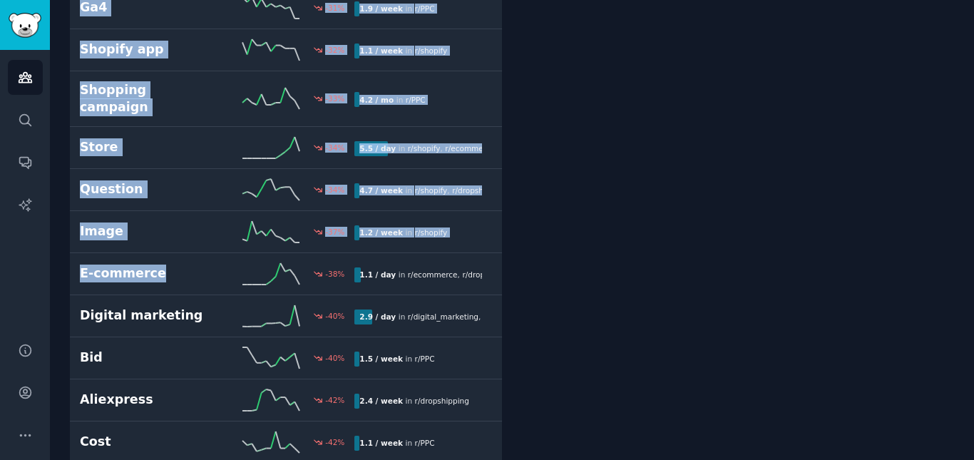
scroll to position [8116, 0]
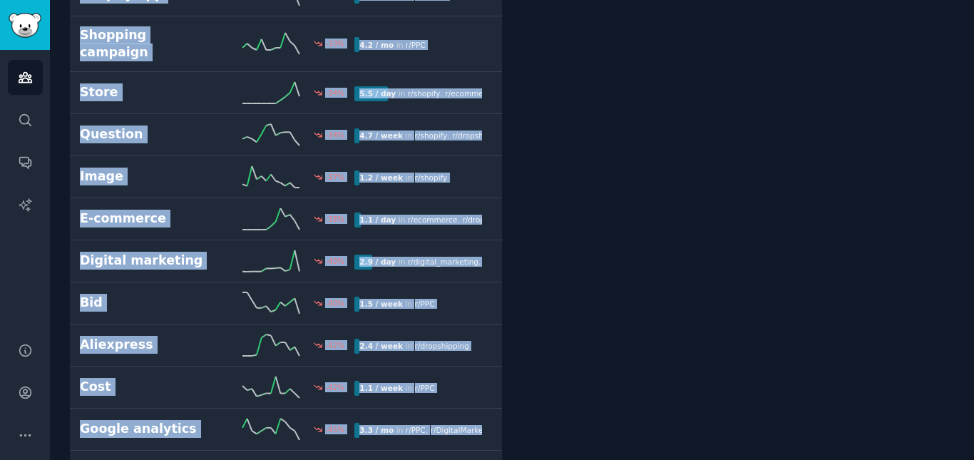
drag, startPoint x: 56, startPoint y: 96, endPoint x: 428, endPoint y: 421, distance: 494.5
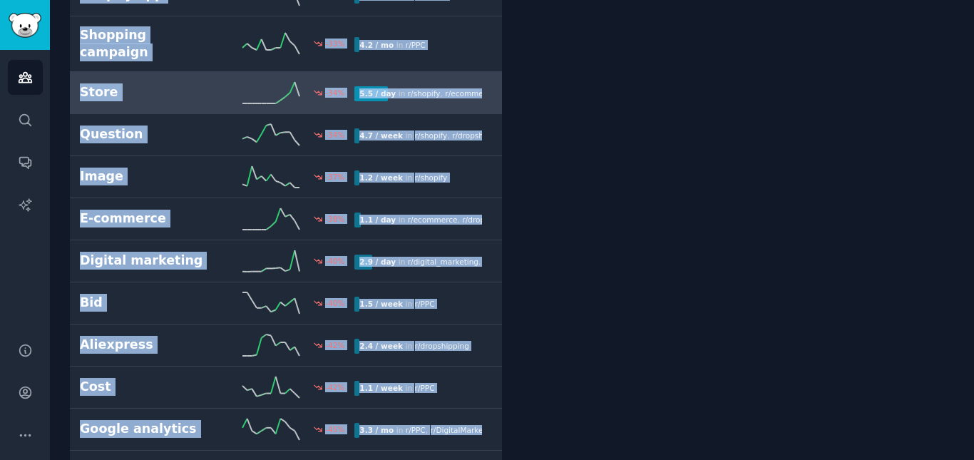
copy div "Mentorship 600 % 4.2 / mo in r/ dropshipping Remote 600 % 2.1 / mo in r/ Digita…"
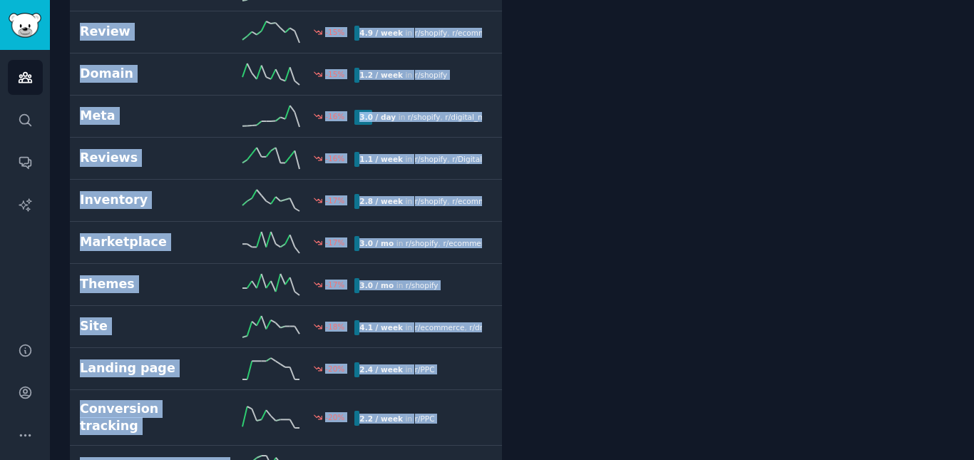
scroll to position [6334, 0]
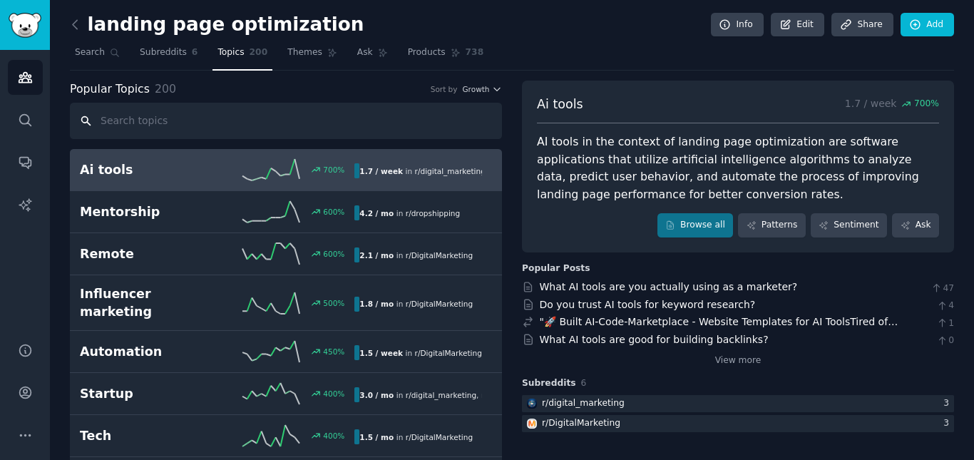
click at [272, 129] on input "text" at bounding box center [286, 121] width 432 height 36
paste input "Marketing automation"
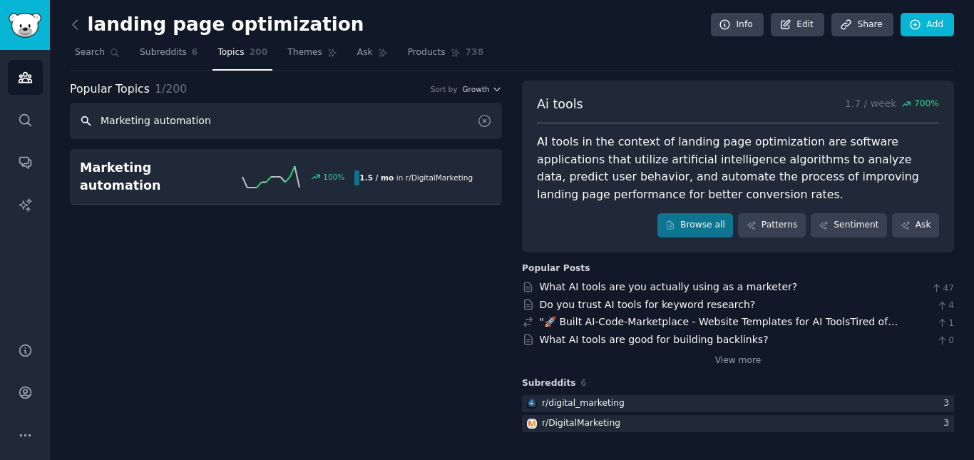
click at [236, 113] on input "Marketing automation" at bounding box center [286, 121] width 432 height 36
paste input "SaaS"
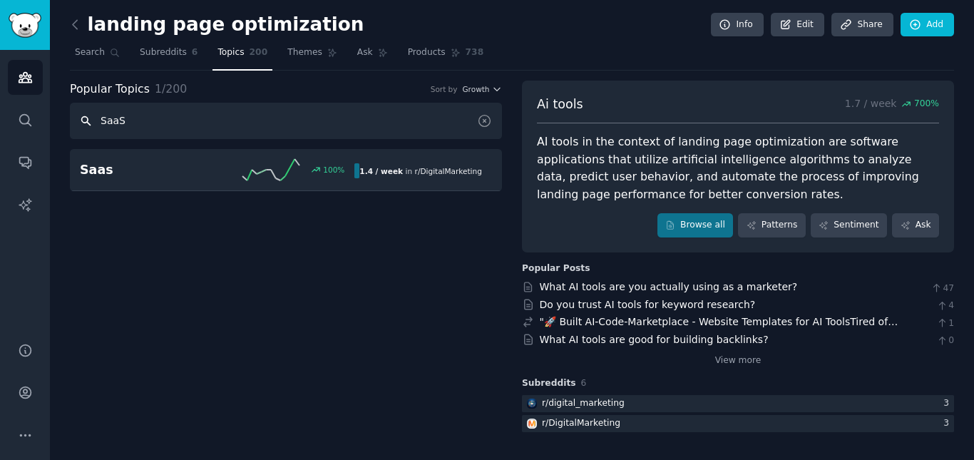
click at [290, 113] on input "SaaS" at bounding box center [286, 121] width 432 height 36
paste input "Landing pages"
paste input "Conversion rate"
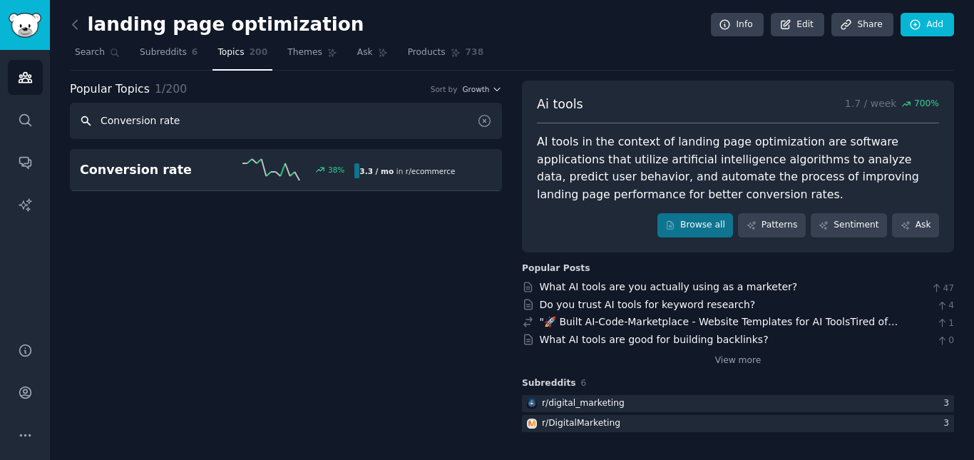
type input "Conversion rate"
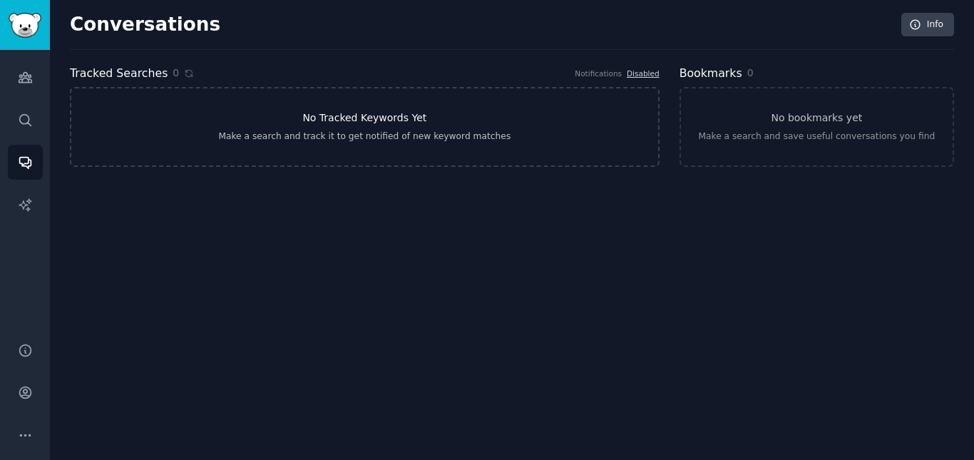
click at [291, 147] on link "No Tracked Keywords Yet Make a search and track it to get notified of new keywo…" at bounding box center [364, 127] width 589 height 80
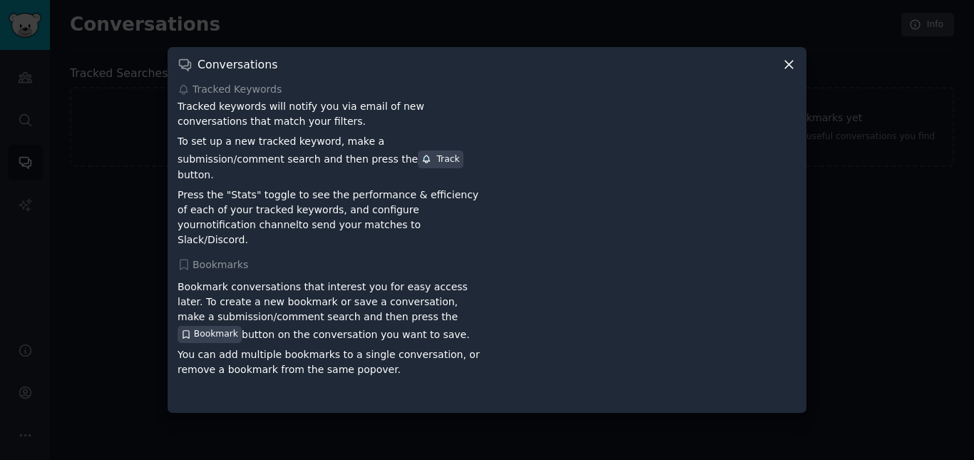
click at [780, 72] on div "Conversations" at bounding box center [486, 64] width 619 height 15
click at [784, 72] on icon at bounding box center [788, 64] width 15 height 15
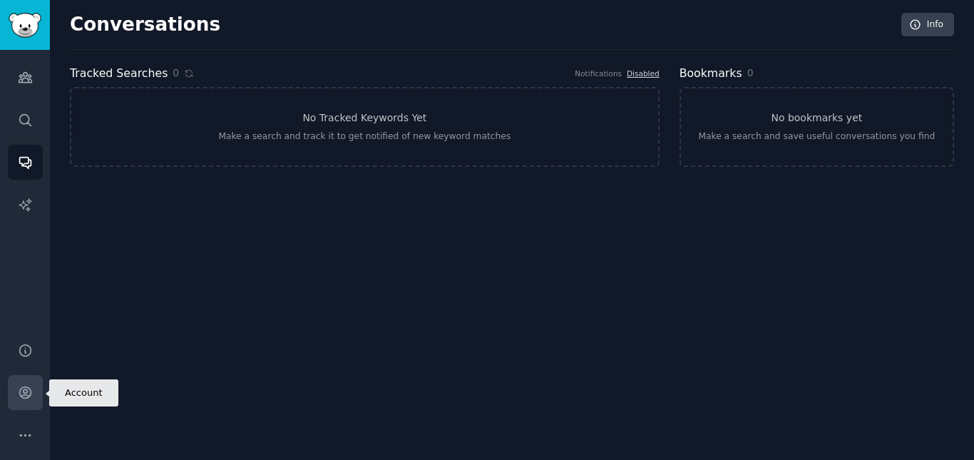
click at [26, 383] on link "Account" at bounding box center [25, 392] width 35 height 35
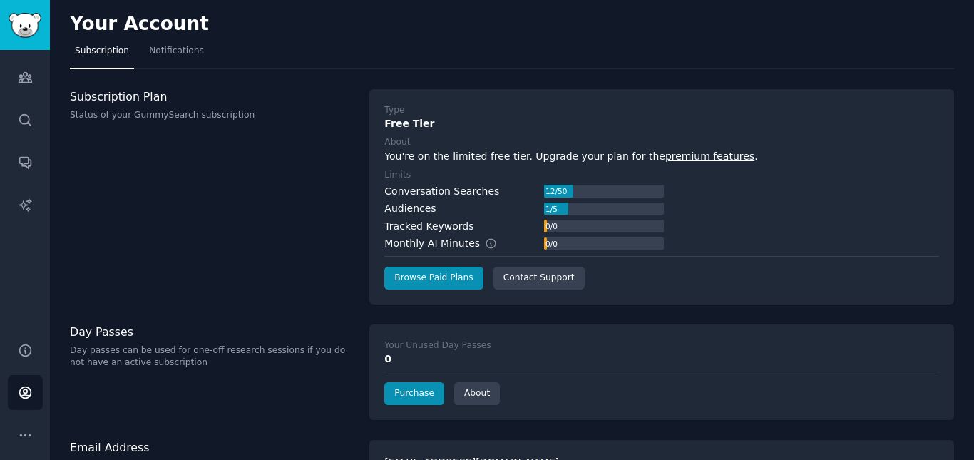
click at [418, 201] on div "Audiences" at bounding box center [409, 208] width 51 height 15
click at [390, 215] on div "Audiences" at bounding box center [409, 208] width 51 height 15
click at [403, 235] on div "Conversation Searches 12 / 50 Audiences 1 / 5 Tracked Keywords 0 / 0 Monthly AI…" at bounding box center [523, 218] width 279 height 68
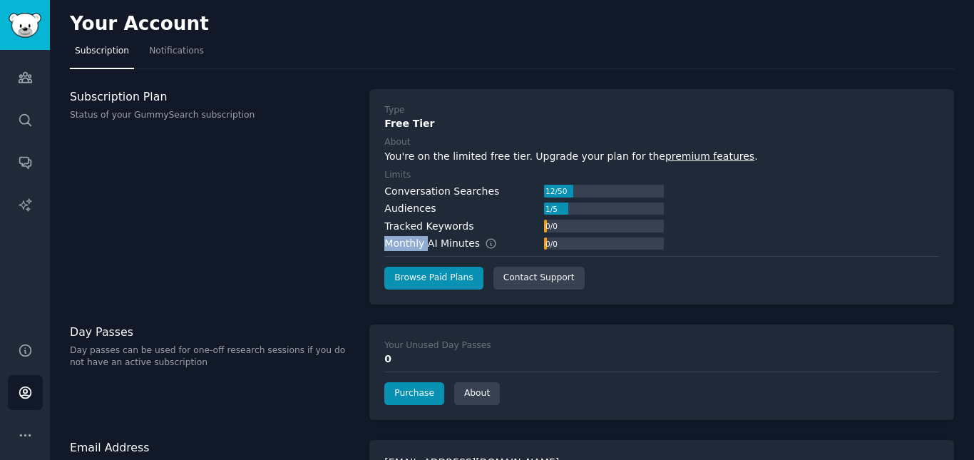
click at [403, 235] on div "Conversation Searches 12 / 50 Audiences 1 / 5 Tracked Keywords 0 / 0 Monthly AI…" at bounding box center [523, 218] width 279 height 68
click at [417, 247] on div "Monthly AI Minutes" at bounding box center [448, 243] width 128 height 15
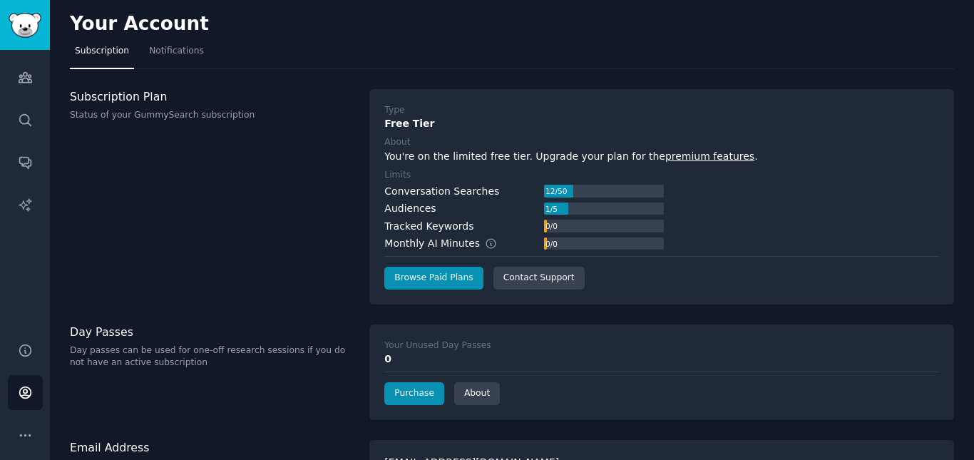
click at [424, 195] on div "Conversation Searches" at bounding box center [441, 191] width 115 height 15
click at [411, 209] on div "Audiences" at bounding box center [409, 208] width 51 height 15
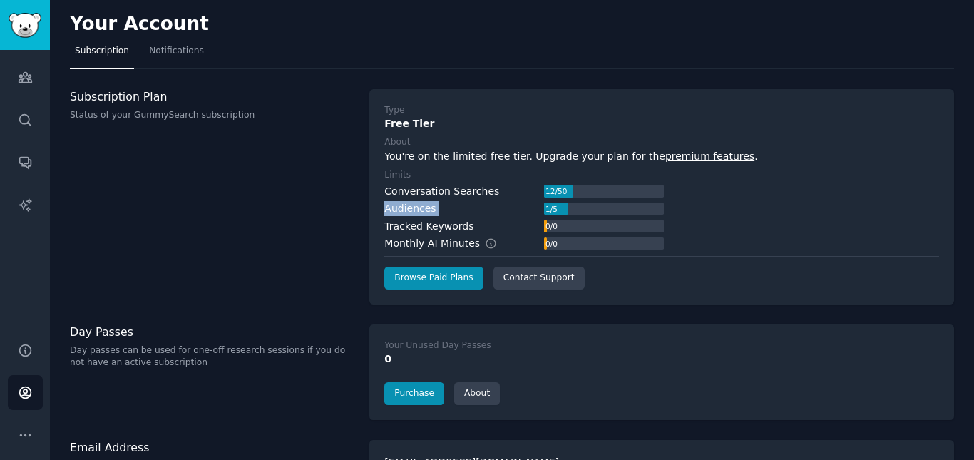
click at [411, 209] on div "Audiences" at bounding box center [409, 208] width 51 height 15
click at [416, 225] on div "Tracked Keywords" at bounding box center [428, 226] width 89 height 15
click at [406, 240] on div "Monthly AI Minutes" at bounding box center [448, 243] width 128 height 15
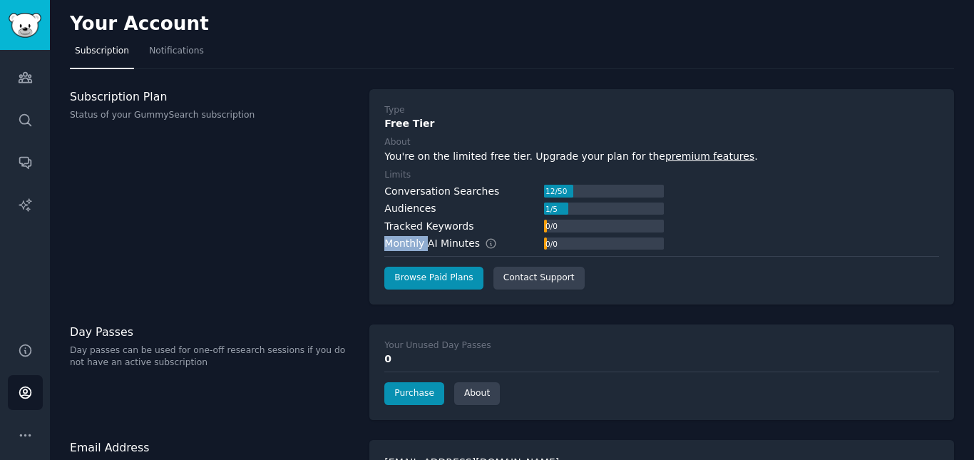
click at [406, 240] on div "Monthly AI Minutes" at bounding box center [448, 243] width 128 height 15
click at [438, 206] on div "Audiences 1 / 5" at bounding box center [523, 208] width 279 height 15
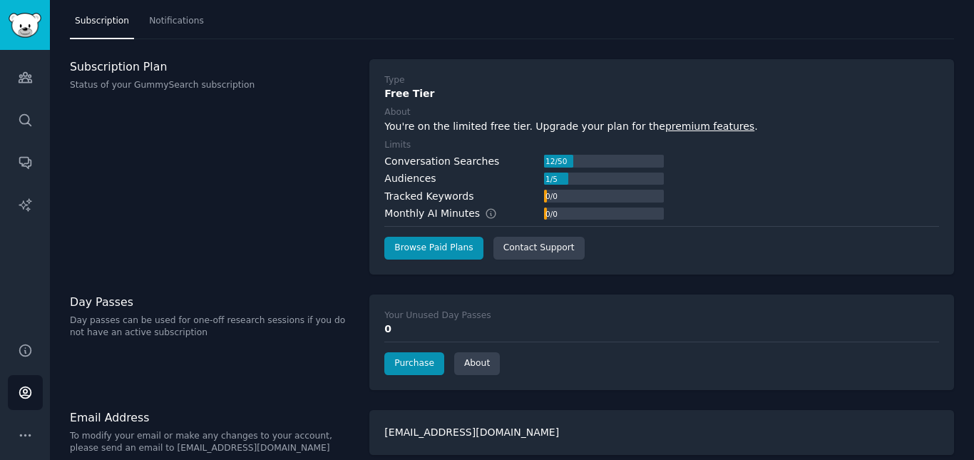
scroll to position [45, 0]
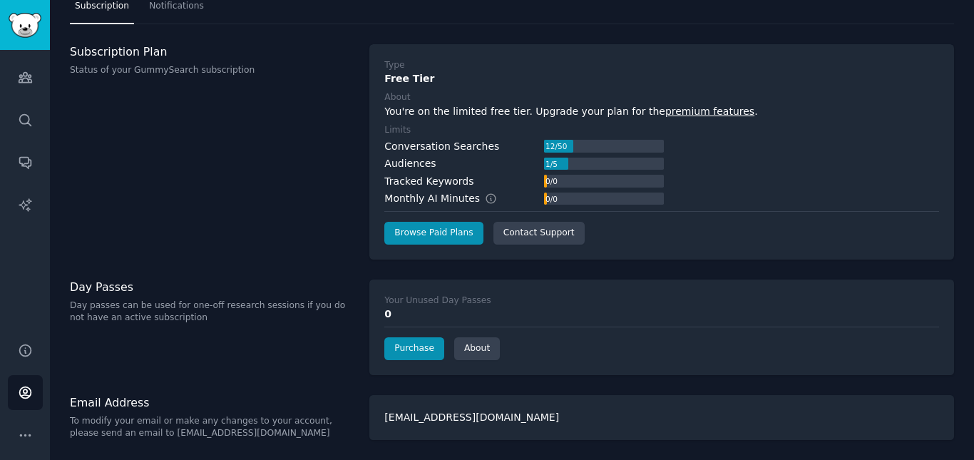
click at [454, 307] on div "0" at bounding box center [661, 313] width 554 height 15
click at [456, 302] on div "Your Unused Day Passes" at bounding box center [437, 300] width 106 height 13
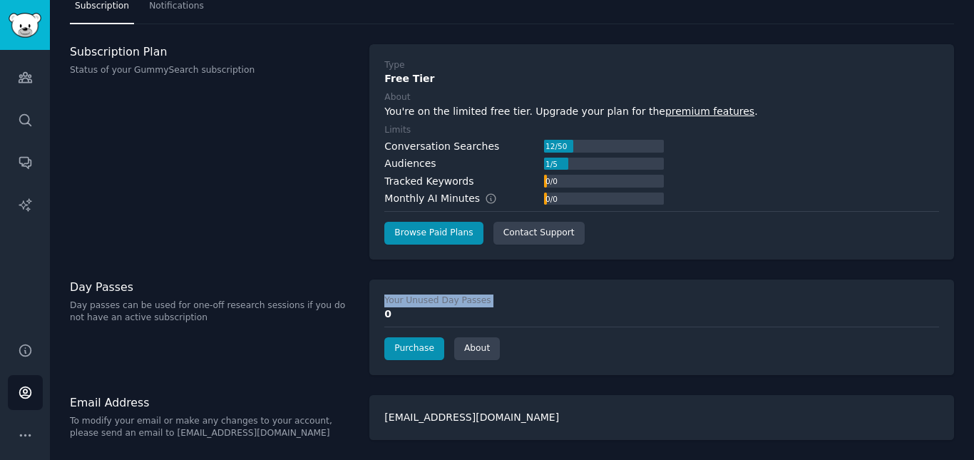
click at [456, 302] on div "Your Unused Day Passes" at bounding box center [437, 300] width 106 height 13
click at [318, 104] on div "Subscription Plan Status of your GummySearch subscription" at bounding box center [212, 151] width 284 height 215
